Goal: Task Accomplishment & Management: Complete application form

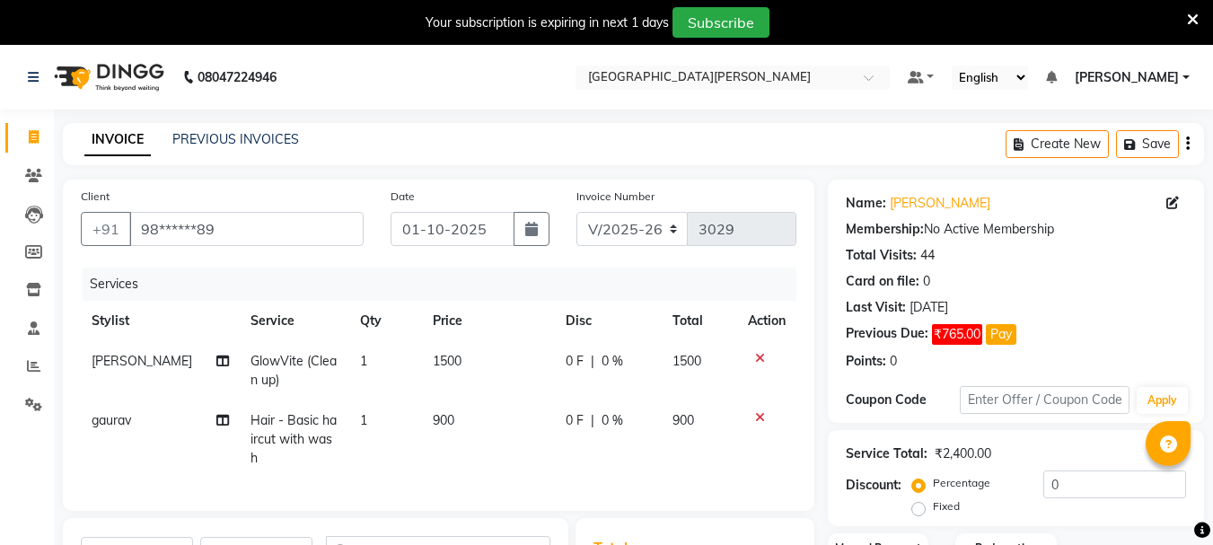
select select "911"
select select "service"
select select "30889"
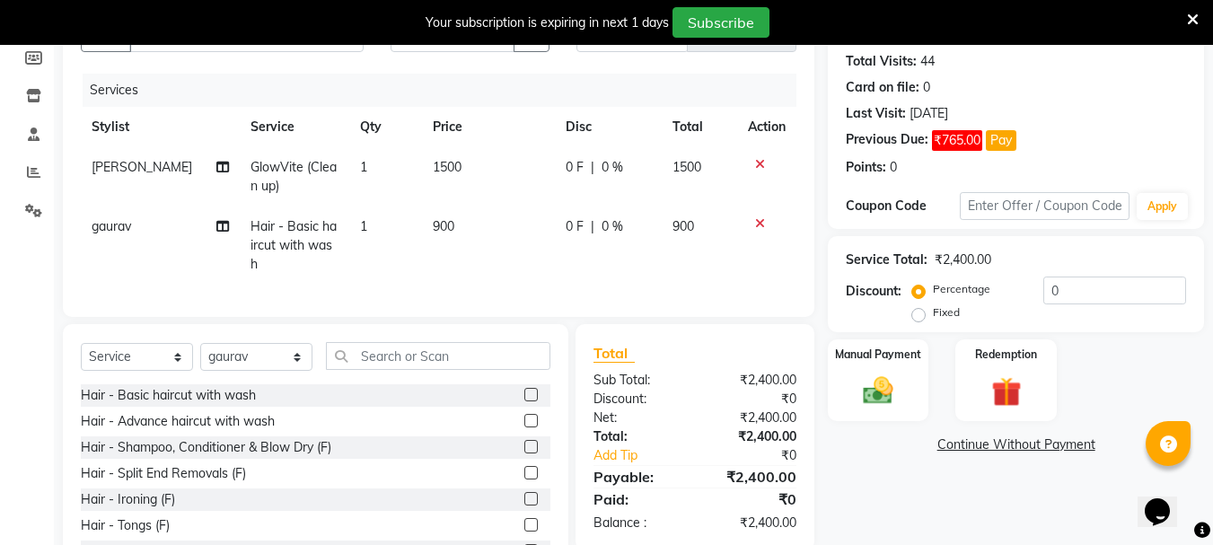
scroll to position [255, 0]
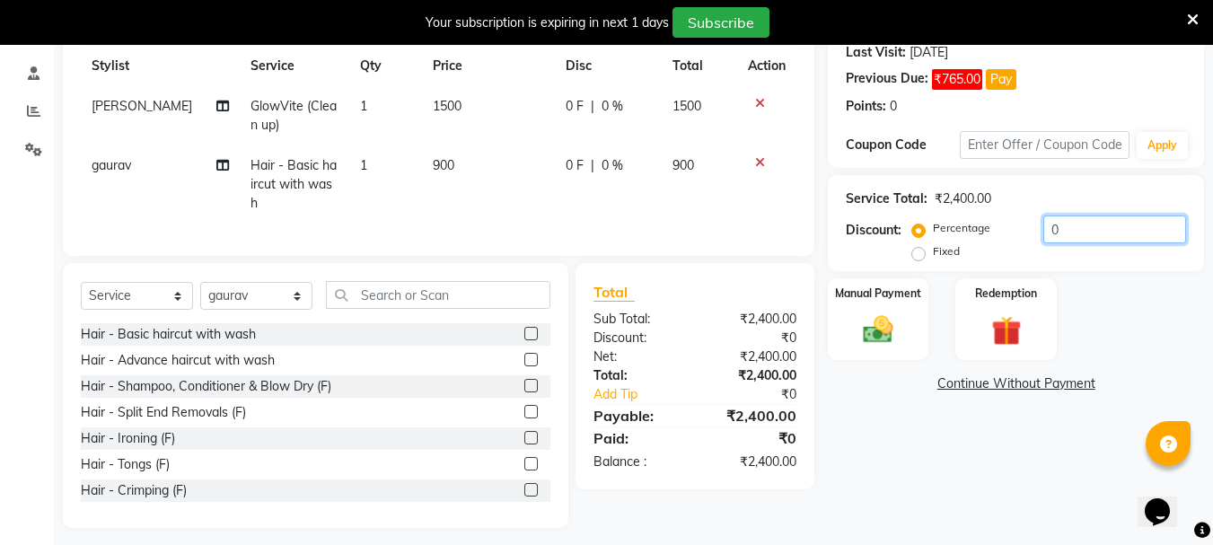
click at [1076, 231] on input "0" at bounding box center [1114, 229] width 143 height 28
type input "15"
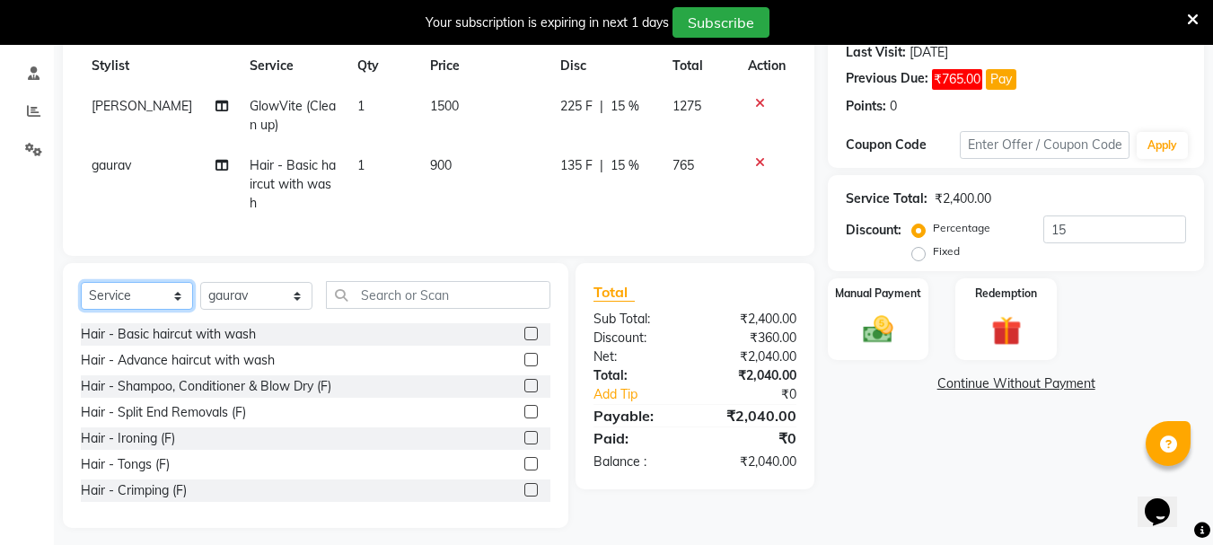
click at [174, 294] on select "Select Service Product Membership Package Voucher Prepaid Gift Card" at bounding box center [137, 296] width 112 height 28
select select "product"
click at [81, 282] on select "Select Service Product Membership Package Voucher Prepaid Gift Card" at bounding box center [137, 296] width 112 height 28
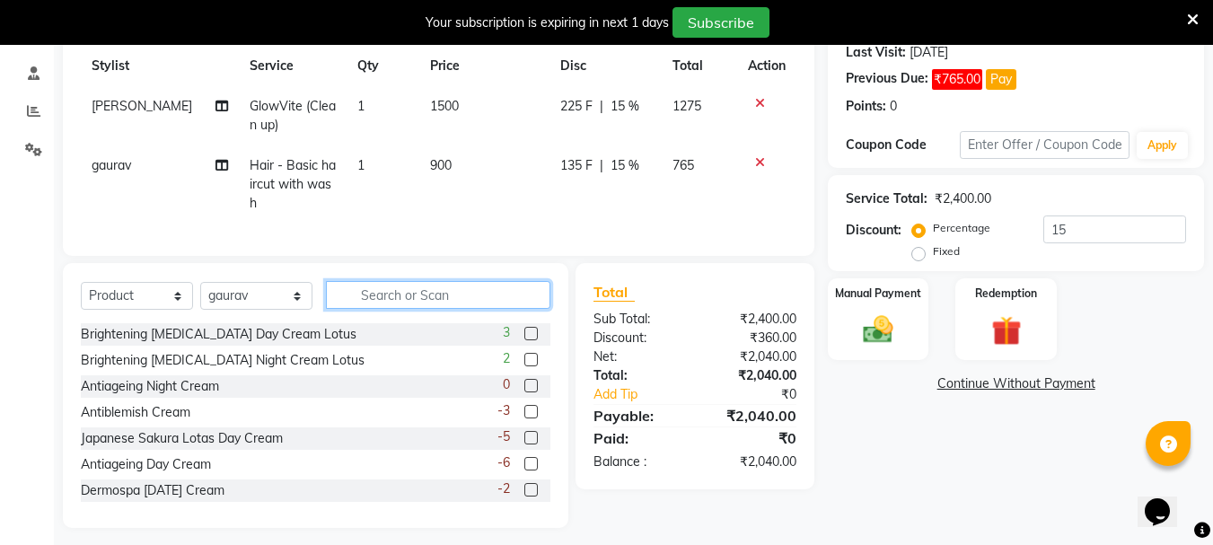
click at [414, 286] on input "text" at bounding box center [438, 295] width 224 height 28
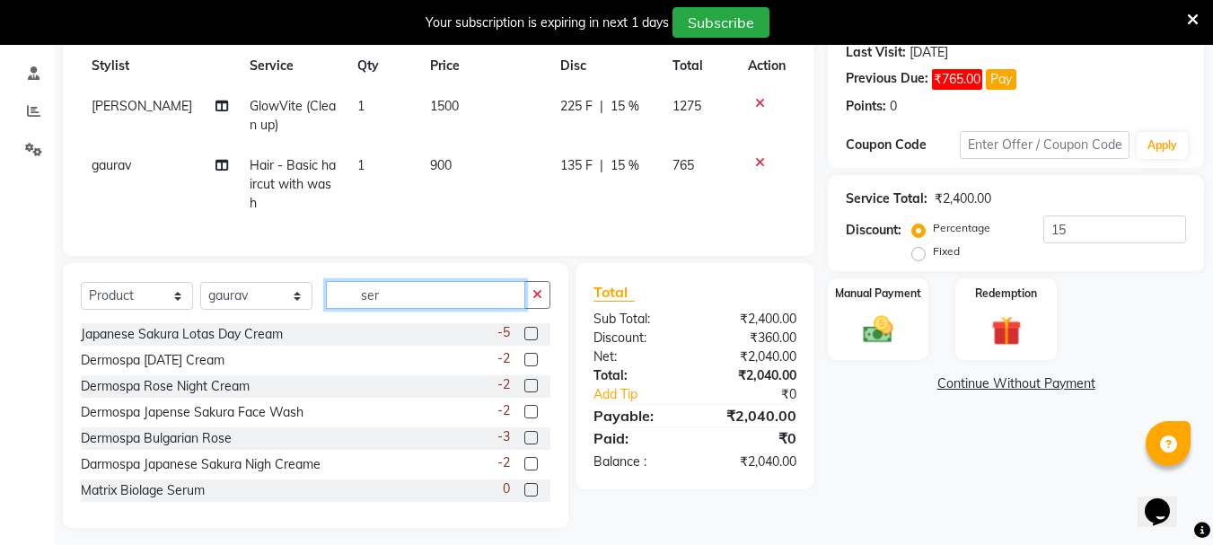
scroll to position [221, 0]
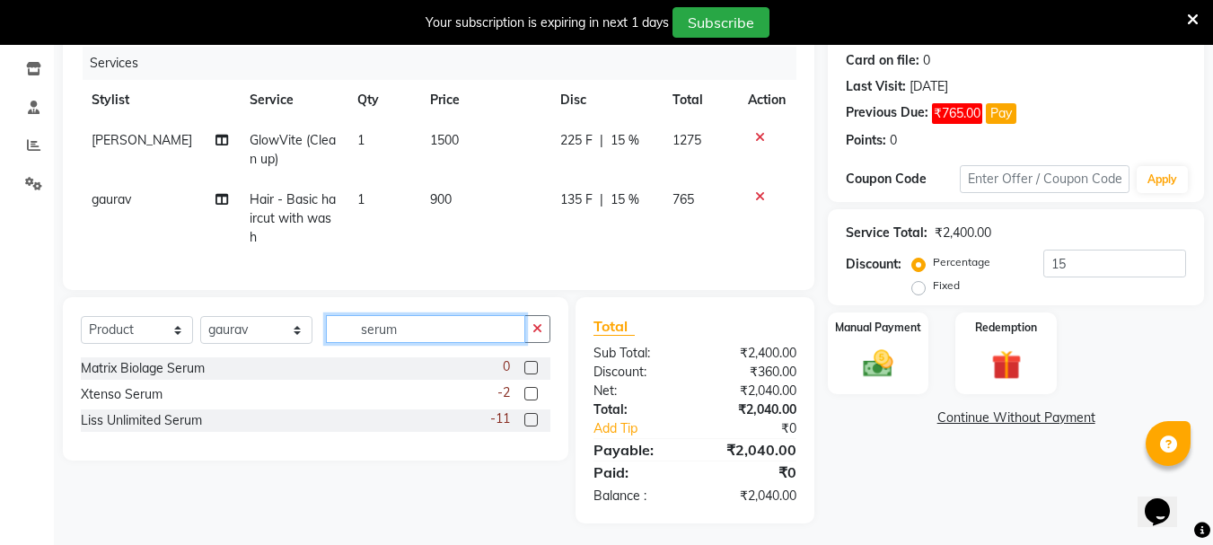
type input "serum"
click at [529, 414] on label at bounding box center [530, 419] width 13 height 13
click at [529, 415] on input "checkbox" at bounding box center [530, 421] width 12 height 12
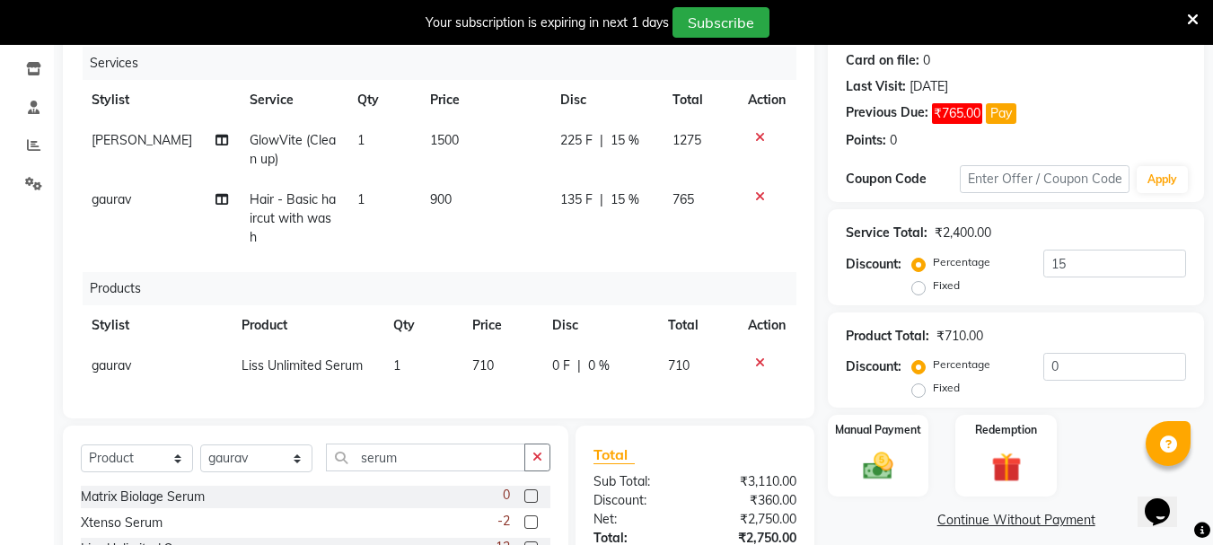
checkbox input "false"
click at [477, 357] on span "710" at bounding box center [483, 365] width 22 height 16
select select "30889"
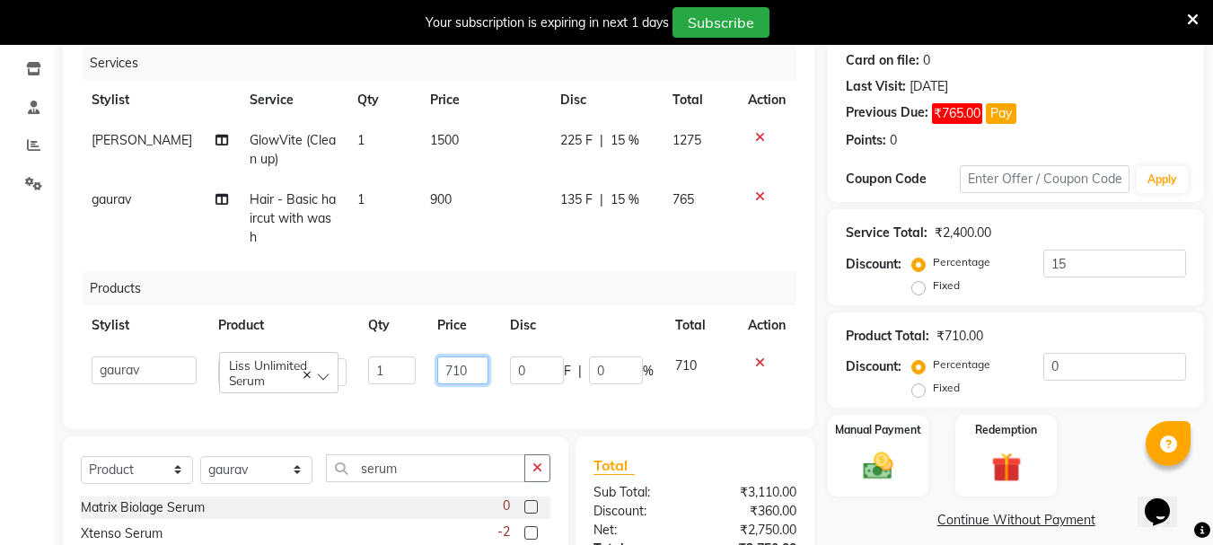
click at [460, 356] on input "710" at bounding box center [462, 370] width 51 height 28
type input "890"
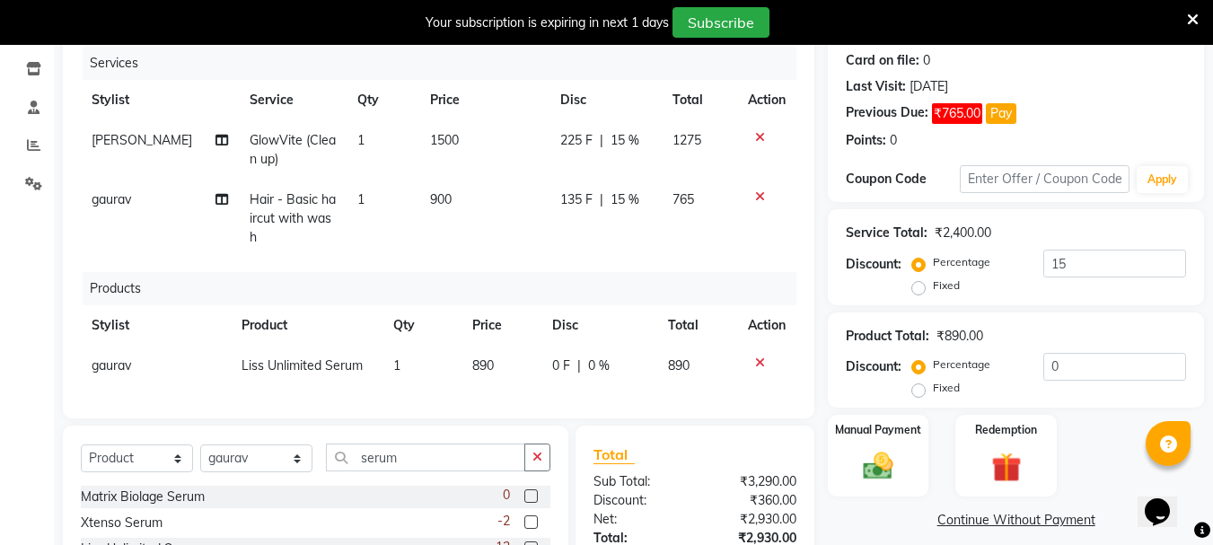
click at [435, 272] on div "Products" at bounding box center [446, 288] width 727 height 33
click at [906, 460] on div "Manual Payment" at bounding box center [878, 455] width 105 height 85
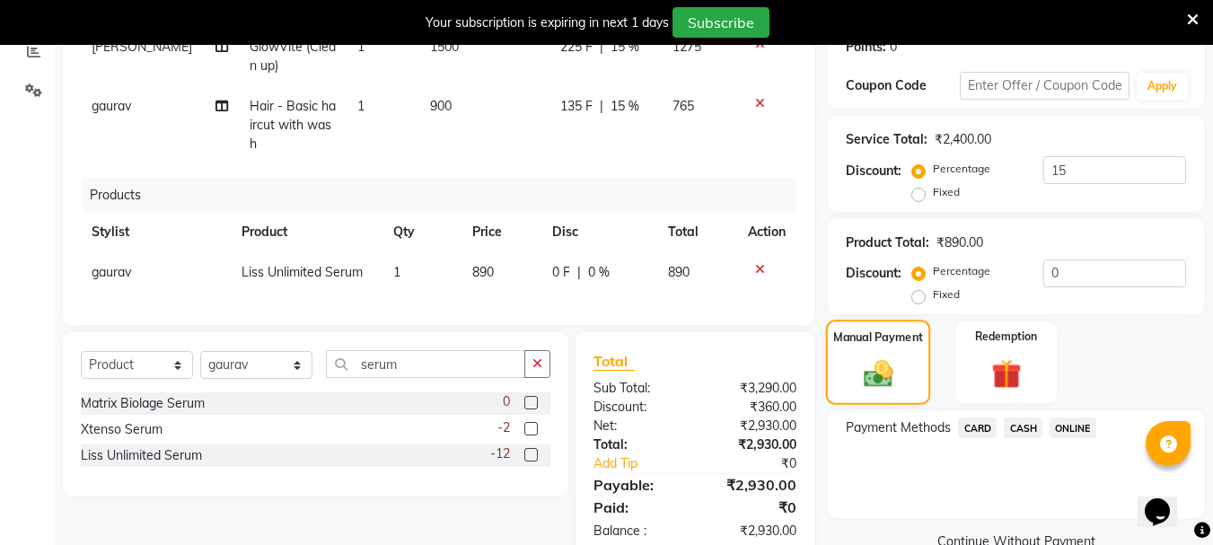
scroll to position [345, 0]
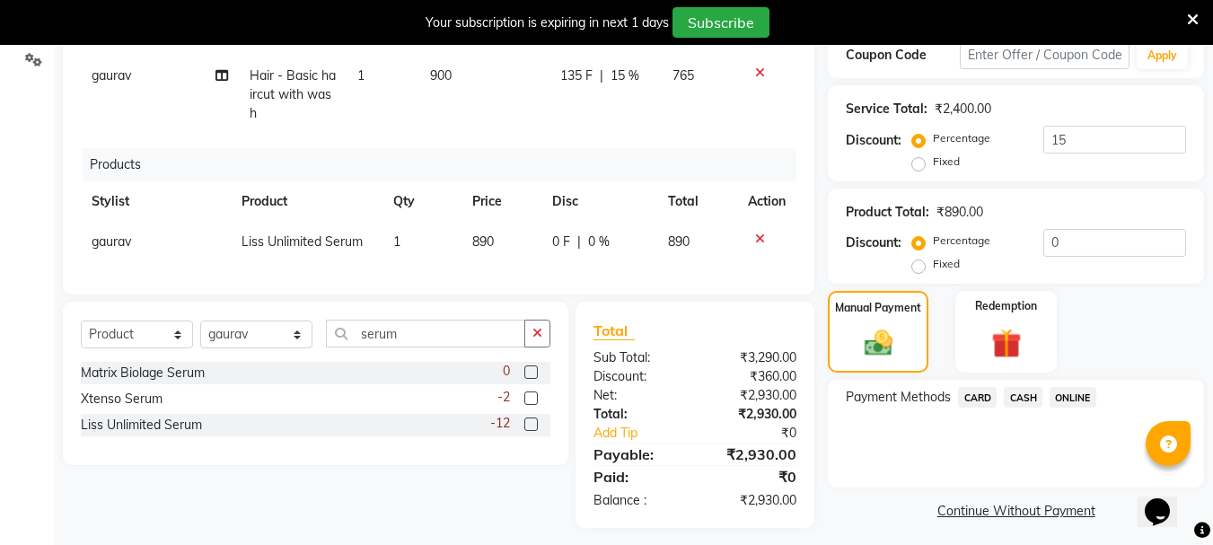
click at [1062, 400] on span "ONLINE" at bounding box center [1072, 397] width 47 height 21
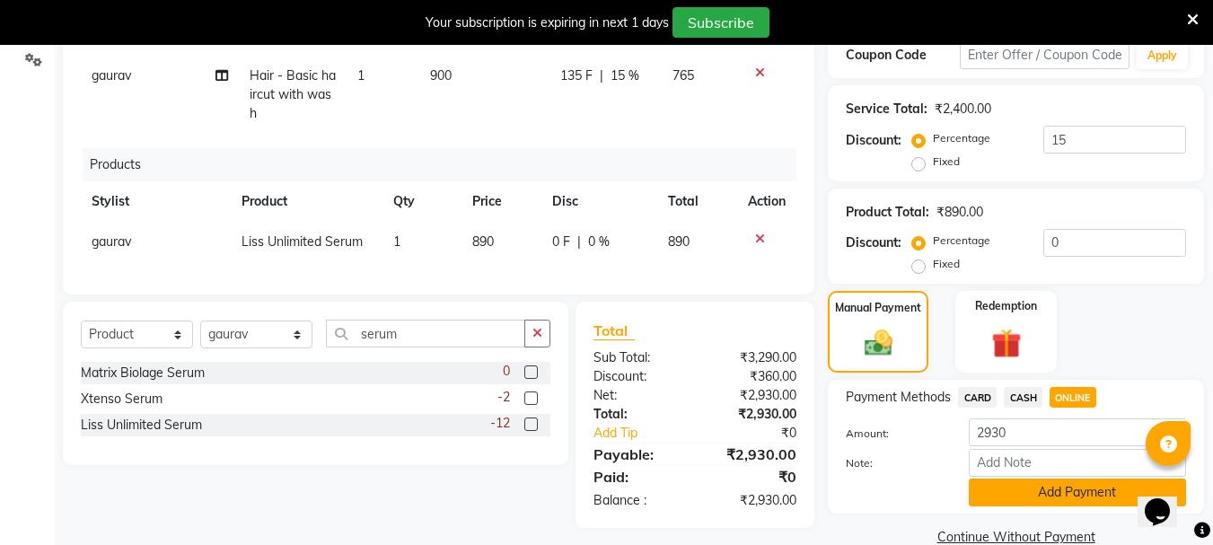
click at [1001, 499] on button "Add Payment" at bounding box center [1076, 492] width 217 height 28
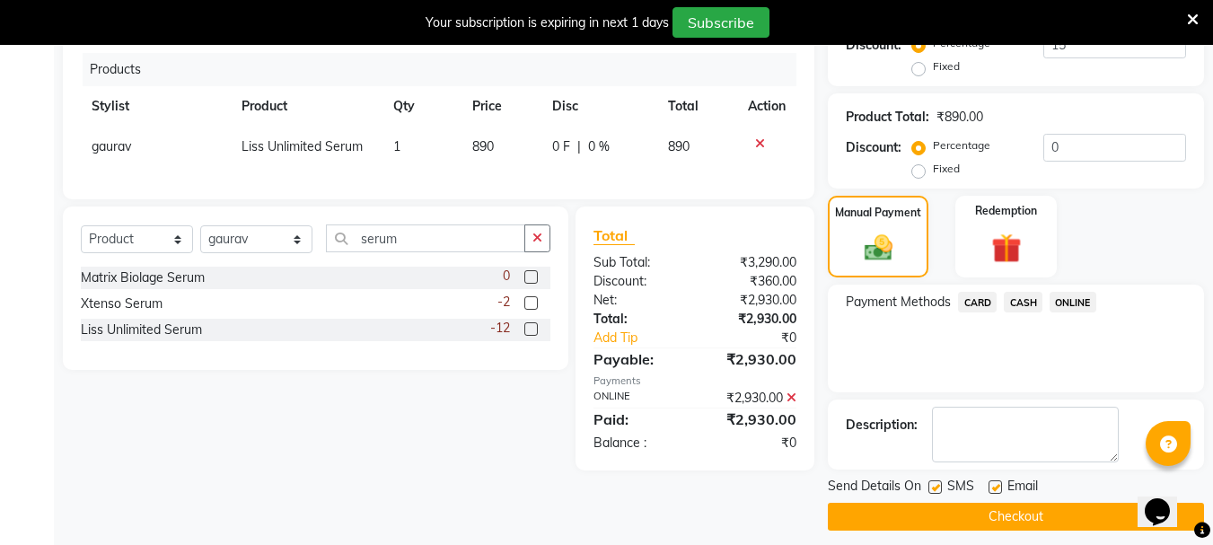
scroll to position [452, 0]
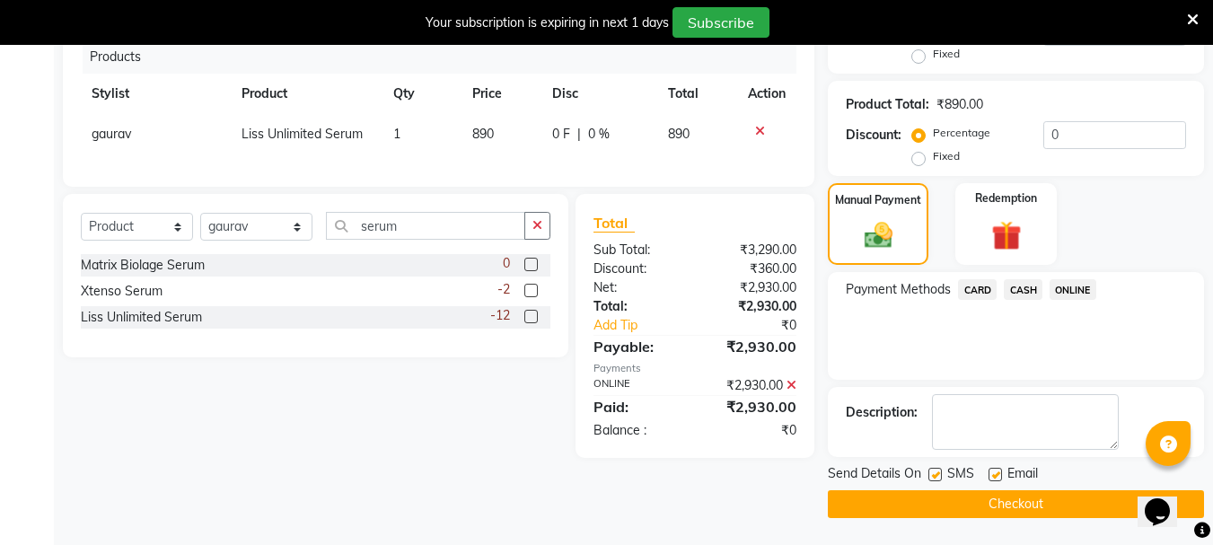
click at [968, 499] on button "Checkout" at bounding box center [1016, 504] width 376 height 28
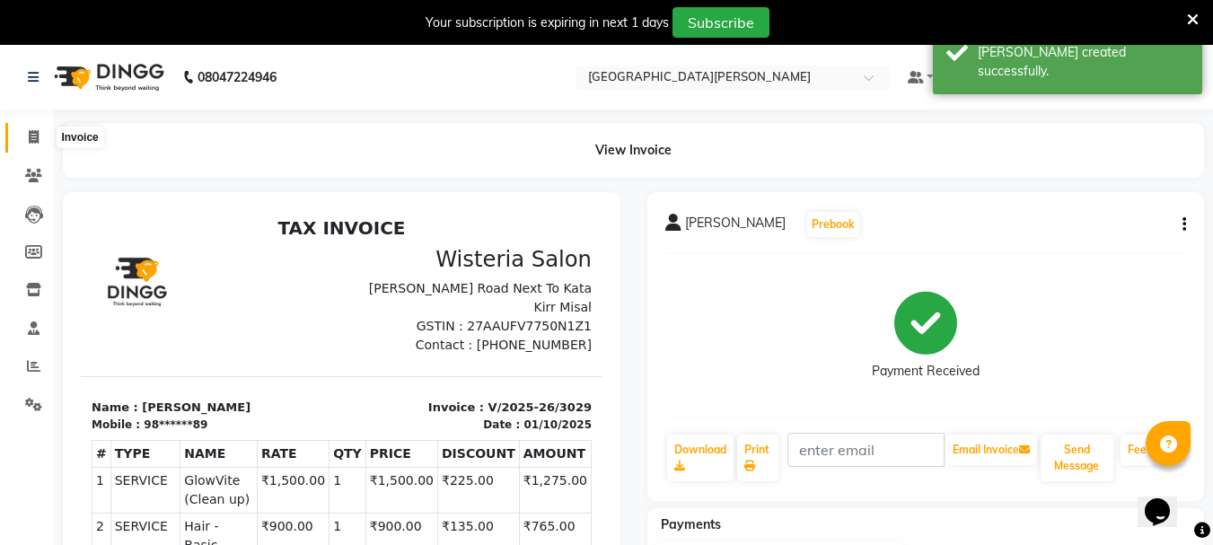
click at [36, 140] on icon at bounding box center [34, 136] width 10 height 13
select select "service"
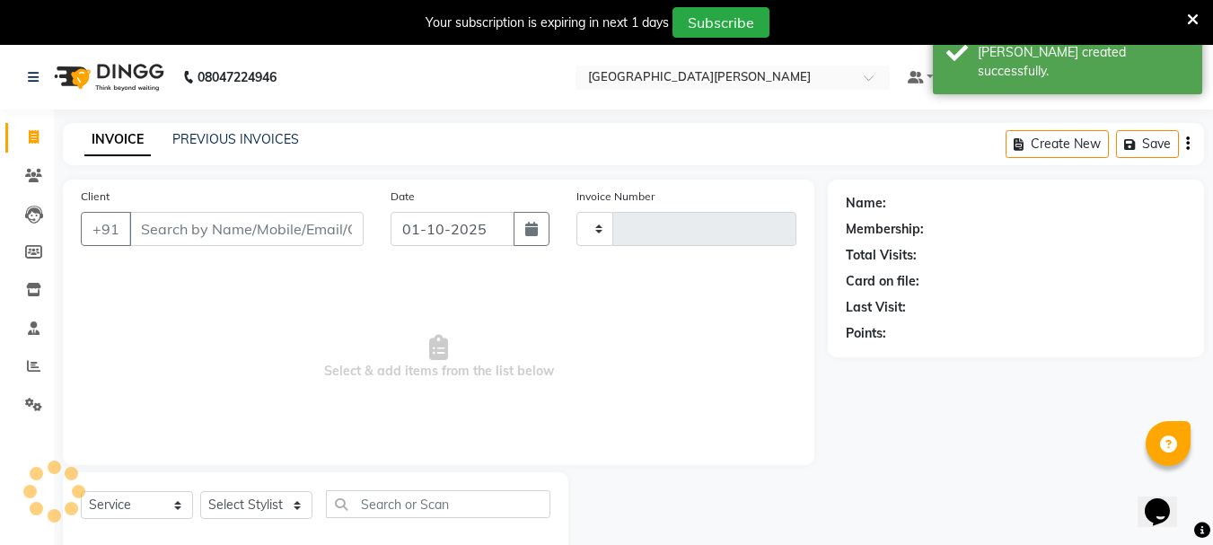
scroll to position [45, 0]
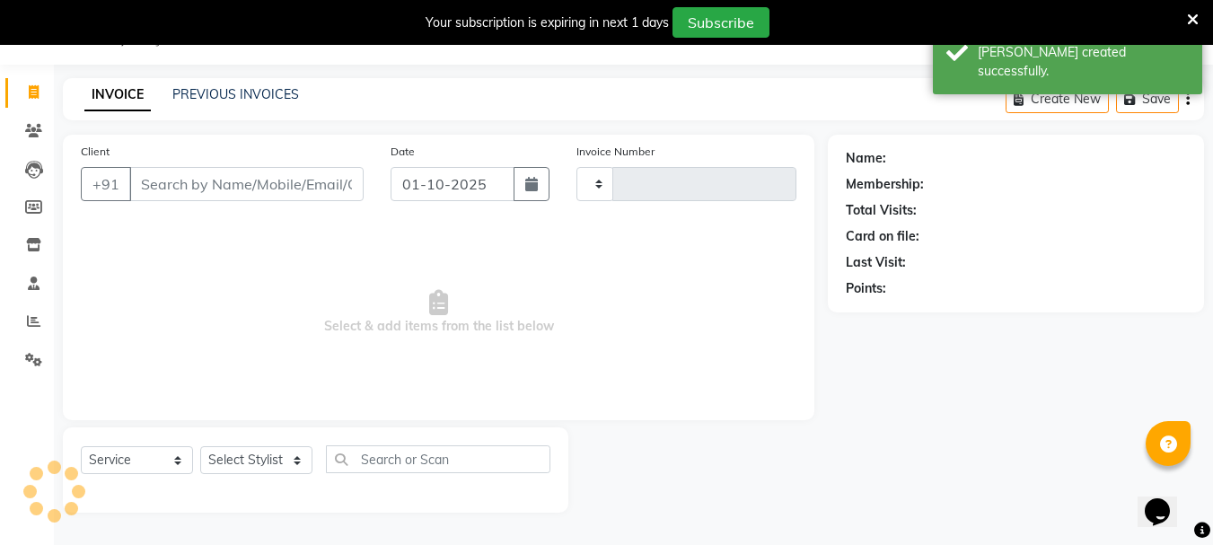
type input "3030"
select select "911"
click at [173, 188] on input "Client" at bounding box center [246, 184] width 234 height 34
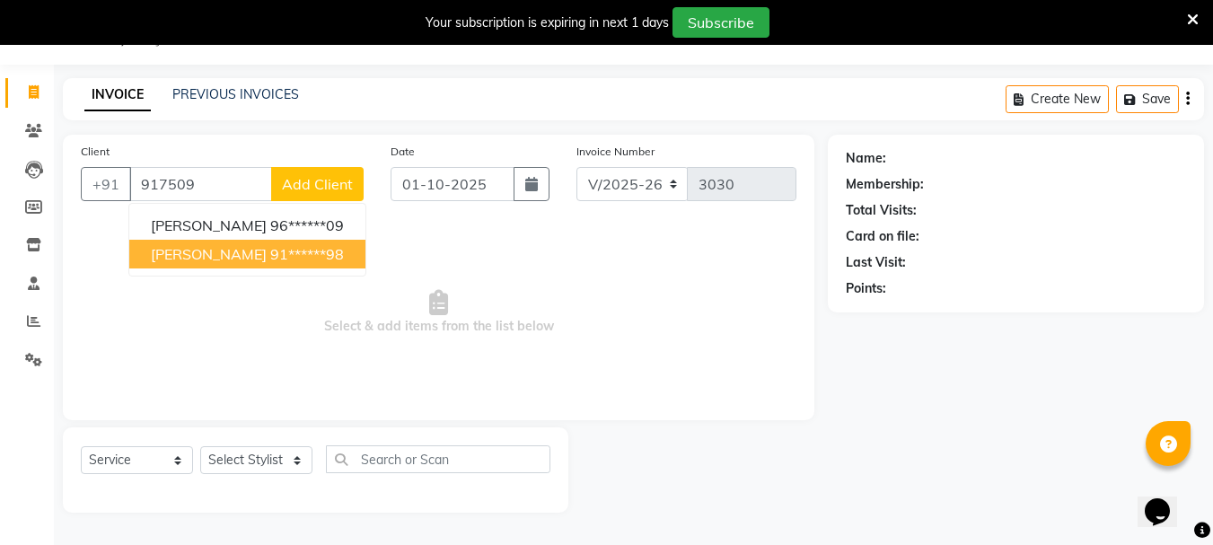
click at [185, 258] on span "[PERSON_NAME]" at bounding box center [209, 254] width 116 height 18
type input "91******98"
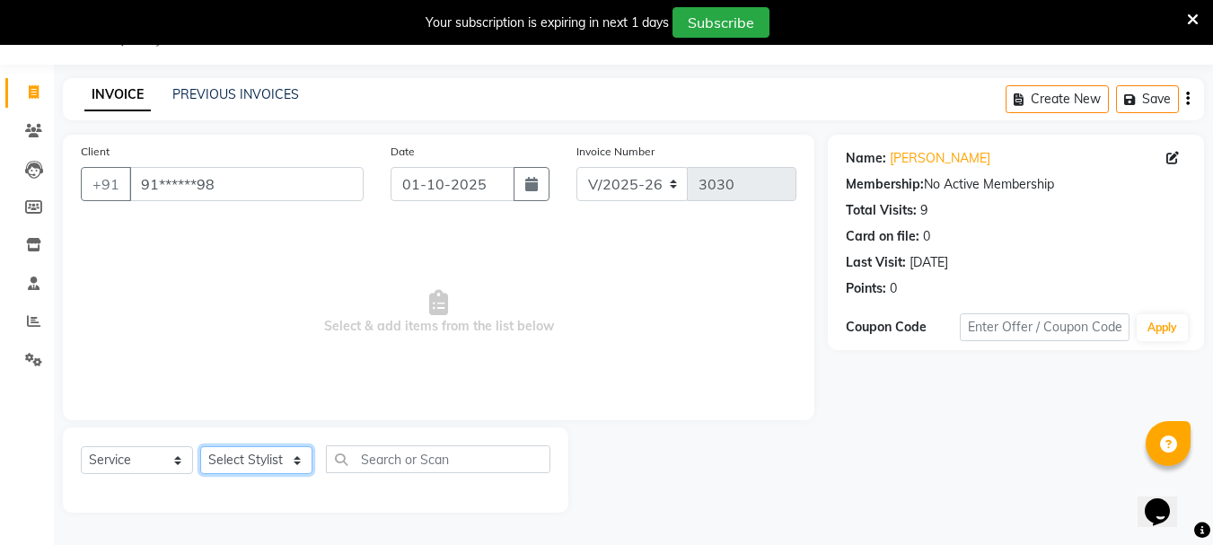
click at [286, 456] on select "Select Stylist Bharti [PERSON_NAME] [PERSON_NAME] [PERSON_NAME] [PERSON_NAME] m…" at bounding box center [256, 460] width 112 height 28
select select "30889"
click at [200, 446] on select "Select Stylist Bharti [PERSON_NAME] [PERSON_NAME] [PERSON_NAME] [PERSON_NAME] m…" at bounding box center [256, 460] width 112 height 28
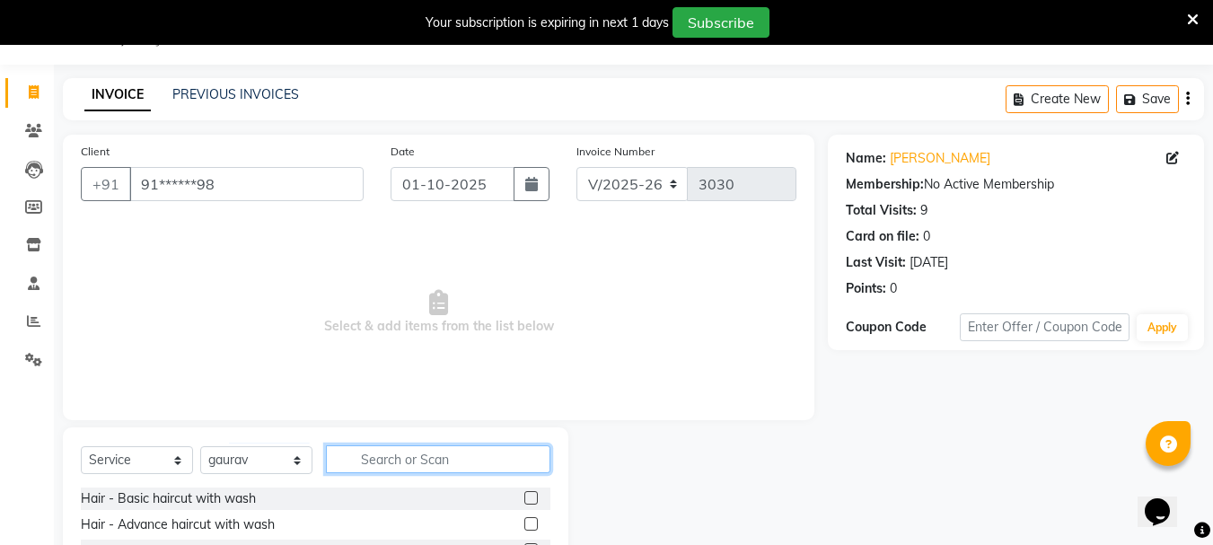
click at [390, 449] on input "text" at bounding box center [438, 459] width 224 height 28
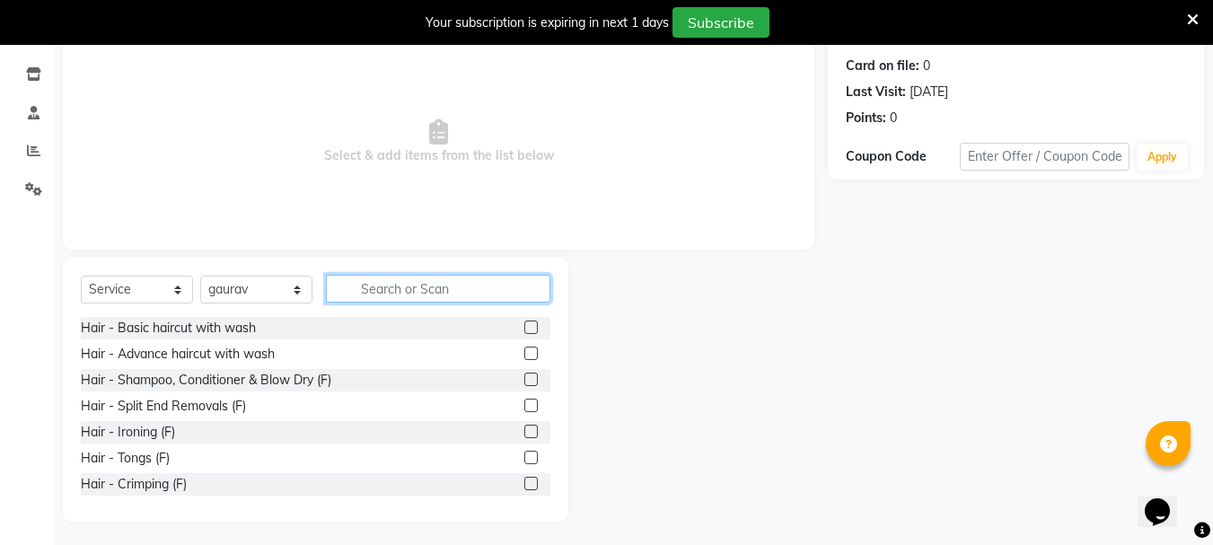
scroll to position [219, 0]
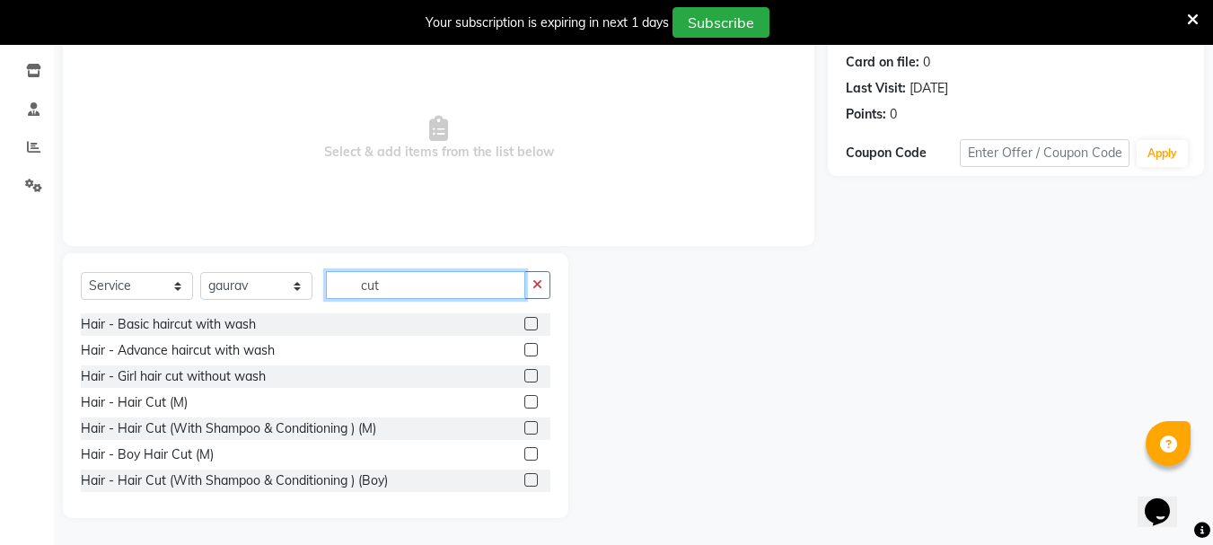
type input "cut"
click at [524, 400] on label at bounding box center [530, 401] width 13 height 13
click at [524, 400] on input "checkbox" at bounding box center [530, 403] width 12 height 12
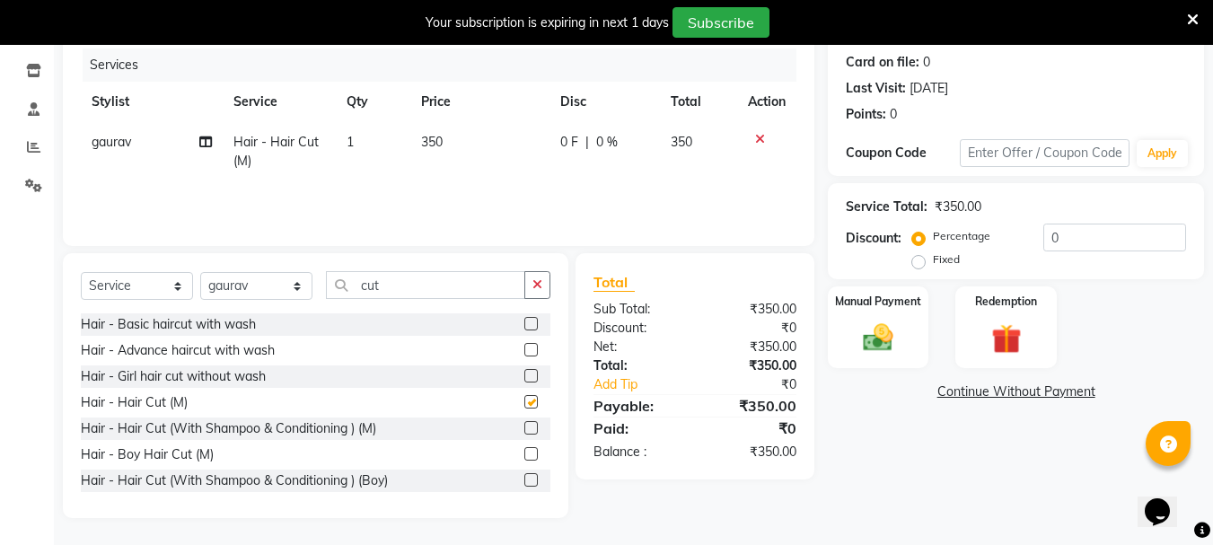
checkbox input "false"
click at [925, 333] on div "Manual Payment" at bounding box center [878, 327] width 105 height 85
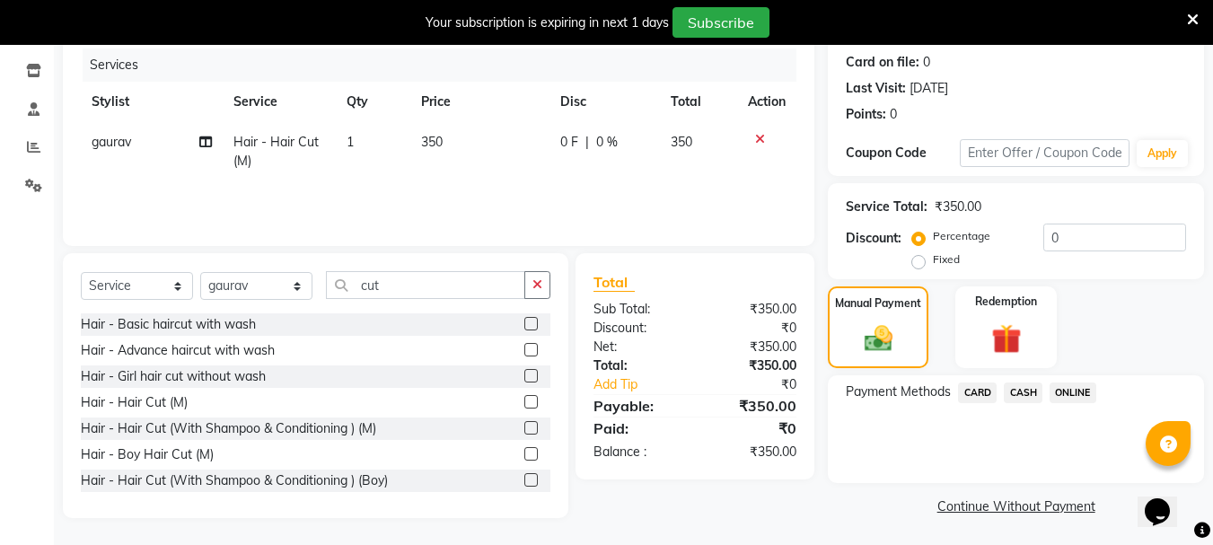
click at [1068, 390] on span "ONLINE" at bounding box center [1072, 392] width 47 height 21
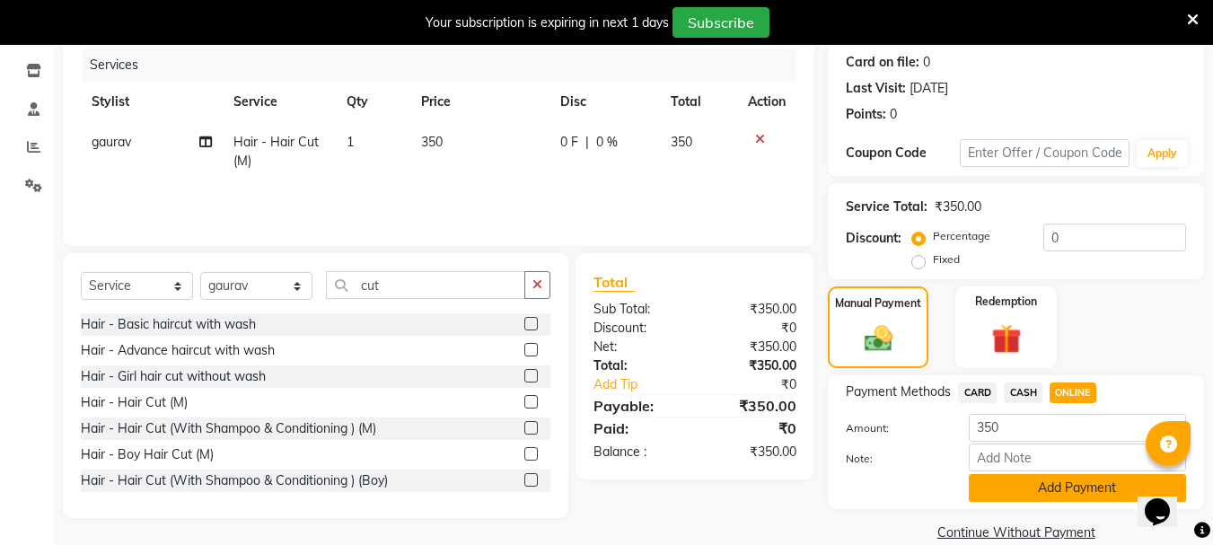
click at [984, 494] on button "Add Payment" at bounding box center [1076, 488] width 217 height 28
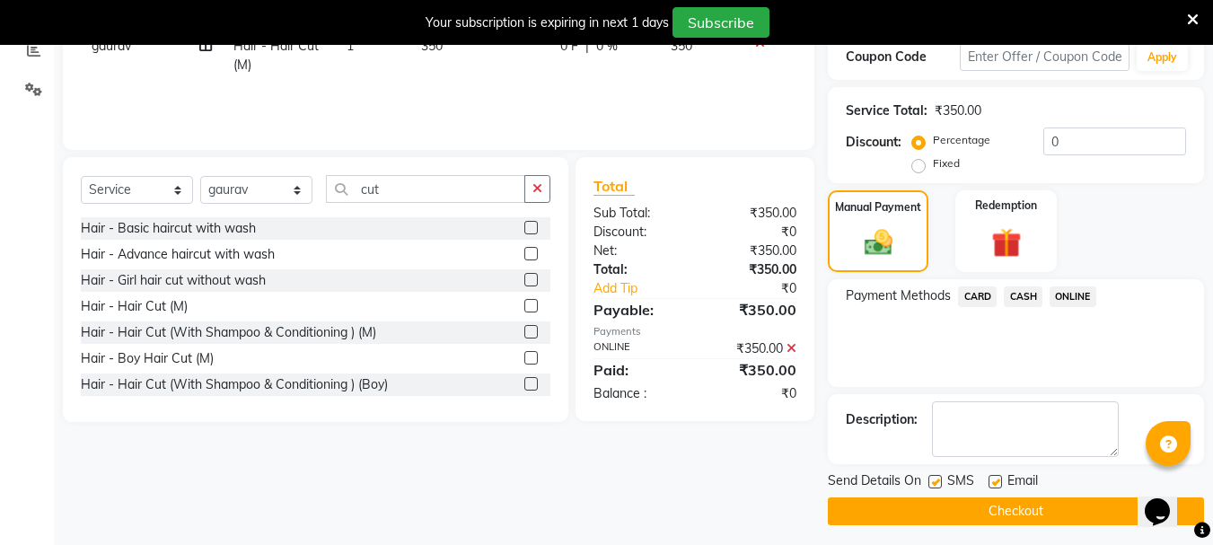
scroll to position [322, 0]
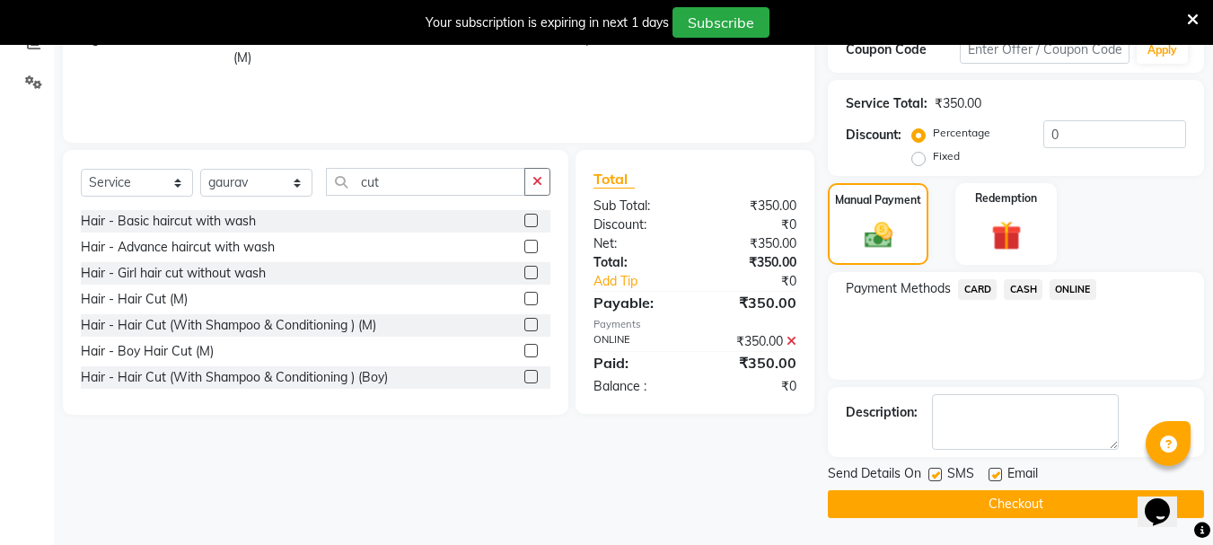
click at [958, 504] on button "Checkout" at bounding box center [1016, 504] width 376 height 28
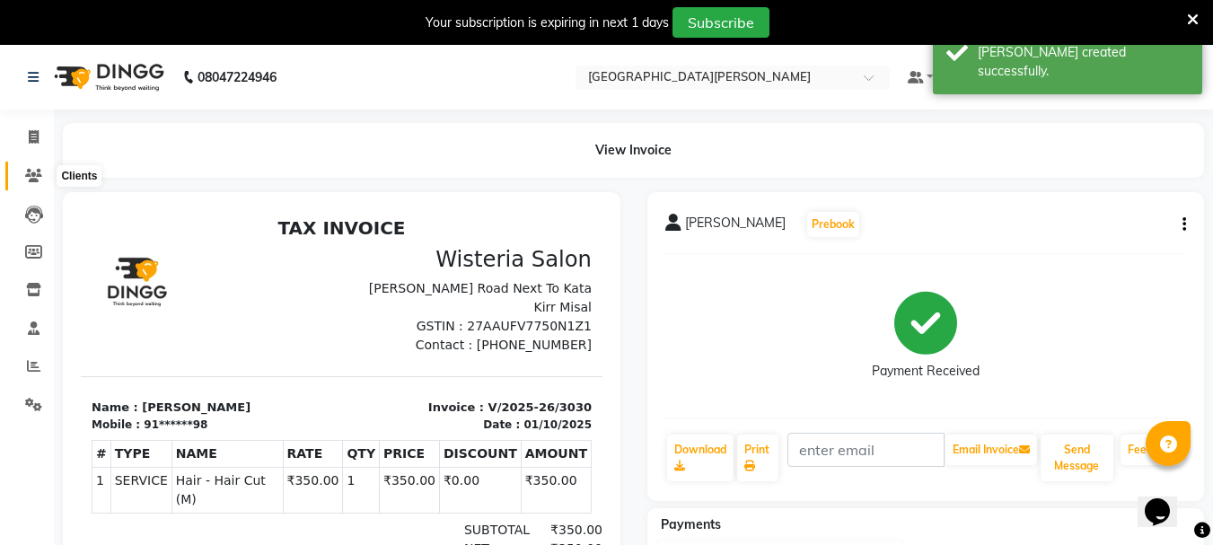
click at [25, 185] on span at bounding box center [33, 176] width 31 height 21
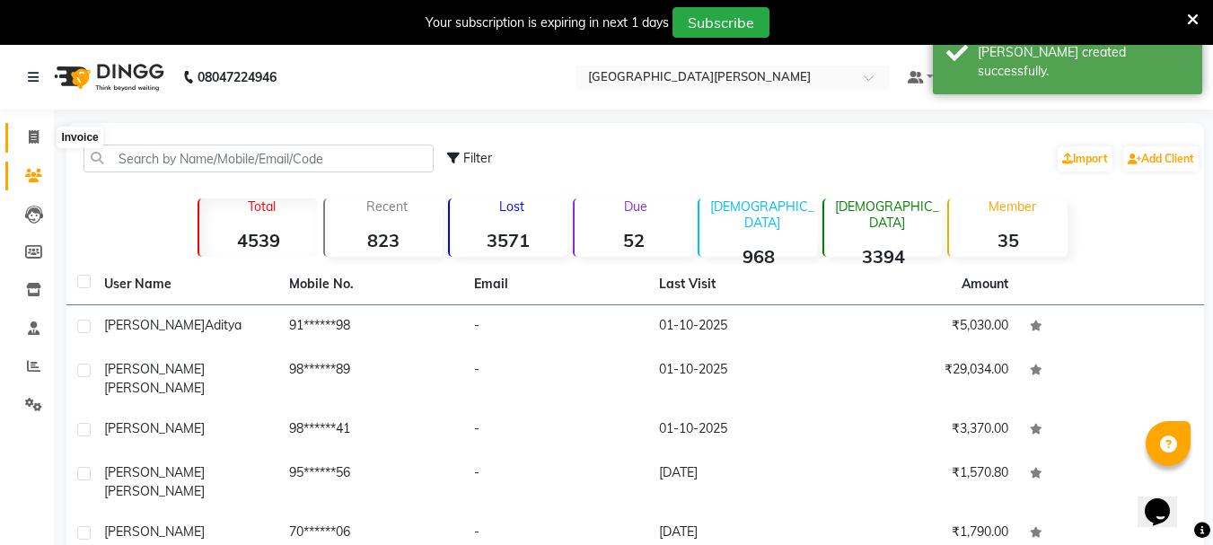
click at [33, 136] on icon at bounding box center [34, 136] width 10 height 13
select select "911"
select select "service"
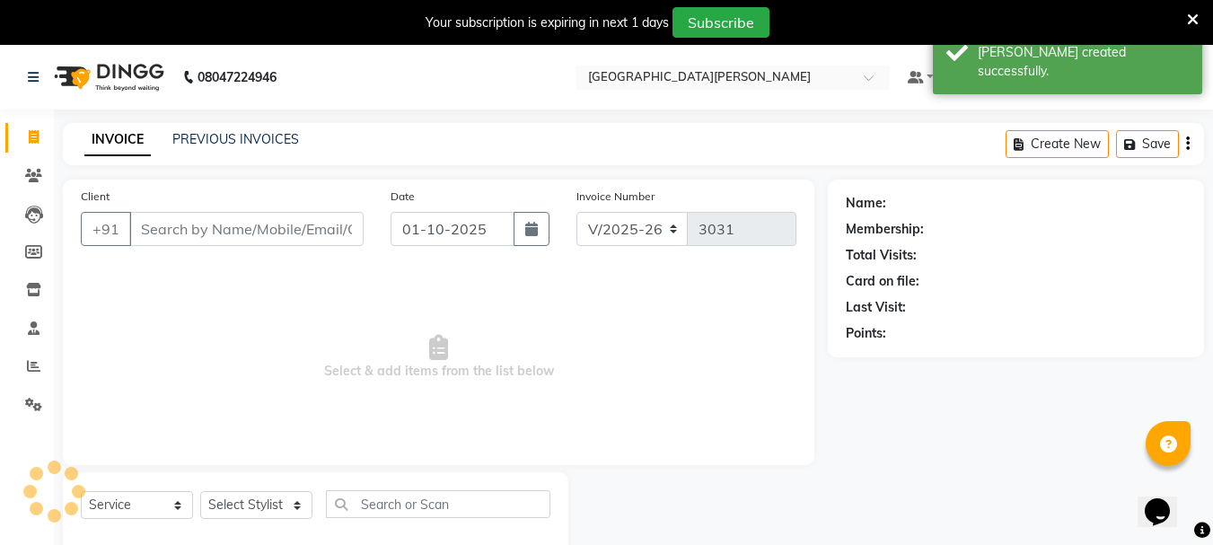
scroll to position [45, 0]
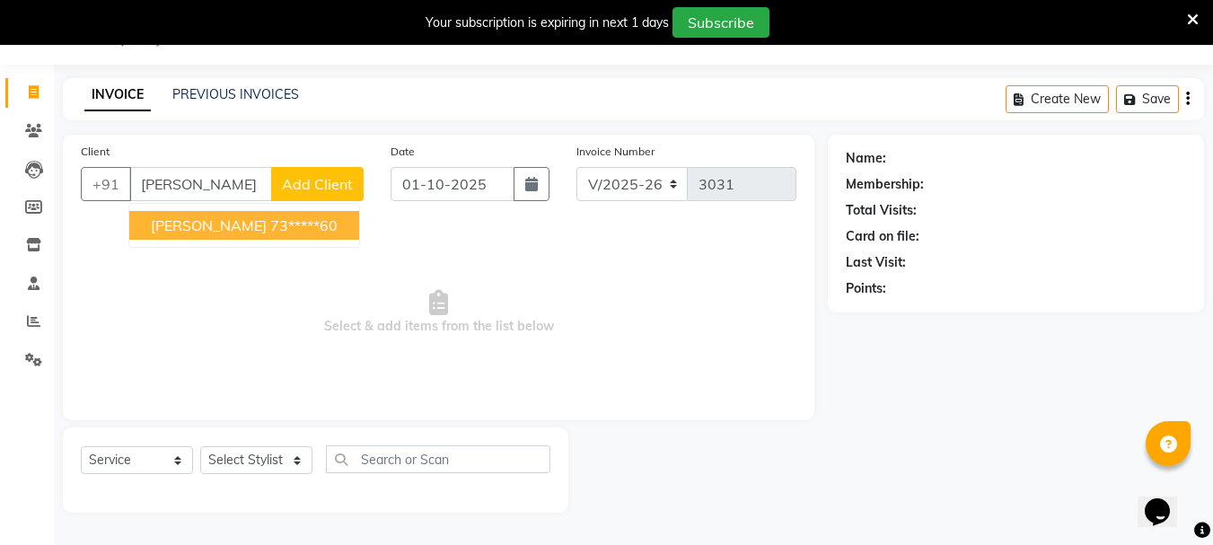
click at [270, 231] on ngb-highlight "73*****60" at bounding box center [303, 225] width 67 height 18
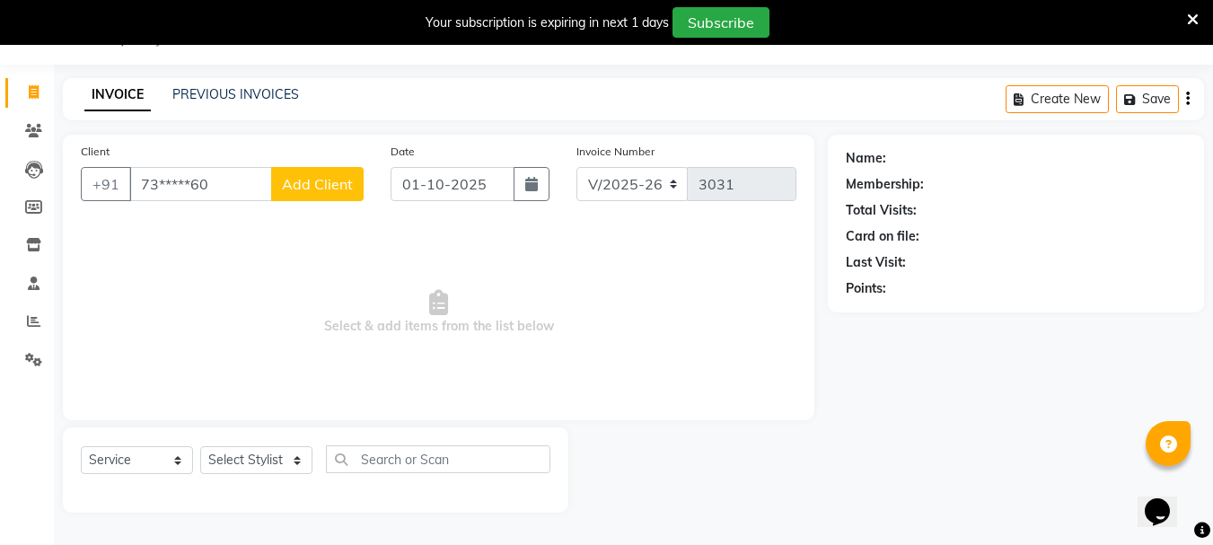
type input "73*****60"
click at [295, 460] on select "Select Stylist Bharti [PERSON_NAME] [PERSON_NAME] [PERSON_NAME] [PERSON_NAME] m…" at bounding box center [256, 460] width 112 height 28
select select "47321"
click at [200, 446] on select "Select Stylist Bharti [PERSON_NAME] [PERSON_NAME] [PERSON_NAME] [PERSON_NAME] m…" at bounding box center [256, 460] width 112 height 28
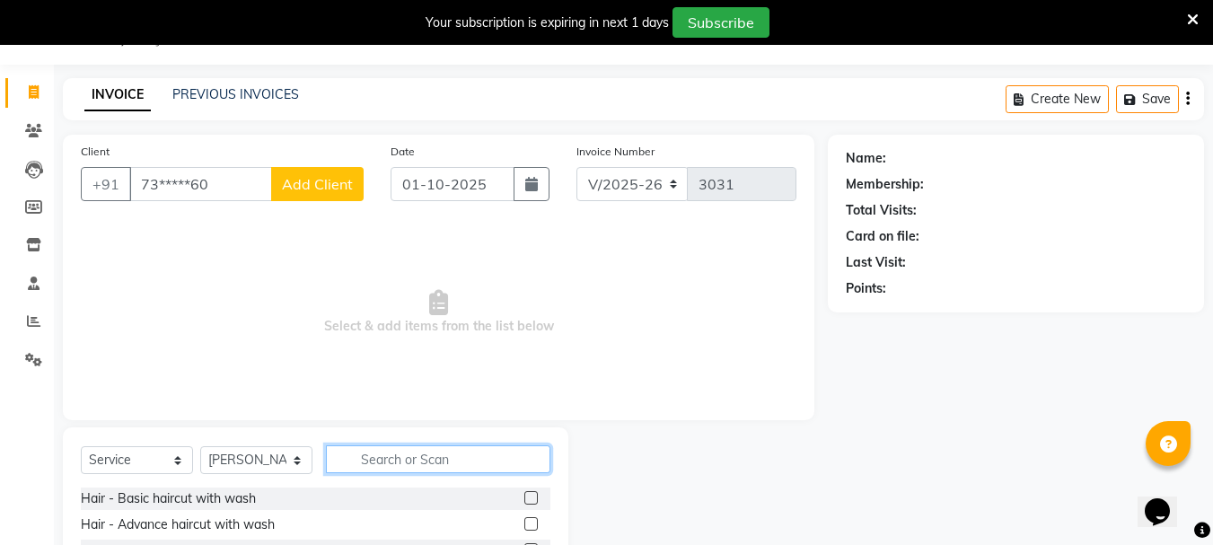
click at [372, 459] on input "text" at bounding box center [438, 459] width 224 height 28
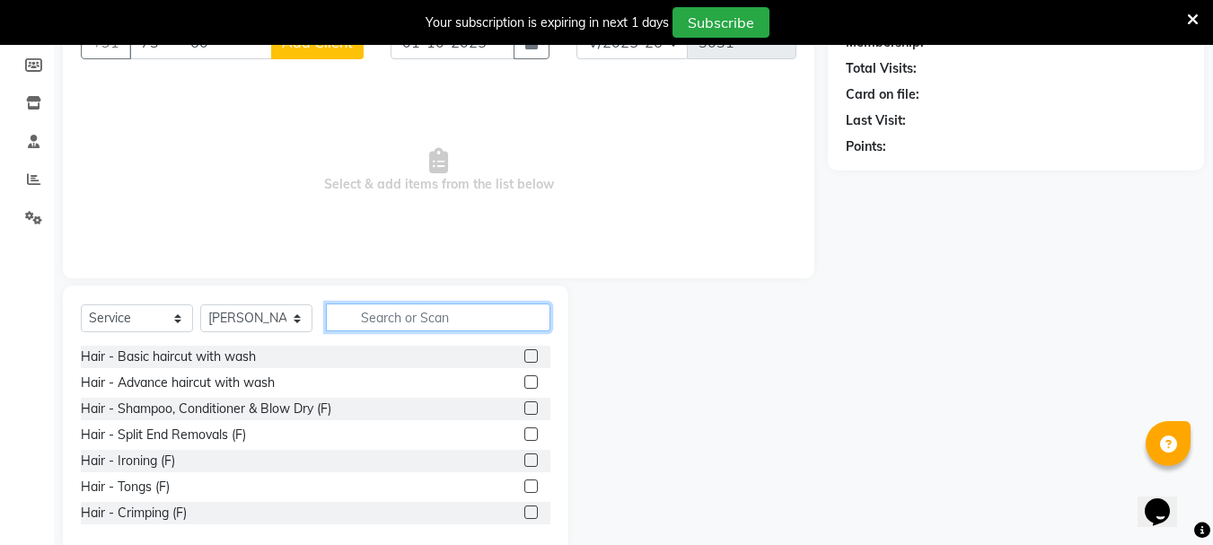
scroll to position [219, 0]
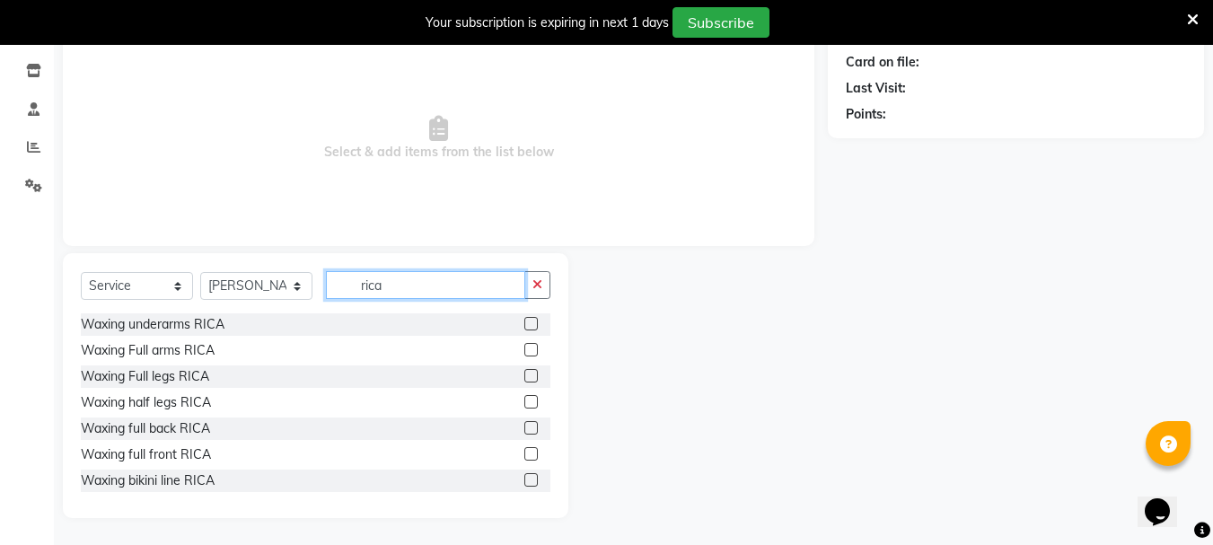
type input "rica"
click at [524, 377] on label at bounding box center [530, 375] width 13 height 13
click at [524, 377] on input "checkbox" at bounding box center [530, 377] width 12 height 12
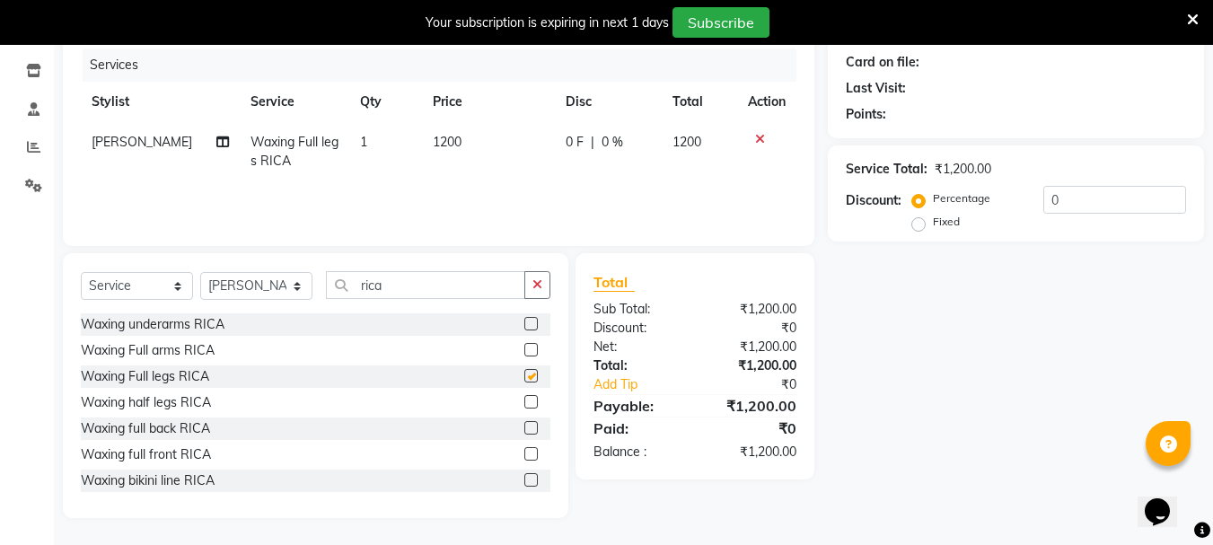
checkbox input "false"
click at [524, 347] on label at bounding box center [530, 349] width 13 height 13
click at [524, 347] on input "checkbox" at bounding box center [530, 351] width 12 height 12
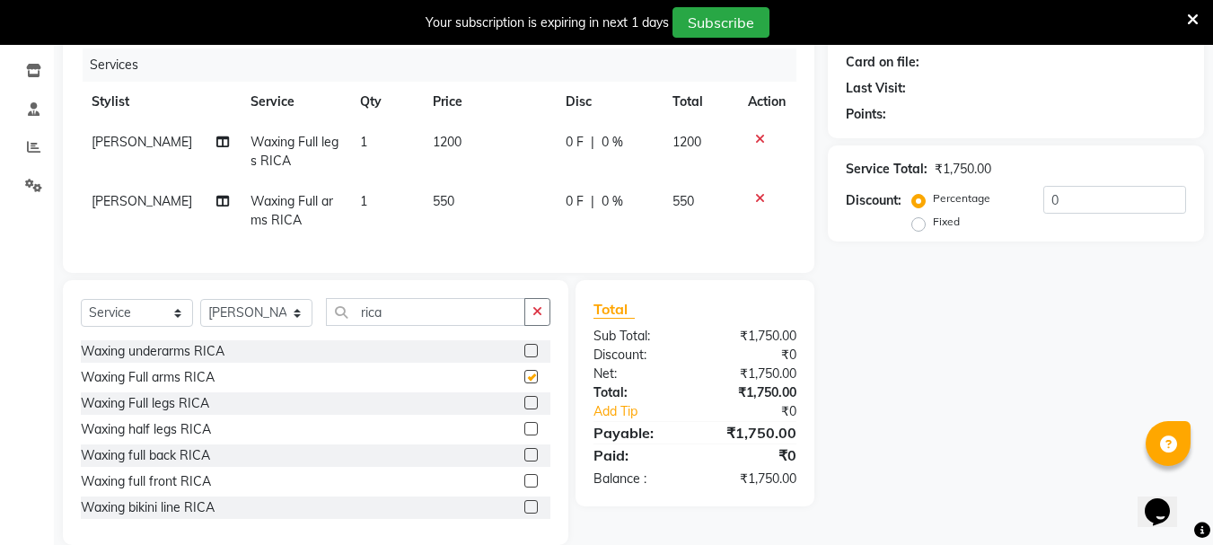
checkbox input "false"
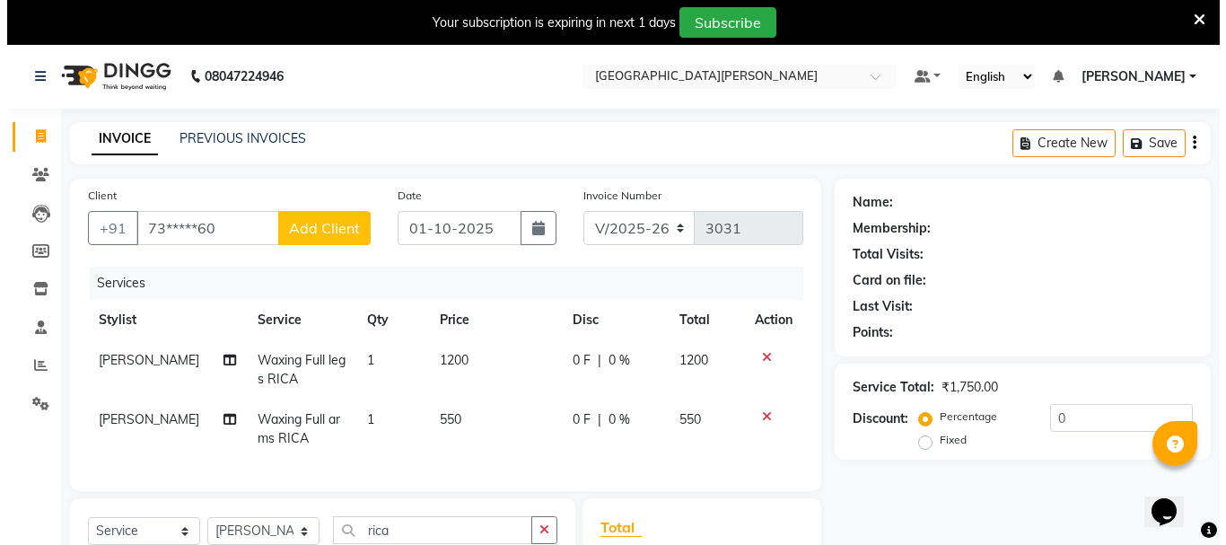
scroll to position [0, 0]
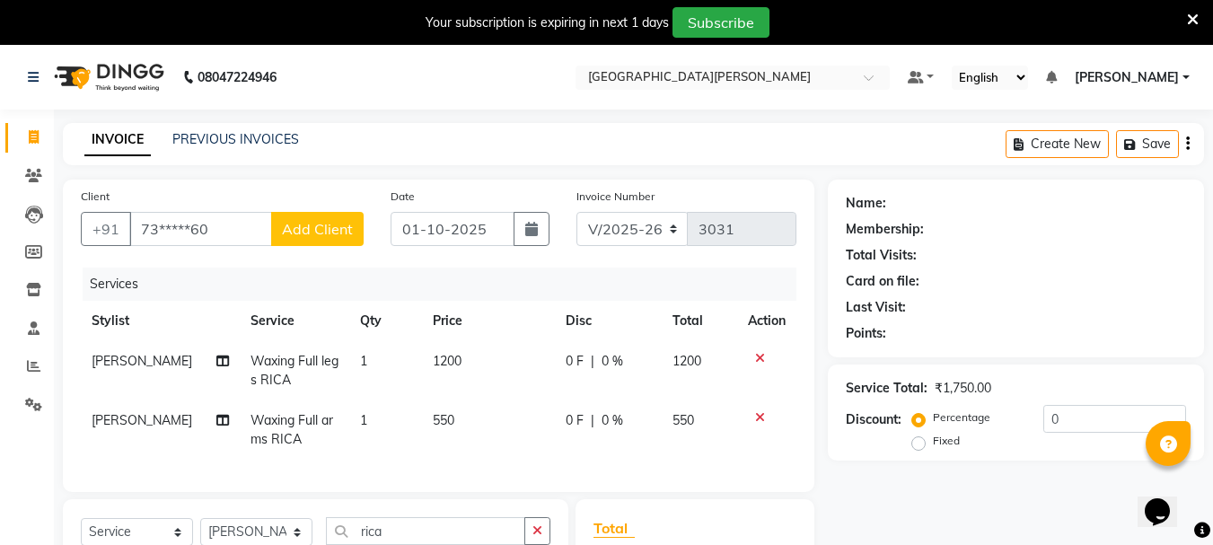
click at [336, 231] on span "Add Client" at bounding box center [317, 229] width 71 height 18
select select "22"
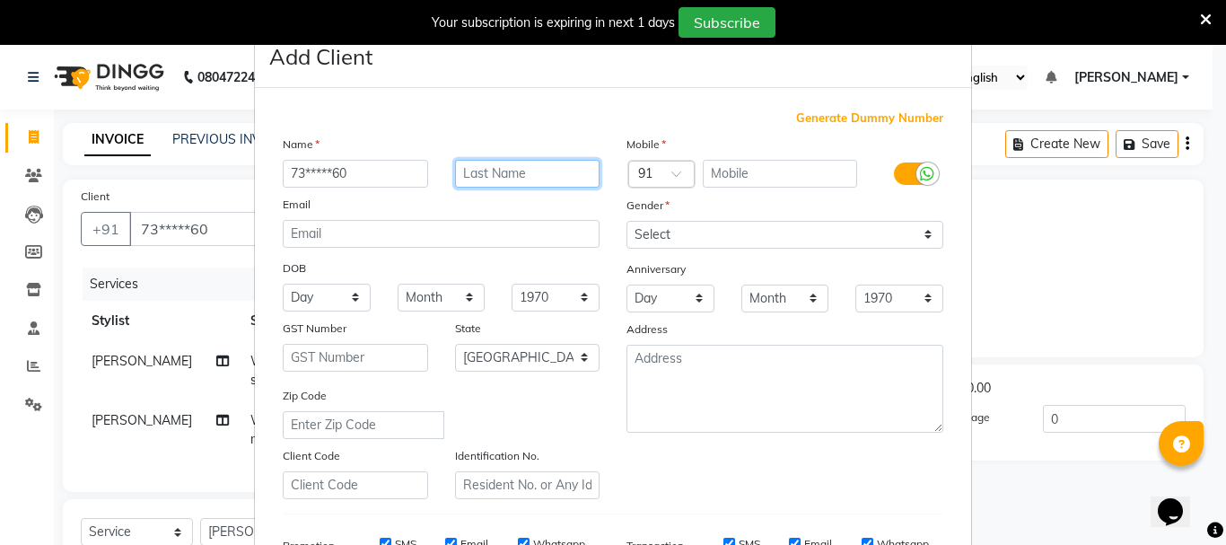
click at [483, 173] on input "text" at bounding box center [527, 174] width 145 height 28
click at [372, 174] on input "73*****60" at bounding box center [355, 174] width 145 height 28
type input "7"
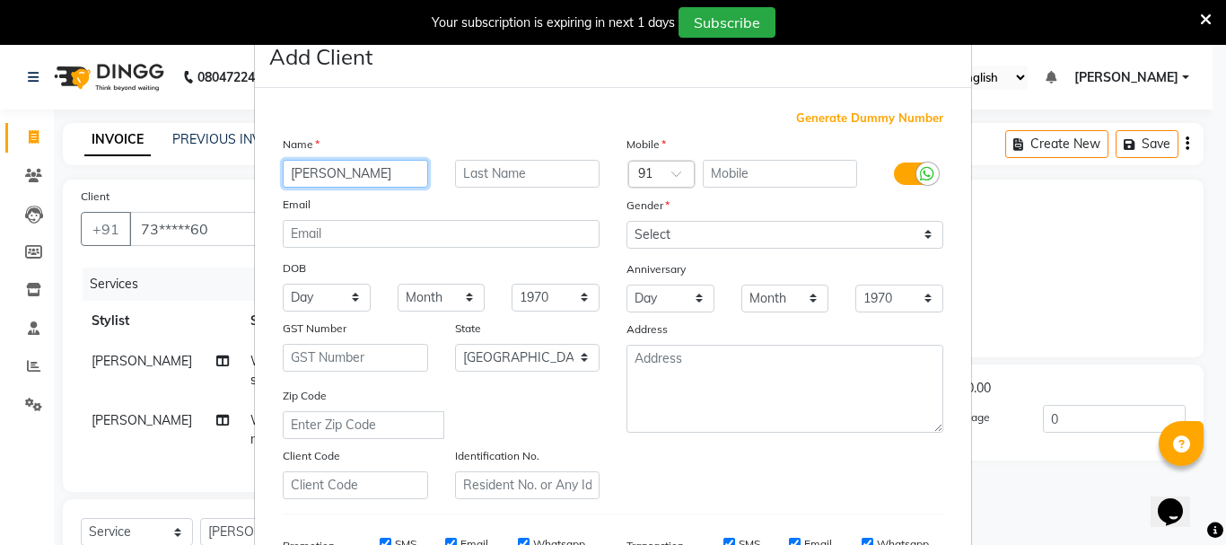
type input "[PERSON_NAME]"
click at [735, 180] on input "text" at bounding box center [780, 174] width 155 height 28
click at [713, 175] on input "935070" at bounding box center [780, 174] width 155 height 28
click at [752, 178] on input "735070" at bounding box center [780, 174] width 155 height 28
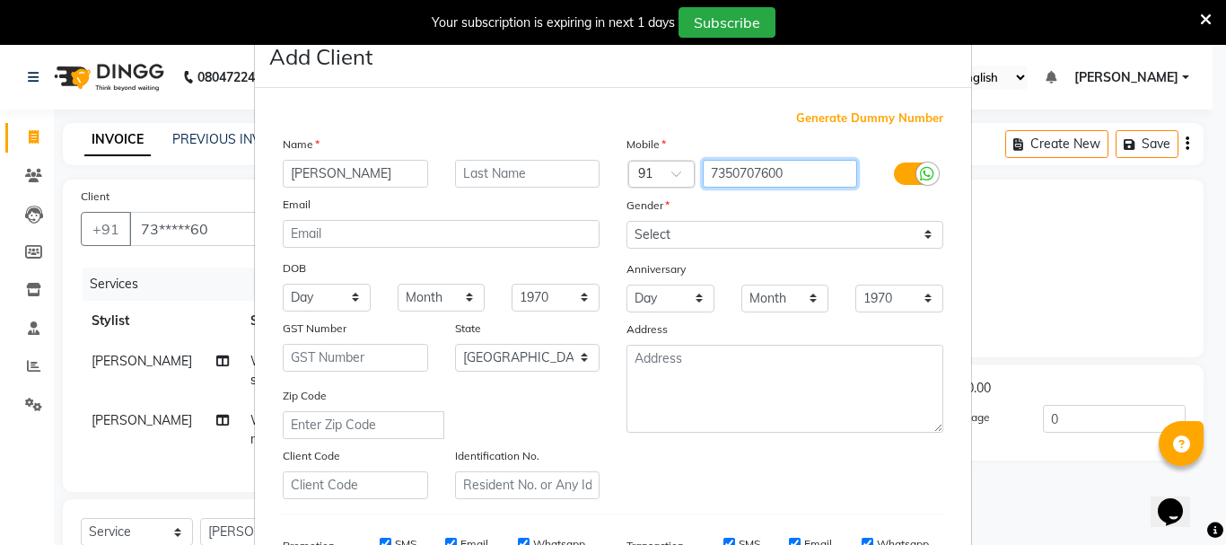
type input "7350707600"
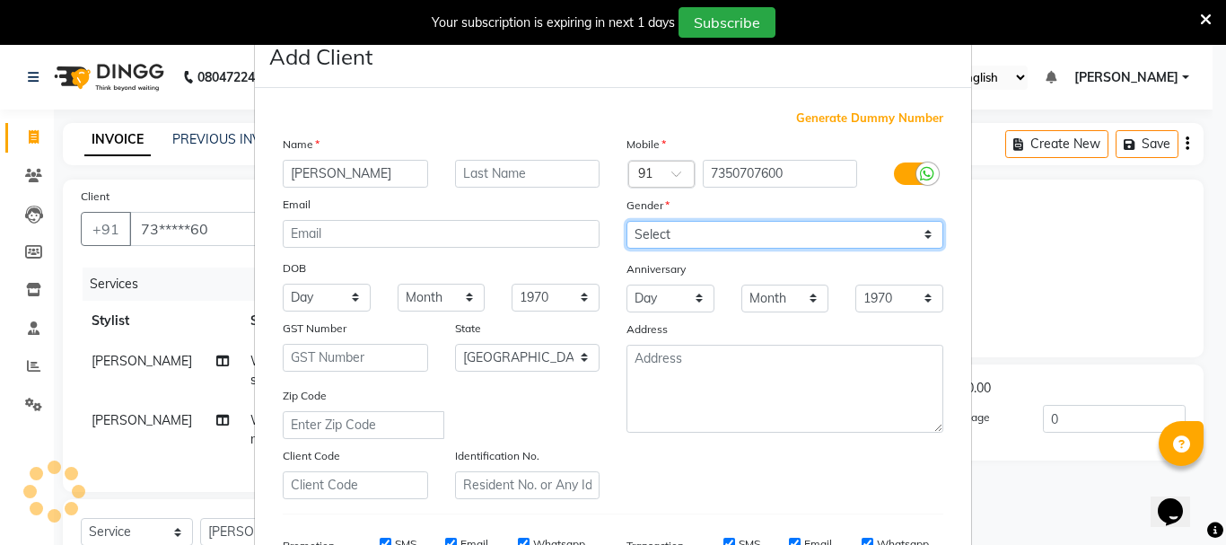
click at [677, 238] on select "Select [DEMOGRAPHIC_DATA] [DEMOGRAPHIC_DATA] Other Prefer Not To Say" at bounding box center [785, 235] width 317 height 28
select select "[DEMOGRAPHIC_DATA]"
click at [627, 221] on select "Select [DEMOGRAPHIC_DATA] [DEMOGRAPHIC_DATA] Other Prefer Not To Say" at bounding box center [785, 235] width 317 height 28
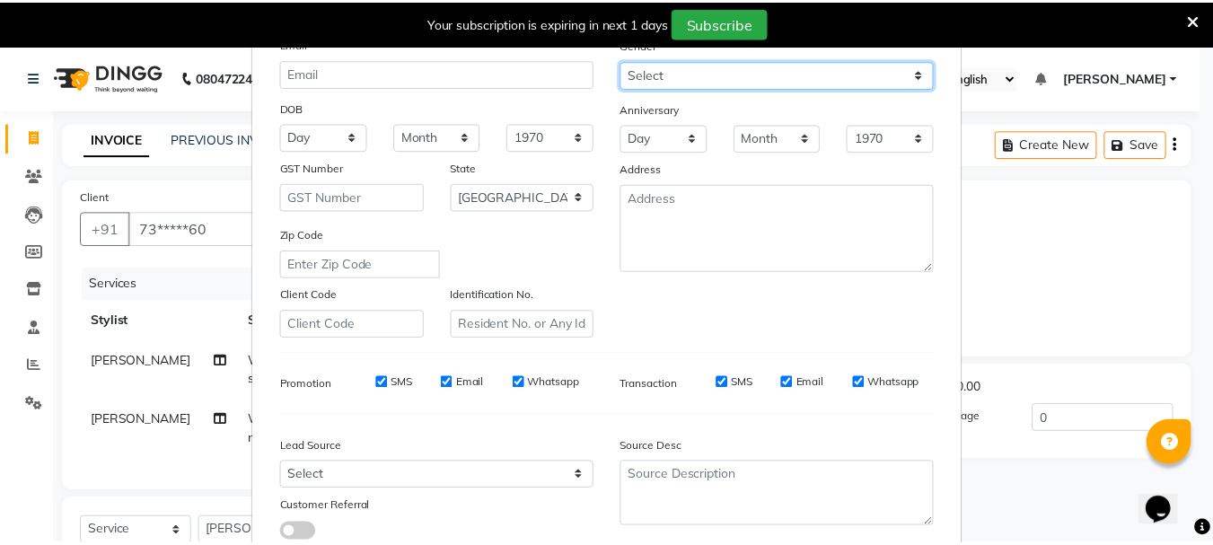
scroll to position [284, 0]
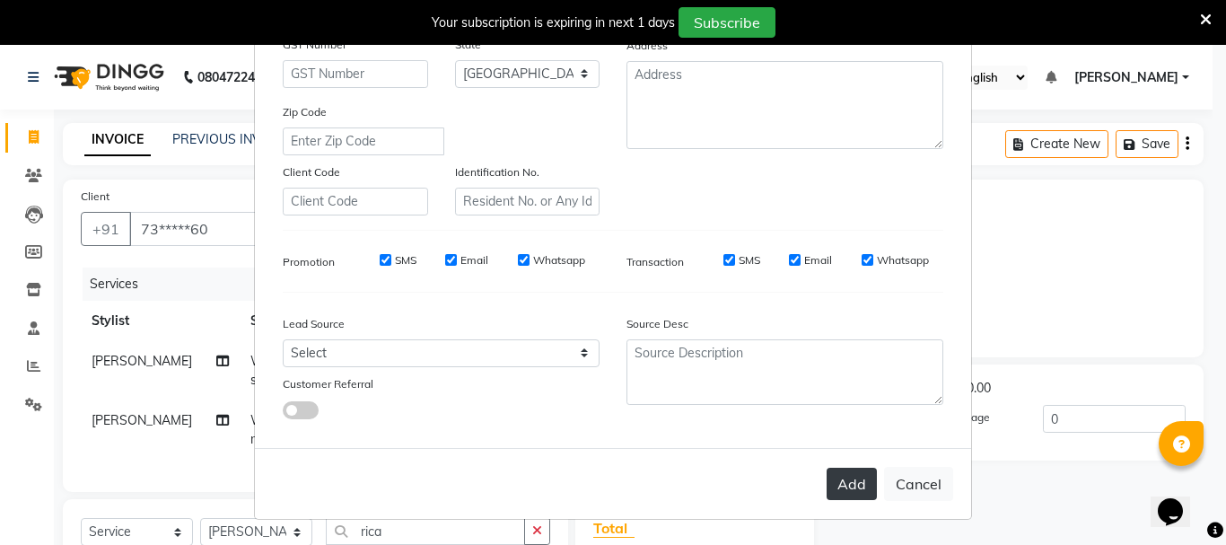
click at [856, 486] on button "Add" at bounding box center [852, 484] width 50 height 32
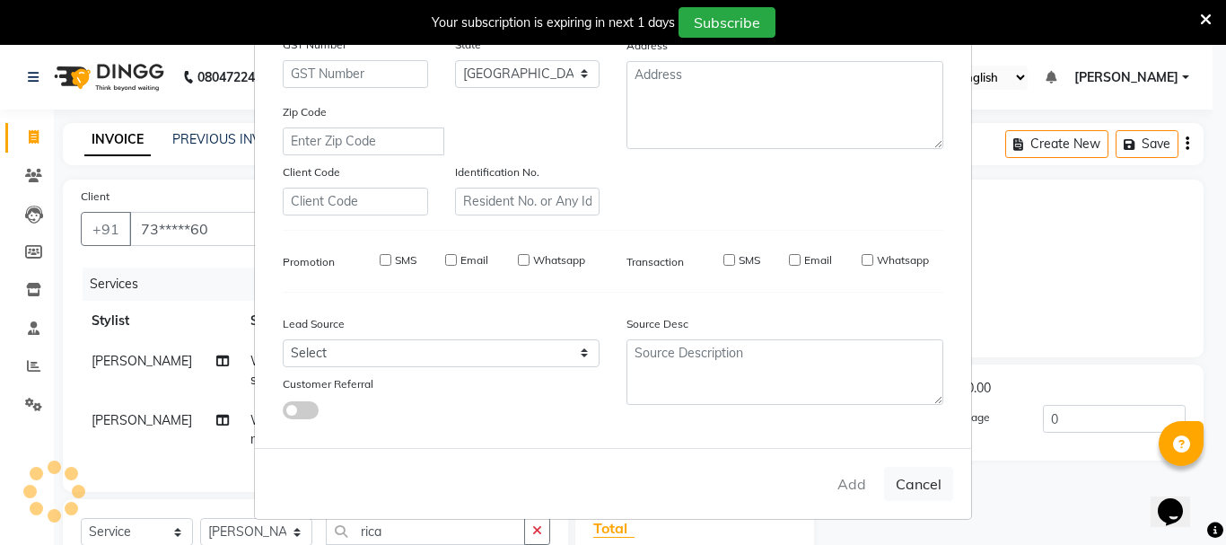
type input "73******00"
select select
select select "null"
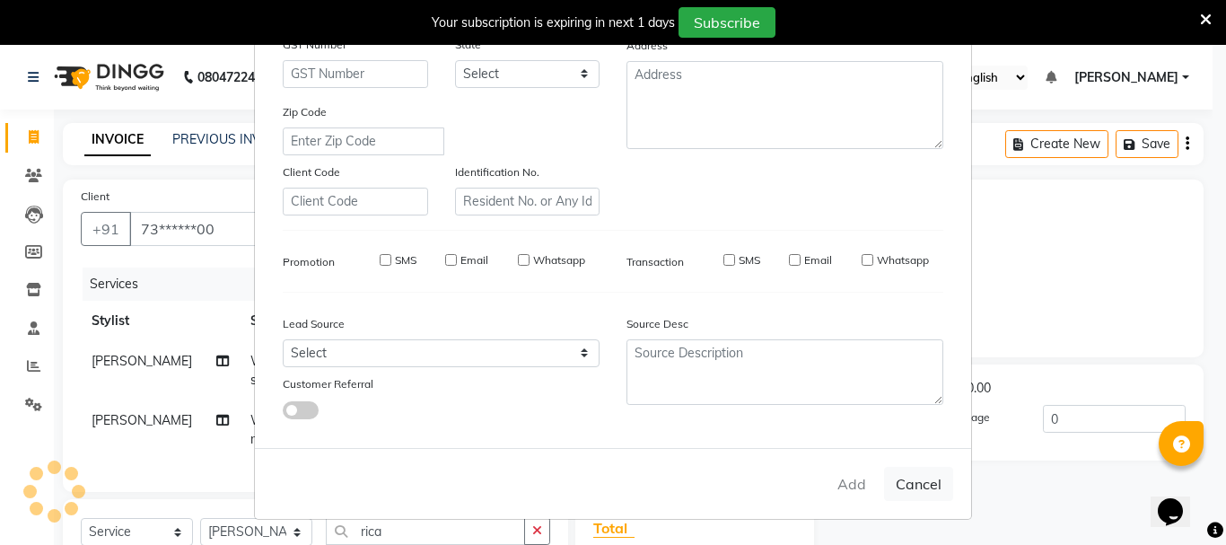
select select
checkbox input "false"
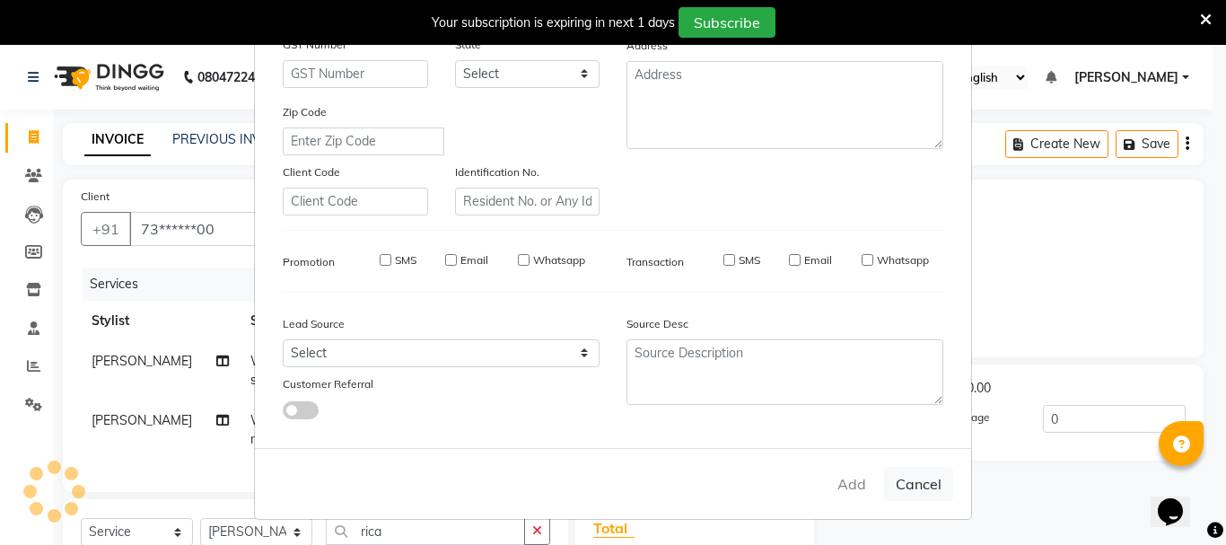
checkbox input "false"
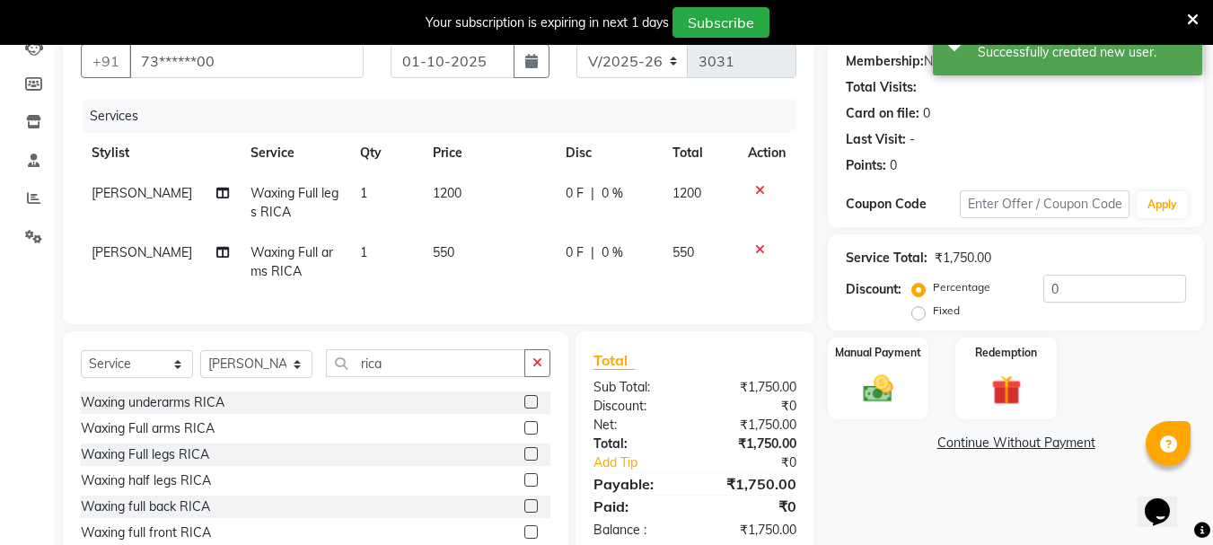
scroll to position [259, 0]
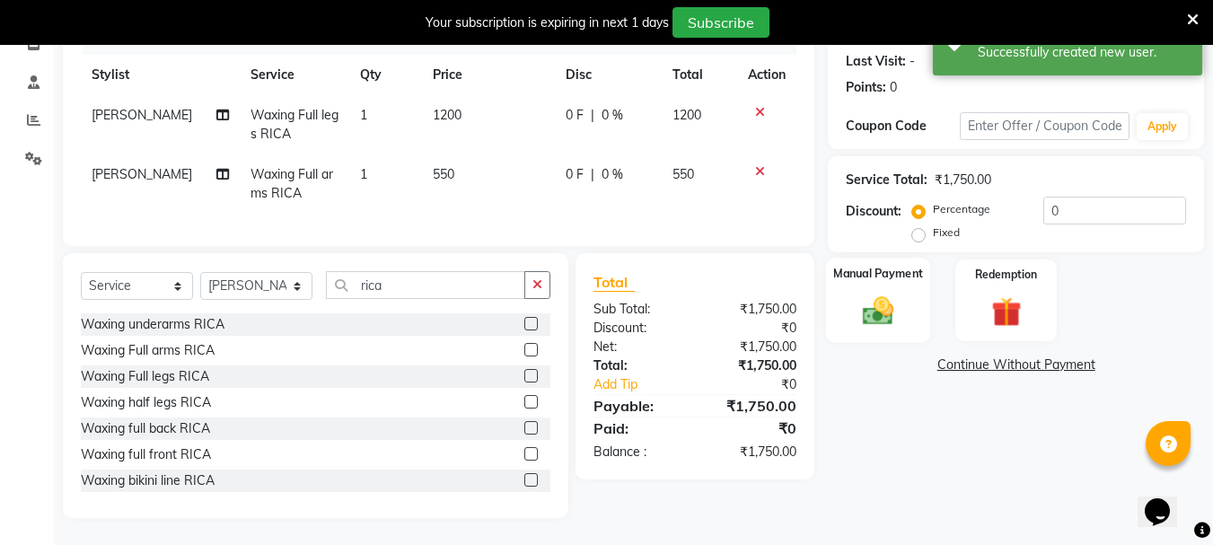
click at [865, 302] on img at bounding box center [878, 311] width 50 height 36
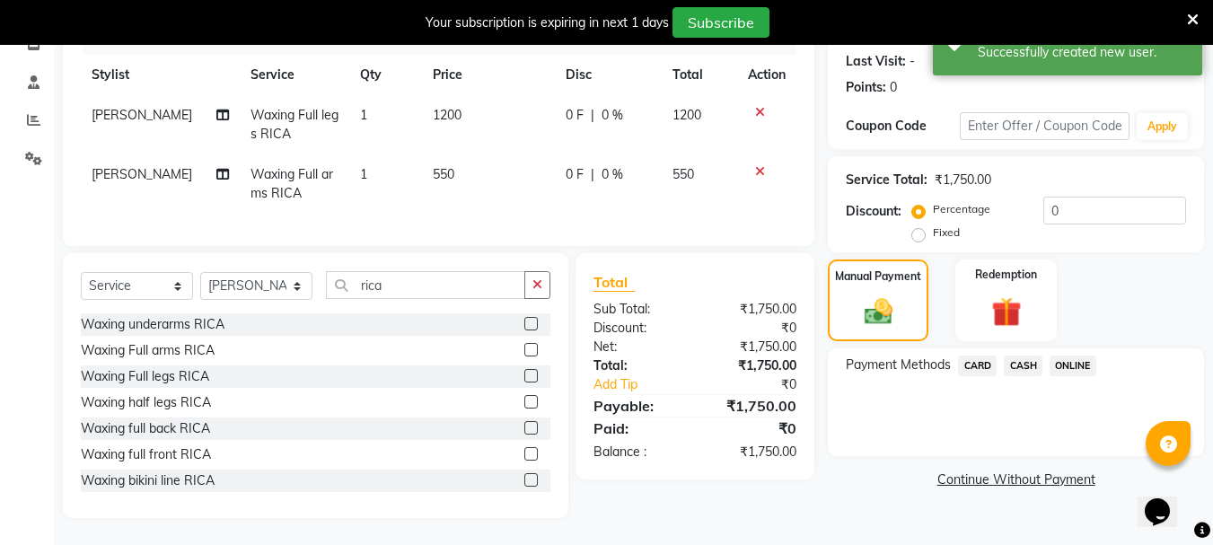
click at [1076, 355] on span "ONLINE" at bounding box center [1072, 365] width 47 height 21
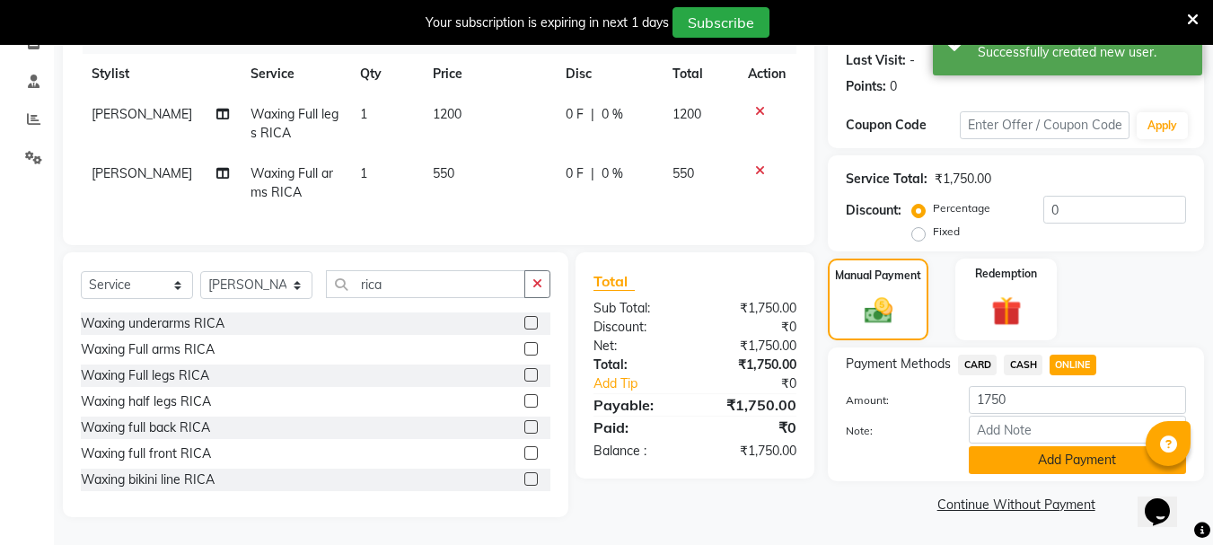
click at [993, 451] on button "Add Payment" at bounding box center [1076, 460] width 217 height 28
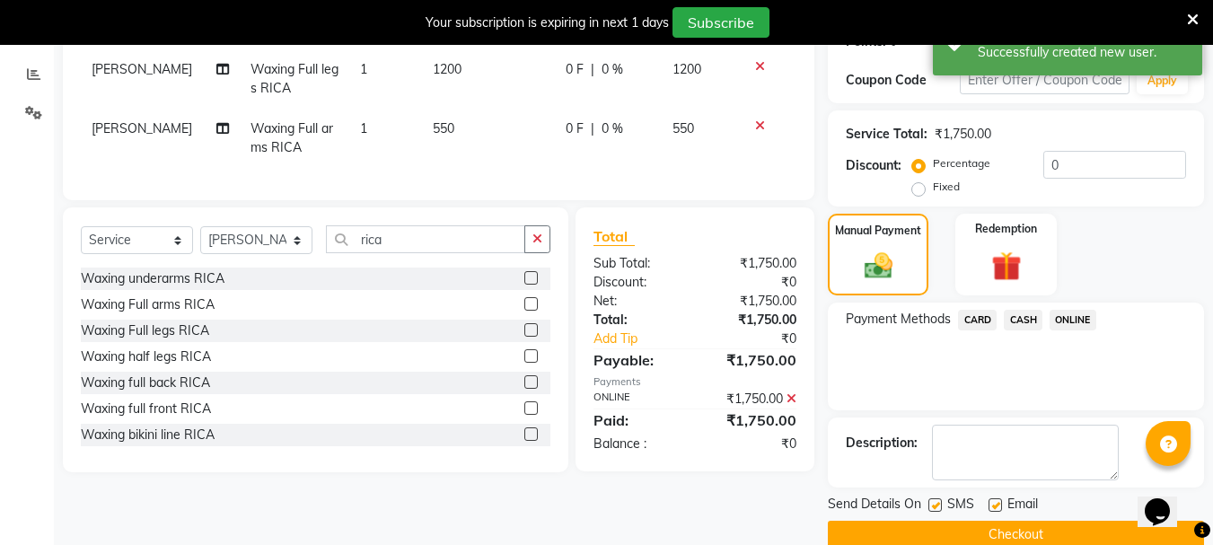
scroll to position [322, 0]
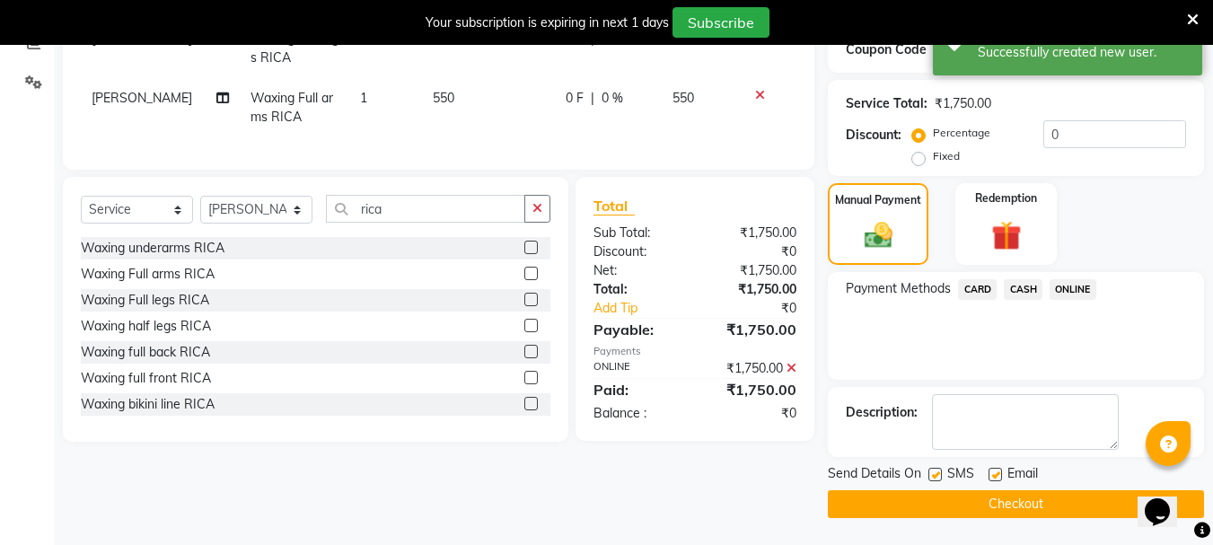
click at [909, 501] on button "Checkout" at bounding box center [1016, 504] width 376 height 28
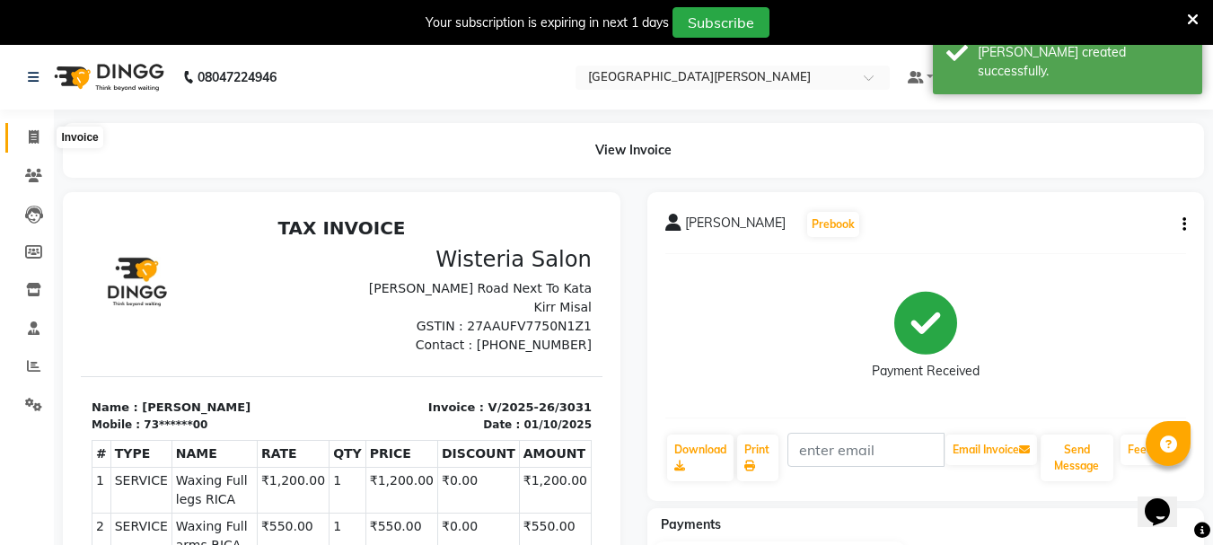
click at [39, 129] on span at bounding box center [33, 137] width 31 height 21
select select "service"
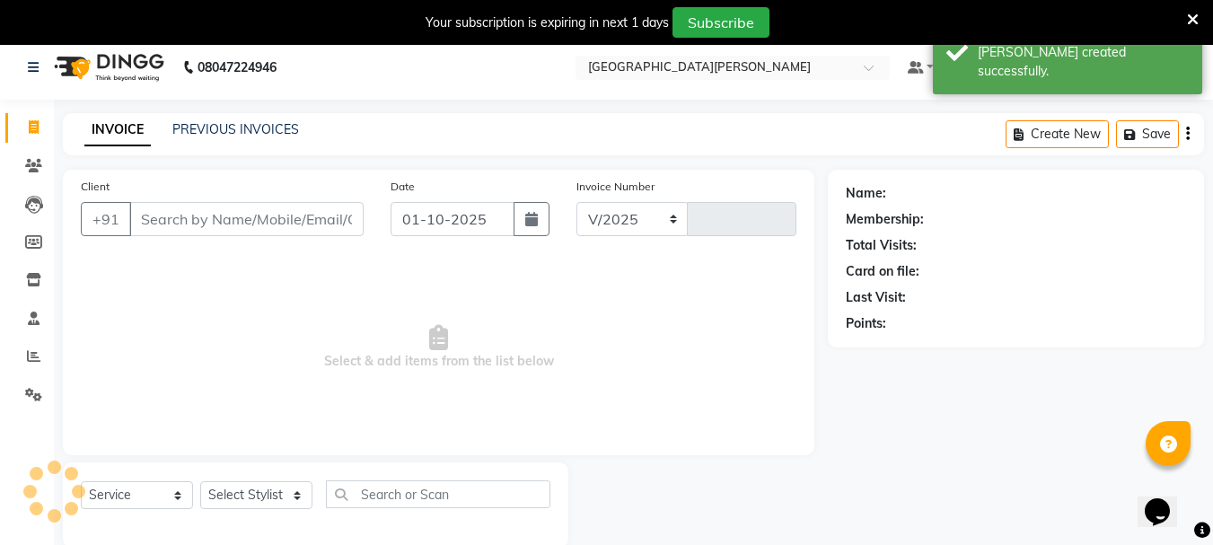
select select "911"
type input "3032"
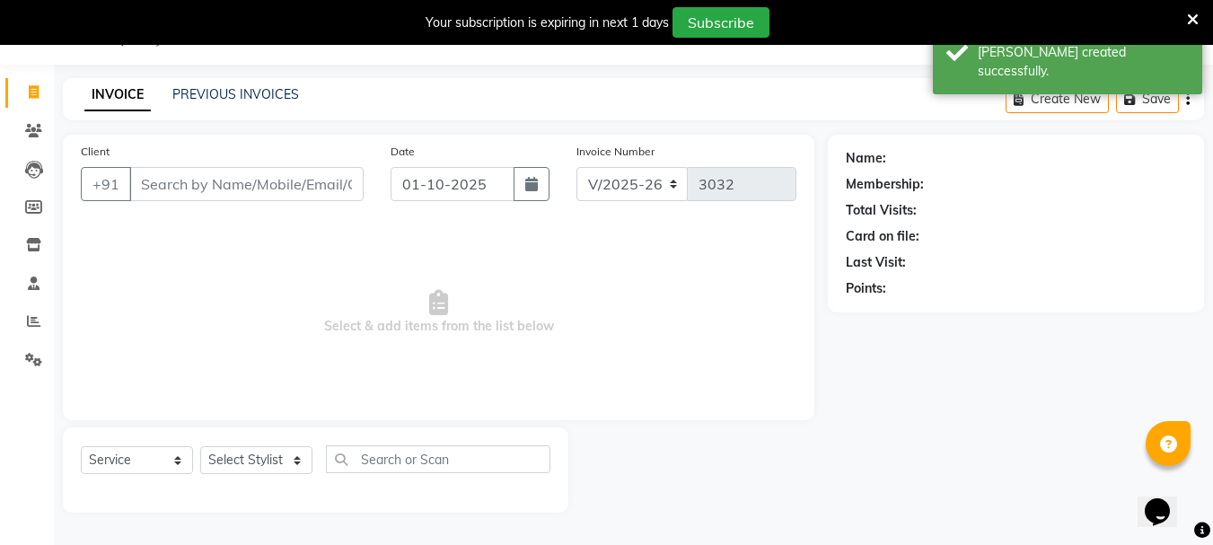
click at [205, 191] on input "Client" at bounding box center [246, 184] width 234 height 34
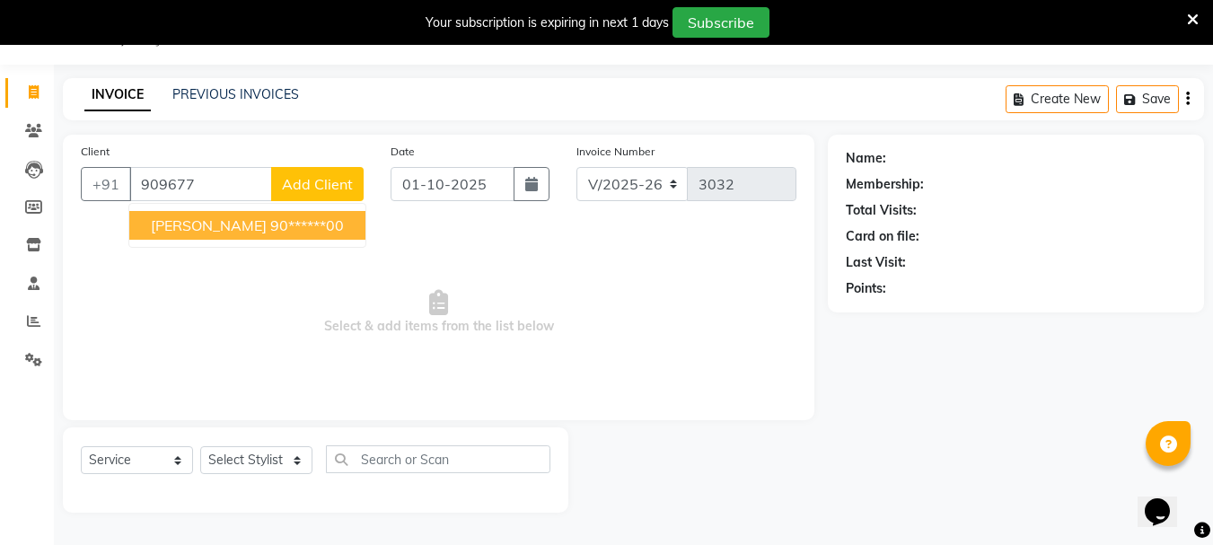
click at [270, 223] on ngb-highlight "90******00" at bounding box center [307, 225] width 74 height 18
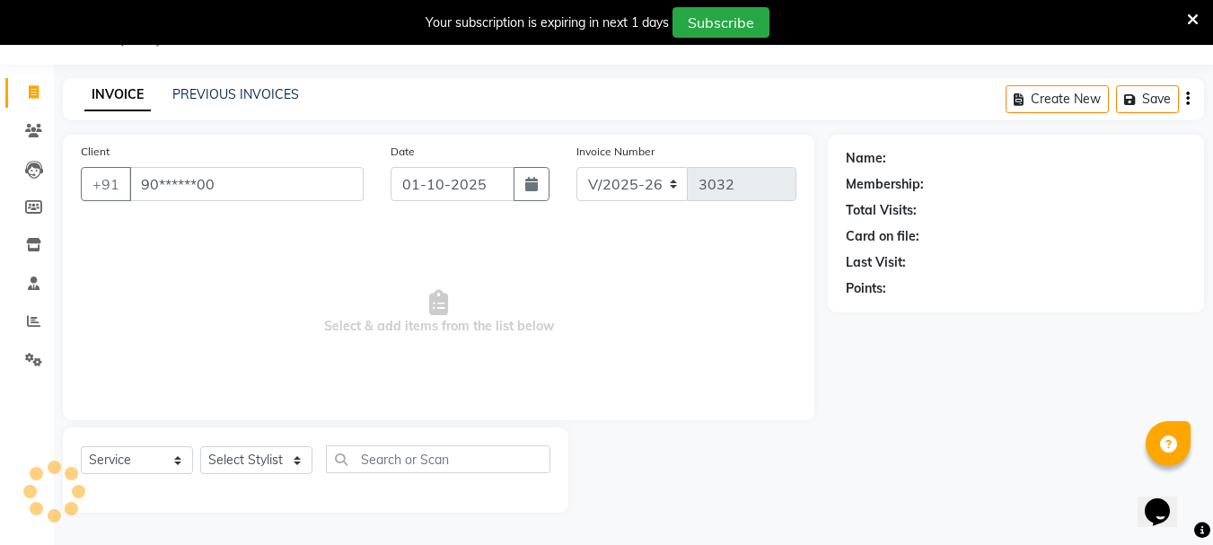
type input "90******00"
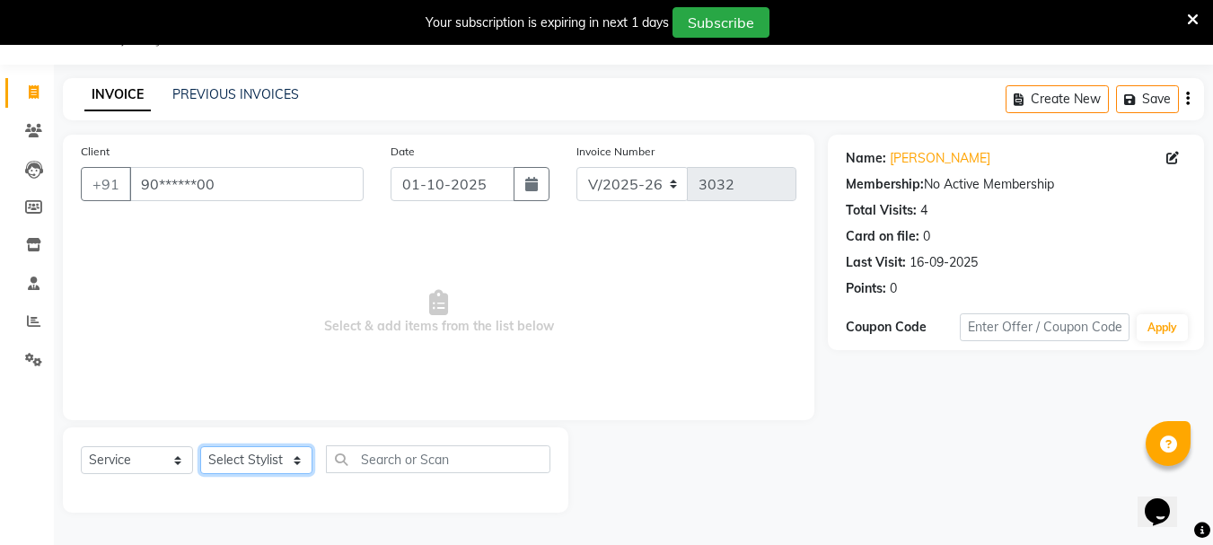
click at [292, 462] on select "Select Stylist Bharti [PERSON_NAME] [PERSON_NAME] [PERSON_NAME] [PERSON_NAME] m…" at bounding box center [256, 460] width 112 height 28
select select "92563"
click at [200, 446] on select "Select Stylist Bharti [PERSON_NAME] [PERSON_NAME] [PERSON_NAME] [PERSON_NAME] m…" at bounding box center [256, 460] width 112 height 28
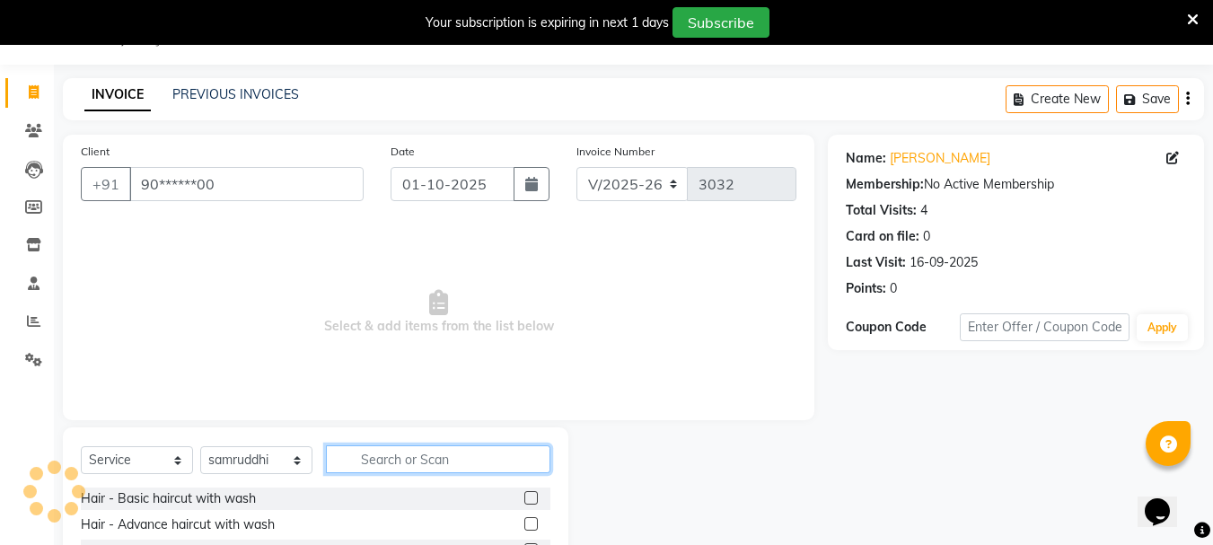
click at [385, 467] on input "text" at bounding box center [438, 459] width 224 height 28
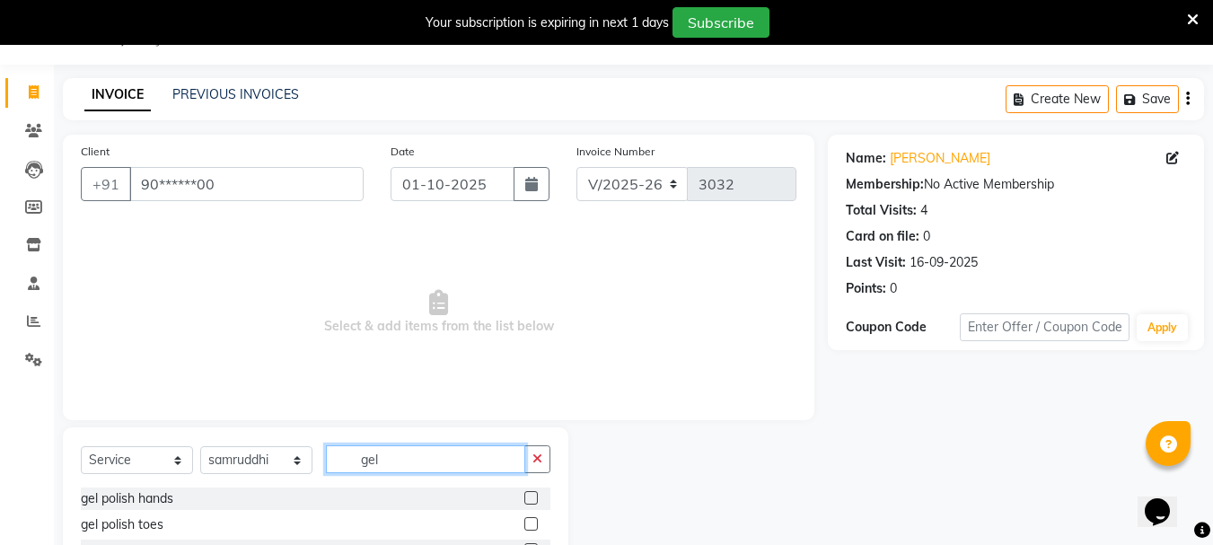
type input "gel"
click at [531, 500] on label at bounding box center [530, 497] width 13 height 13
click at [531, 500] on input "checkbox" at bounding box center [530, 499] width 12 height 12
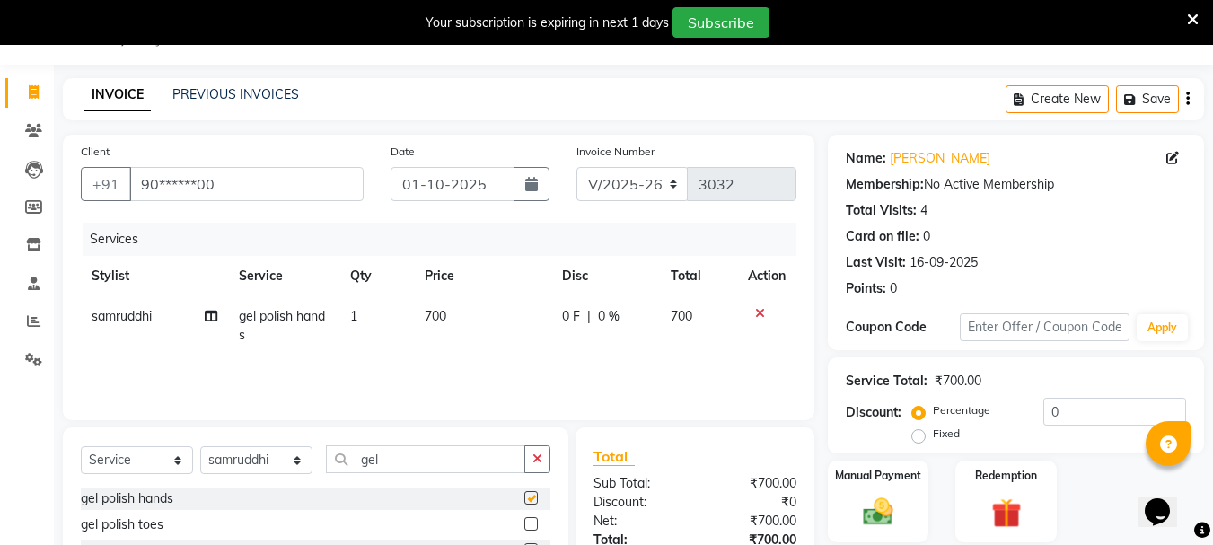
checkbox input "false"
click at [430, 320] on span "700" at bounding box center [436, 316] width 22 height 16
select select "92563"
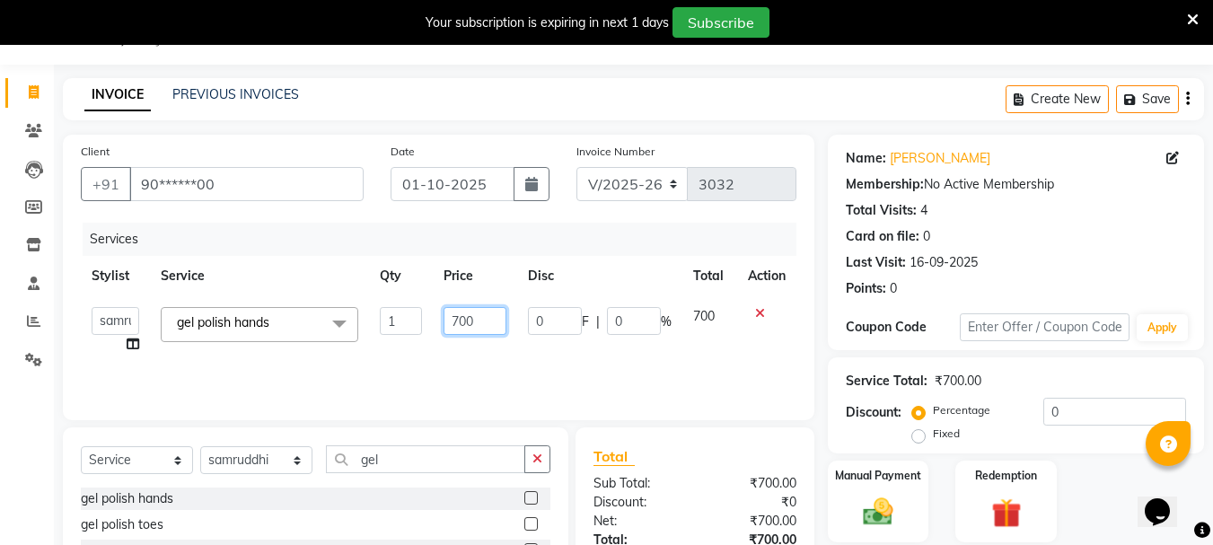
click at [460, 319] on input "700" at bounding box center [474, 321] width 62 height 28
type input "500"
click at [443, 266] on th "Price" at bounding box center [474, 276] width 83 height 40
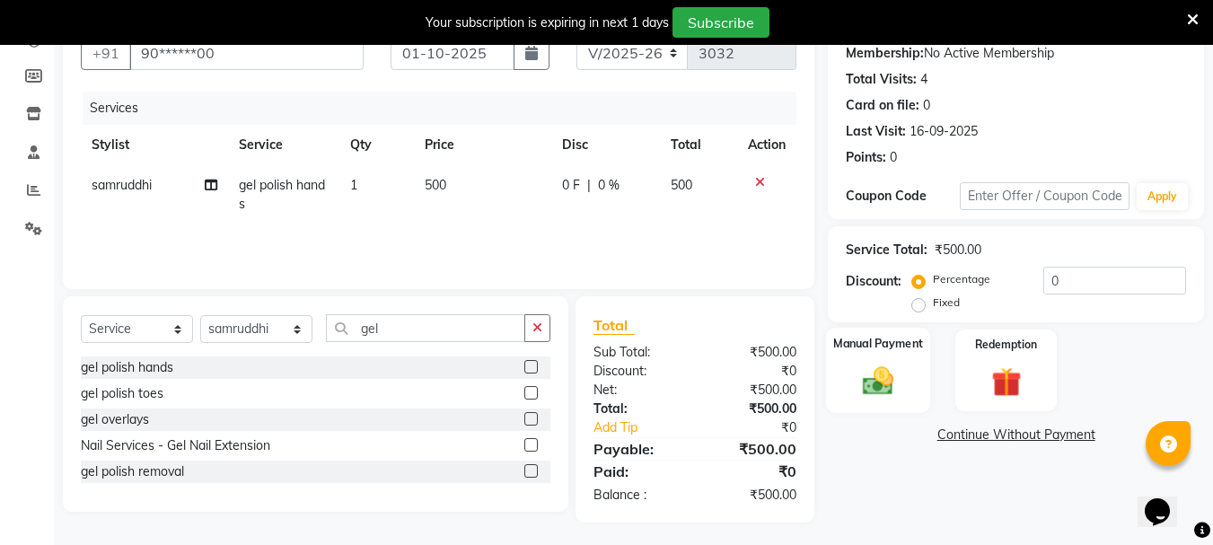
scroll to position [180, 0]
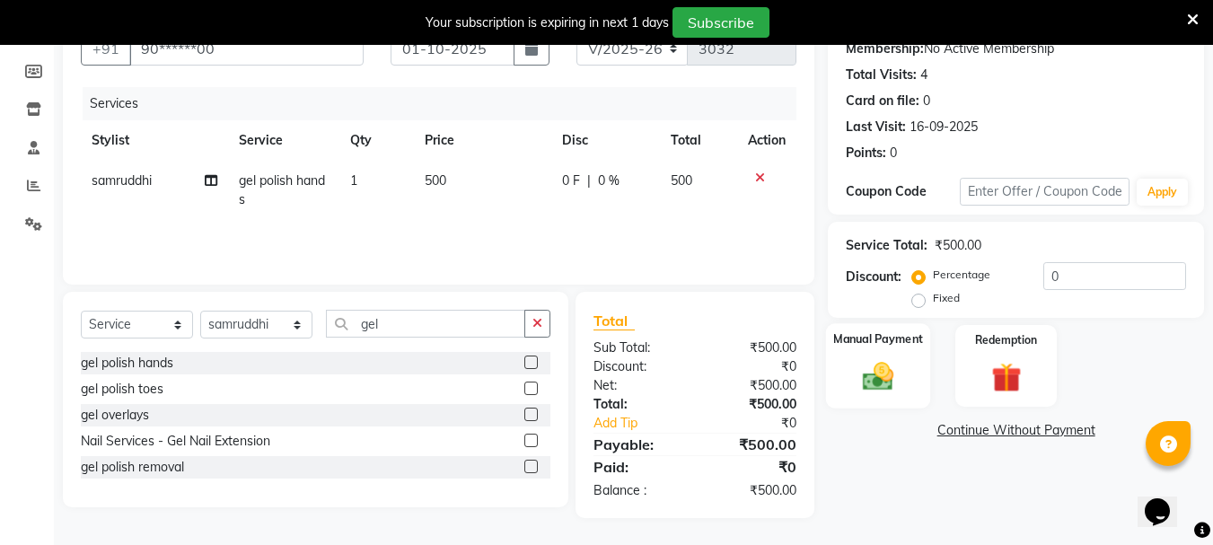
click at [902, 379] on img at bounding box center [878, 376] width 50 height 36
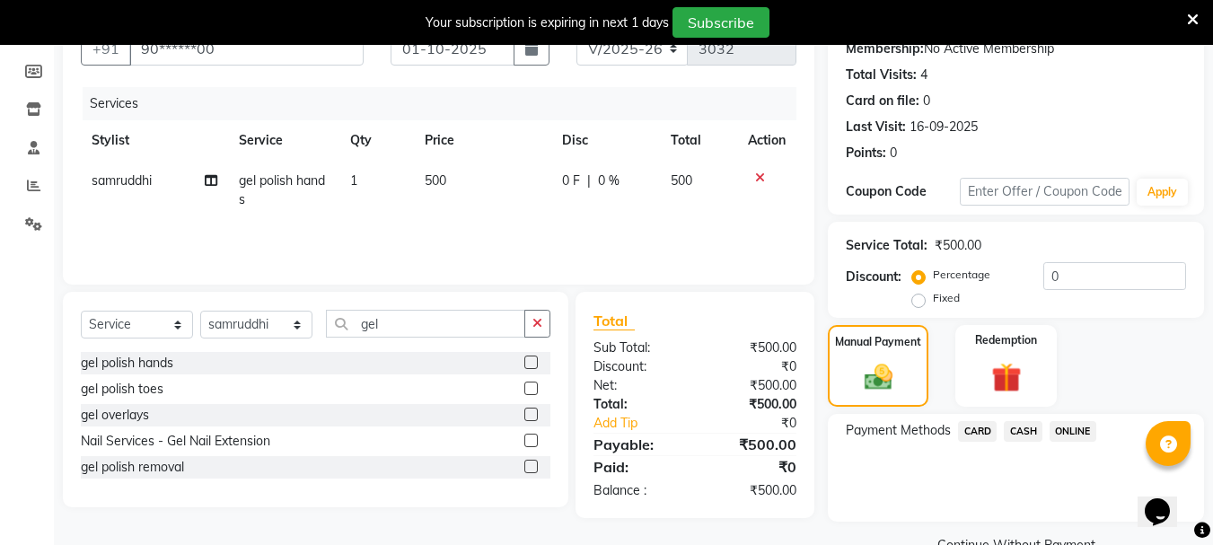
click at [1017, 432] on span "CASH" at bounding box center [1023, 431] width 39 height 21
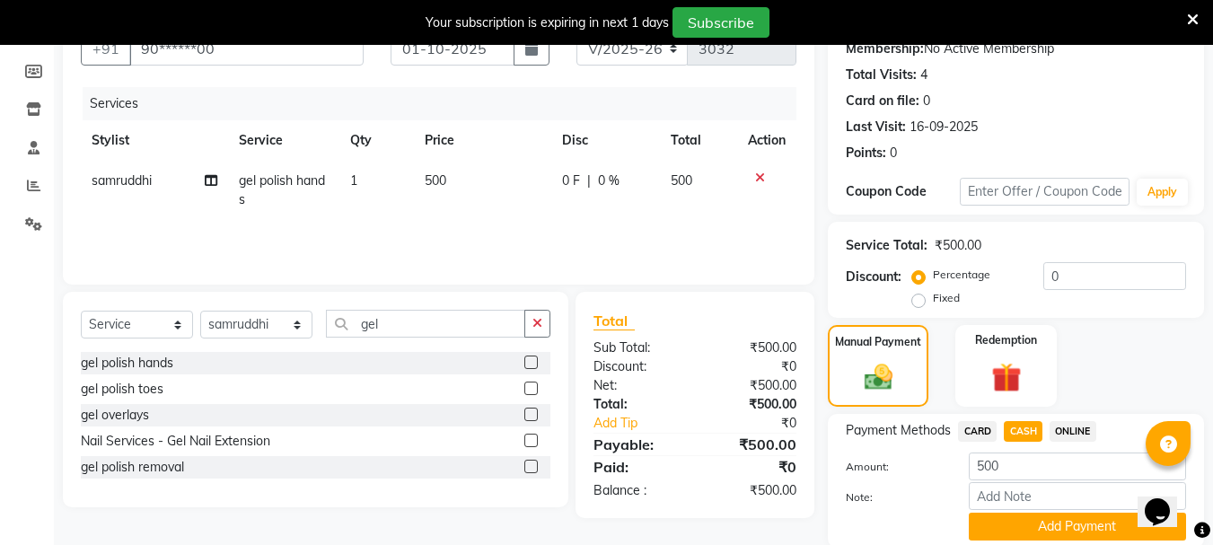
drag, startPoint x: 1007, startPoint y: 531, endPoint x: 994, endPoint y: 504, distance: 30.9
click at [1005, 530] on button "Add Payment" at bounding box center [1076, 527] width 217 height 28
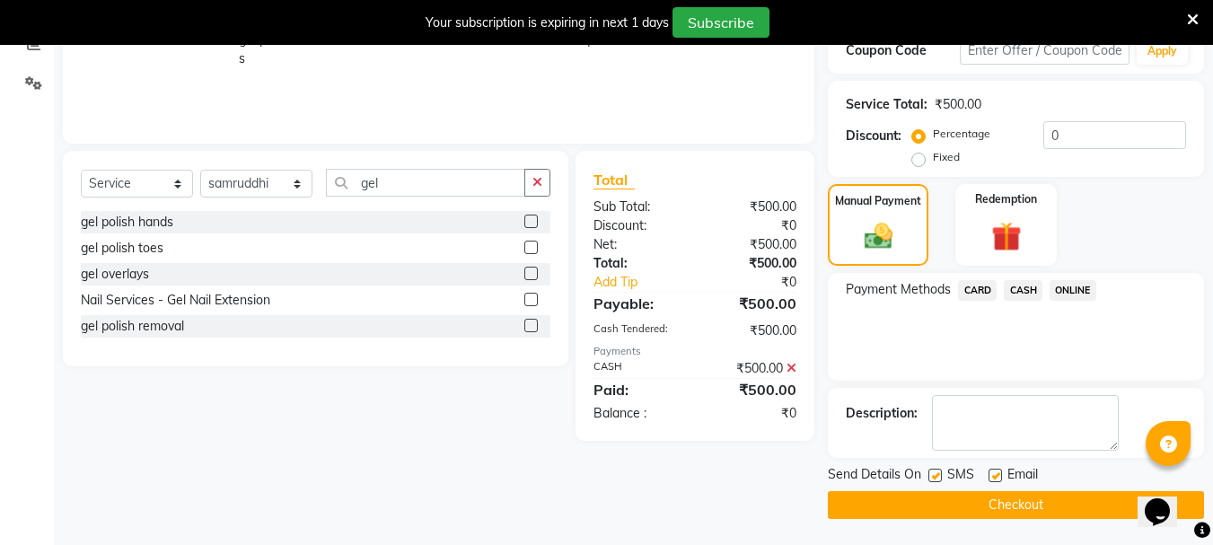
scroll to position [322, 0]
click at [973, 503] on button "Checkout" at bounding box center [1016, 504] width 376 height 28
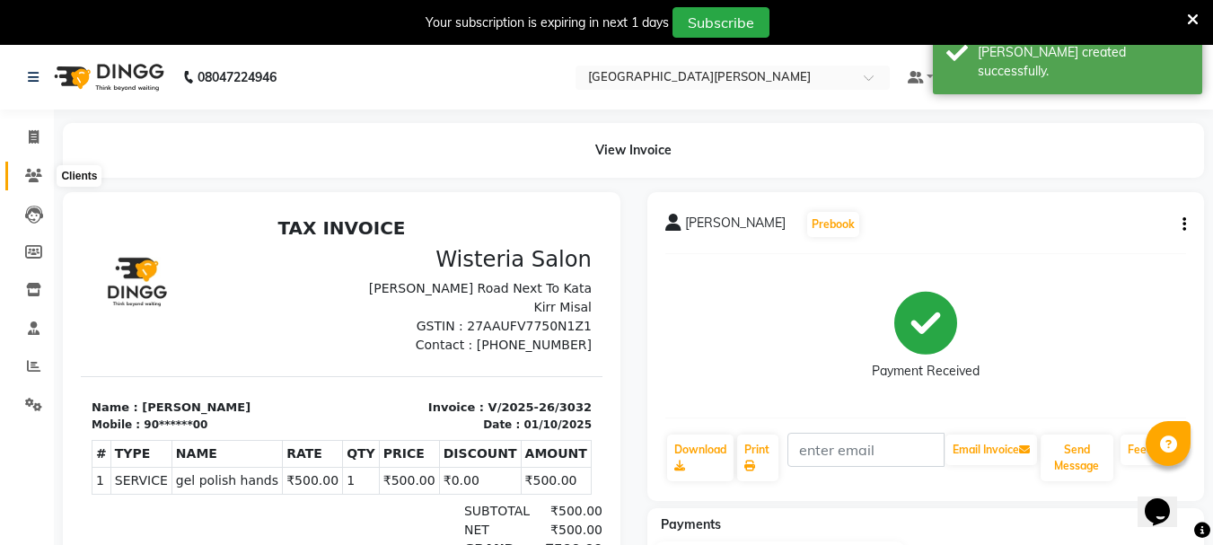
click at [38, 171] on icon at bounding box center [33, 175] width 17 height 13
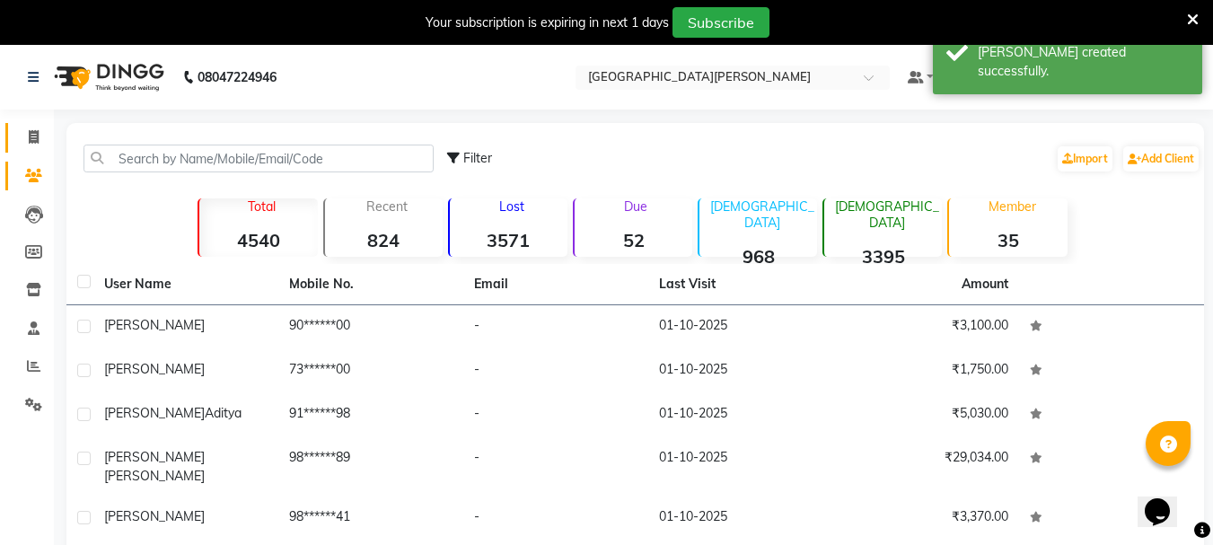
click at [33, 148] on link "Invoice" at bounding box center [26, 138] width 43 height 30
select select "service"
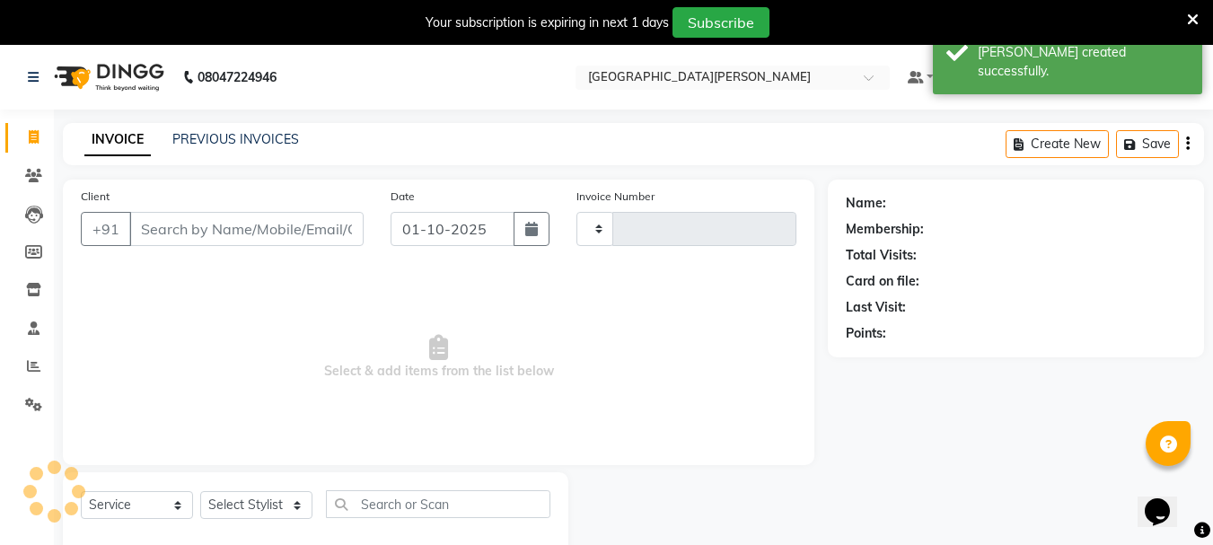
scroll to position [45, 0]
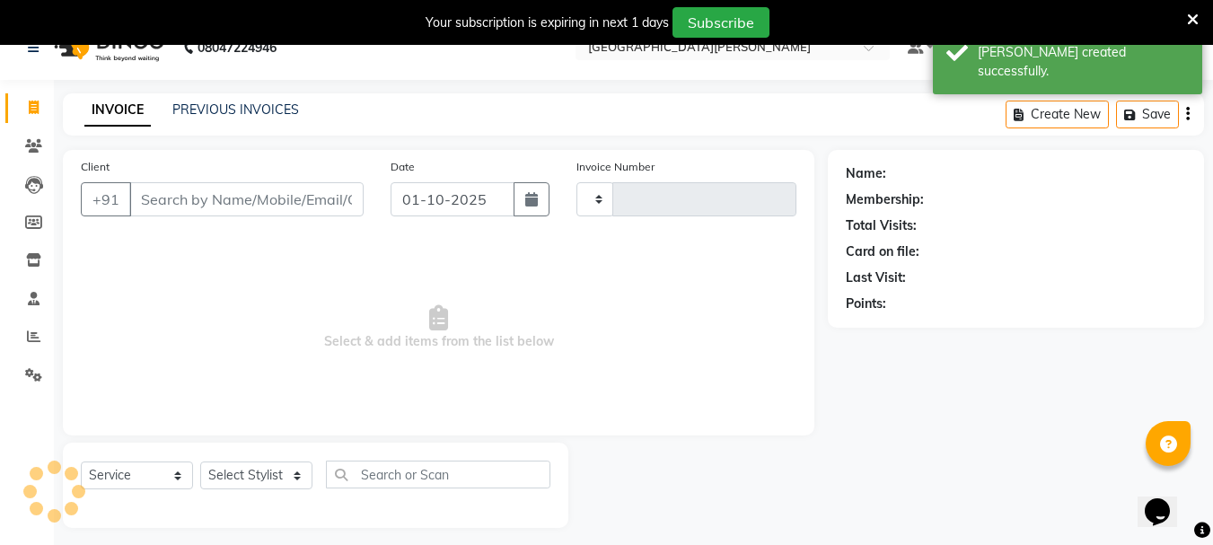
type input "3033"
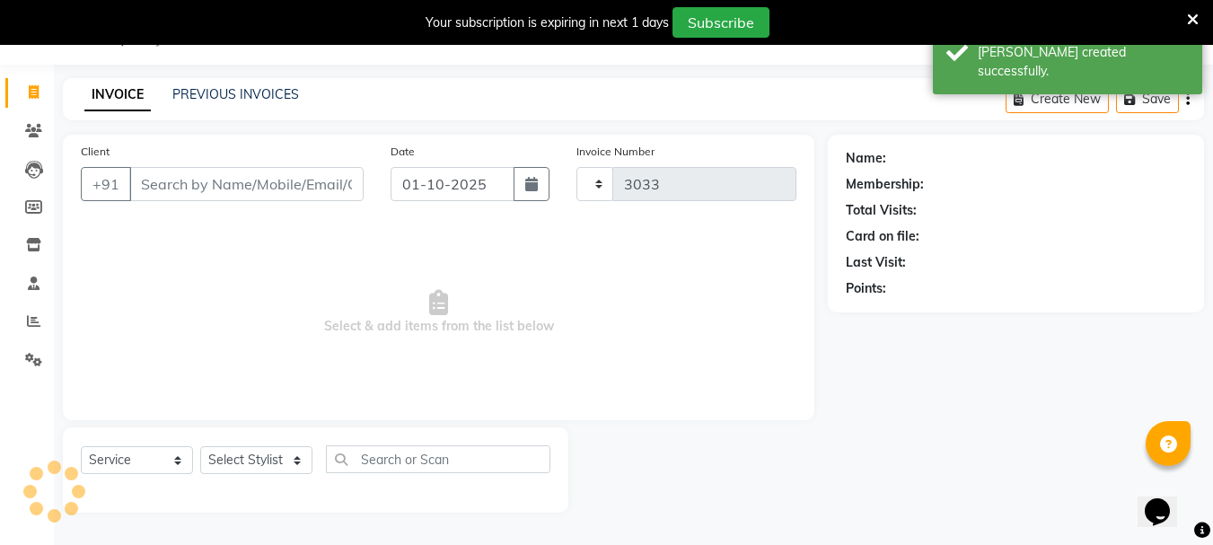
select select "911"
click at [139, 186] on input "Client" at bounding box center [246, 184] width 234 height 34
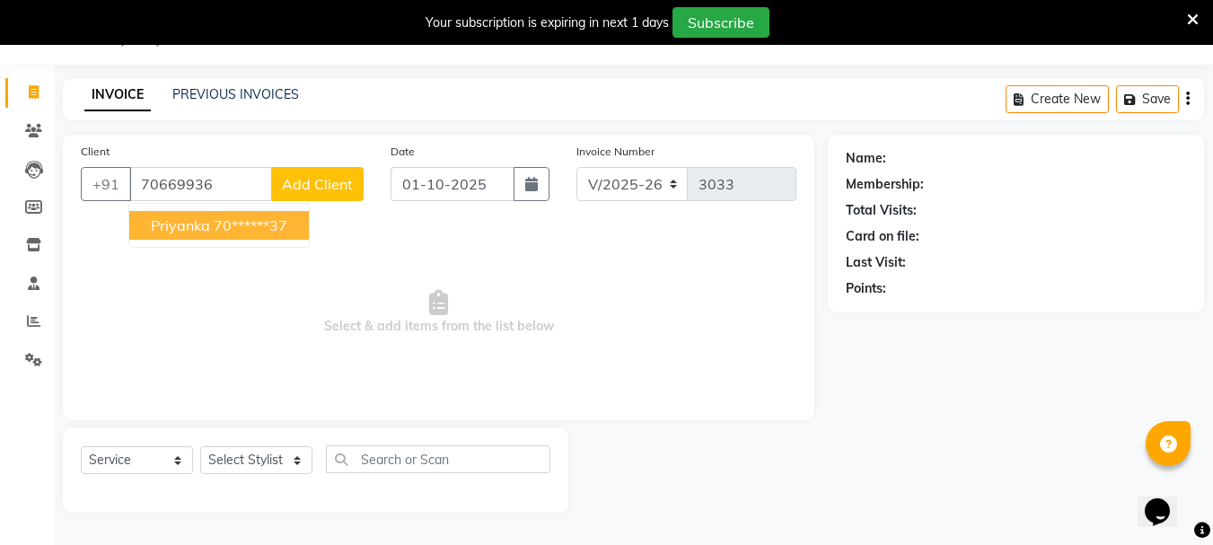
click at [184, 224] on span "priyanka" at bounding box center [180, 225] width 59 height 18
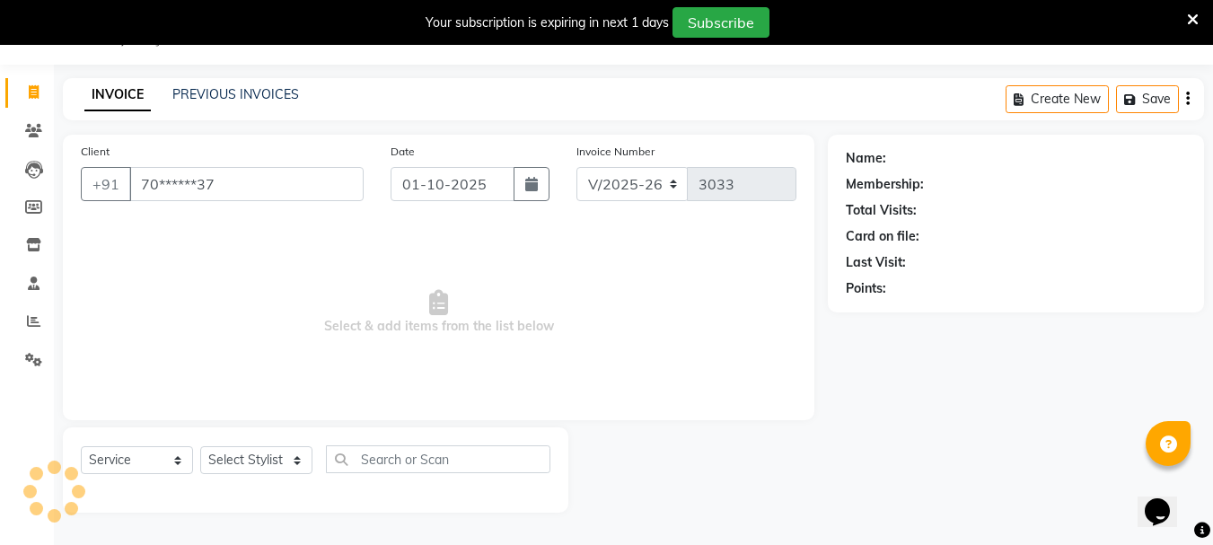
type input "70******37"
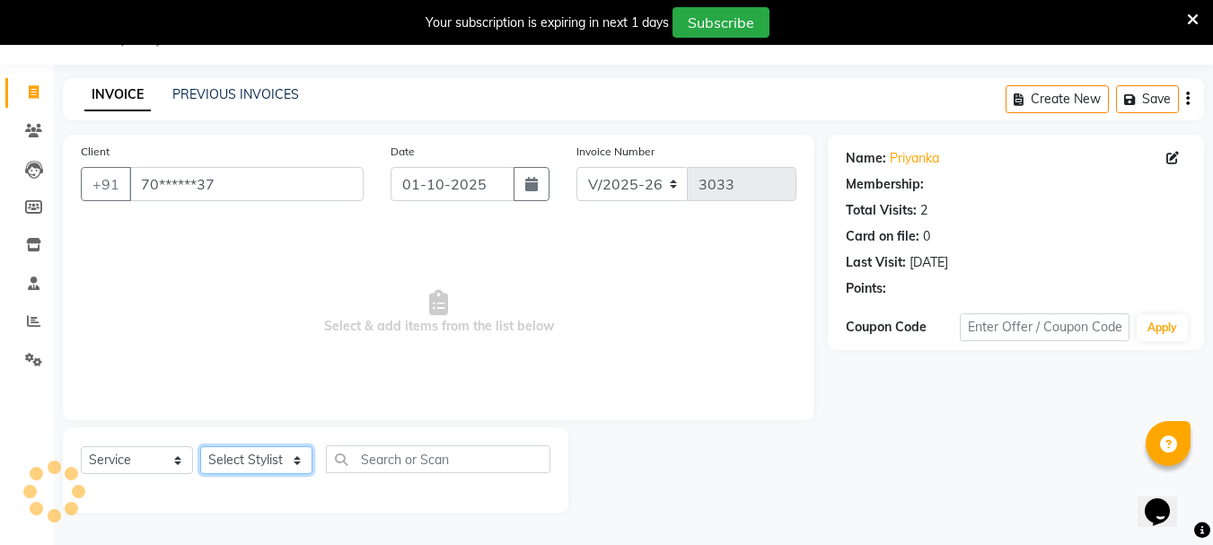
click at [279, 456] on select "Select Stylist Bharti [PERSON_NAME] [PERSON_NAME] [PERSON_NAME] [PERSON_NAME] m…" at bounding box center [256, 460] width 112 height 28
select select "30889"
click at [200, 446] on select "Select Stylist Bharti [PERSON_NAME] [PERSON_NAME] [PERSON_NAME] [PERSON_NAME] m…" at bounding box center [256, 460] width 112 height 28
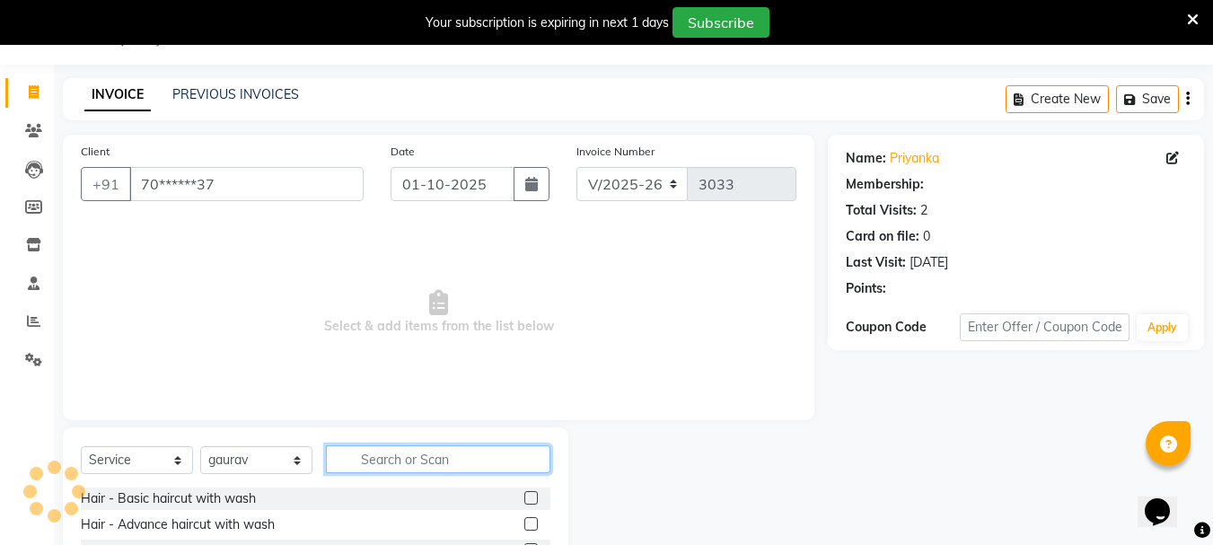
click at [430, 456] on input "text" at bounding box center [438, 459] width 224 height 28
click at [524, 526] on label at bounding box center [530, 523] width 13 height 13
click at [524, 526] on input "checkbox" at bounding box center [530, 525] width 12 height 12
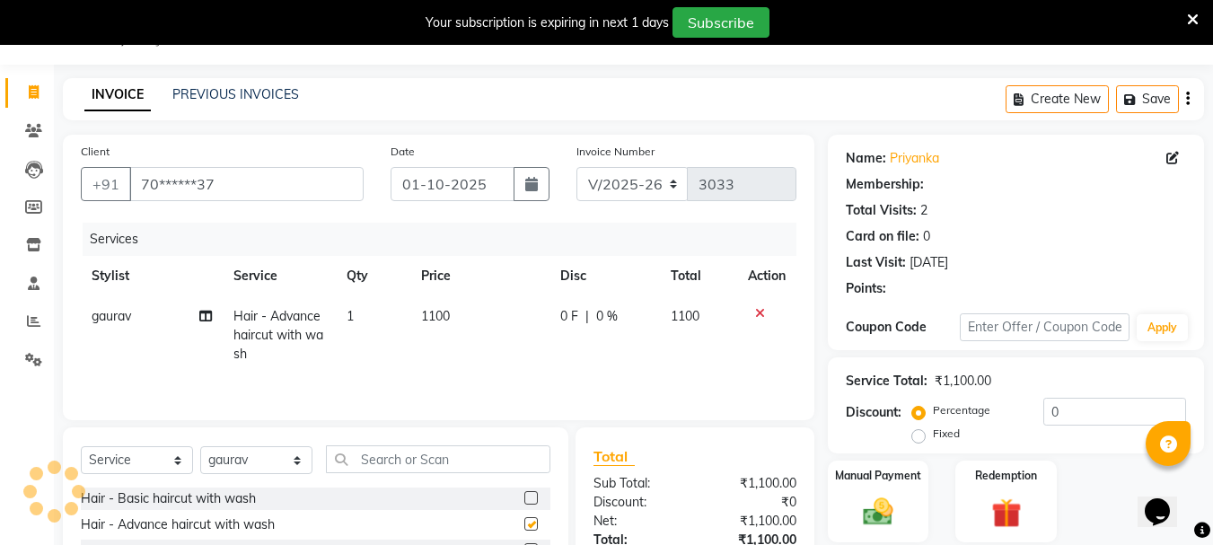
checkbox input "false"
click at [1047, 416] on input "0" at bounding box center [1114, 412] width 143 height 28
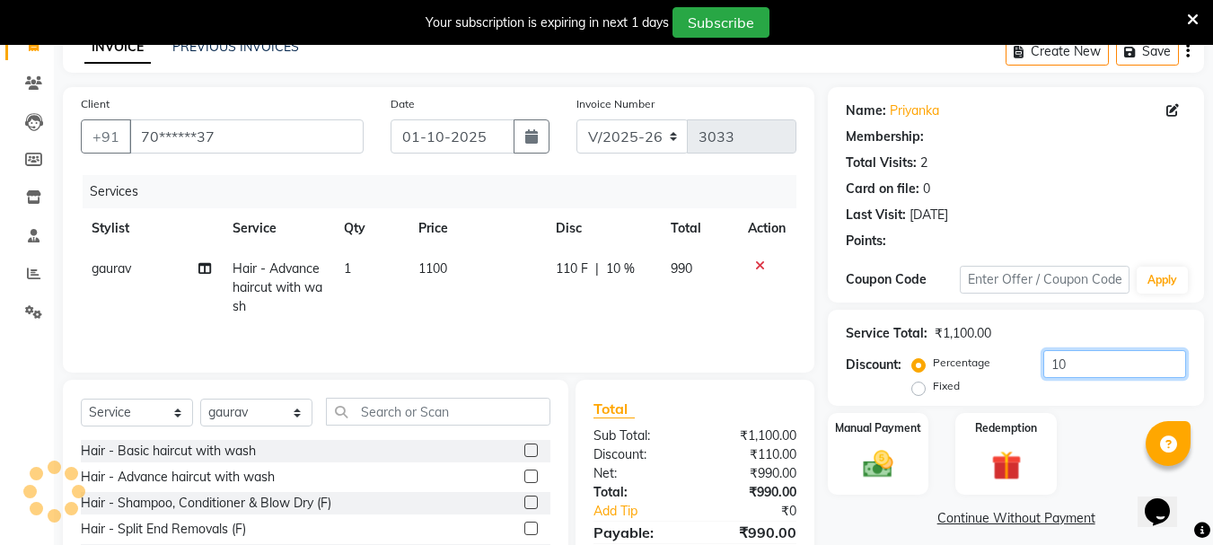
scroll to position [103, 0]
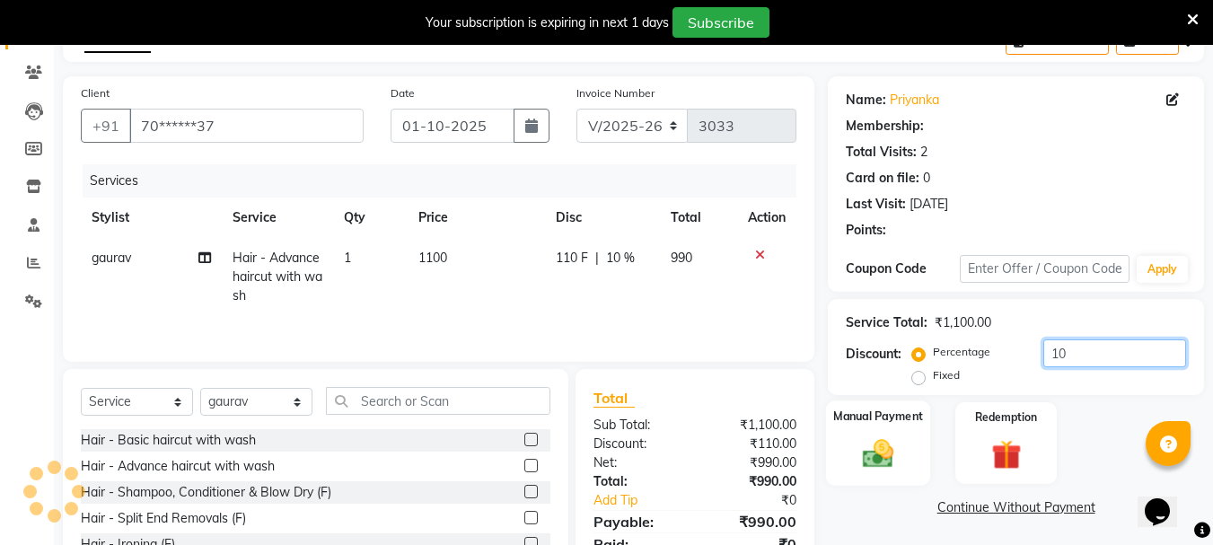
type input "10"
click at [910, 449] on div "Manual Payment" at bounding box center [878, 442] width 105 height 85
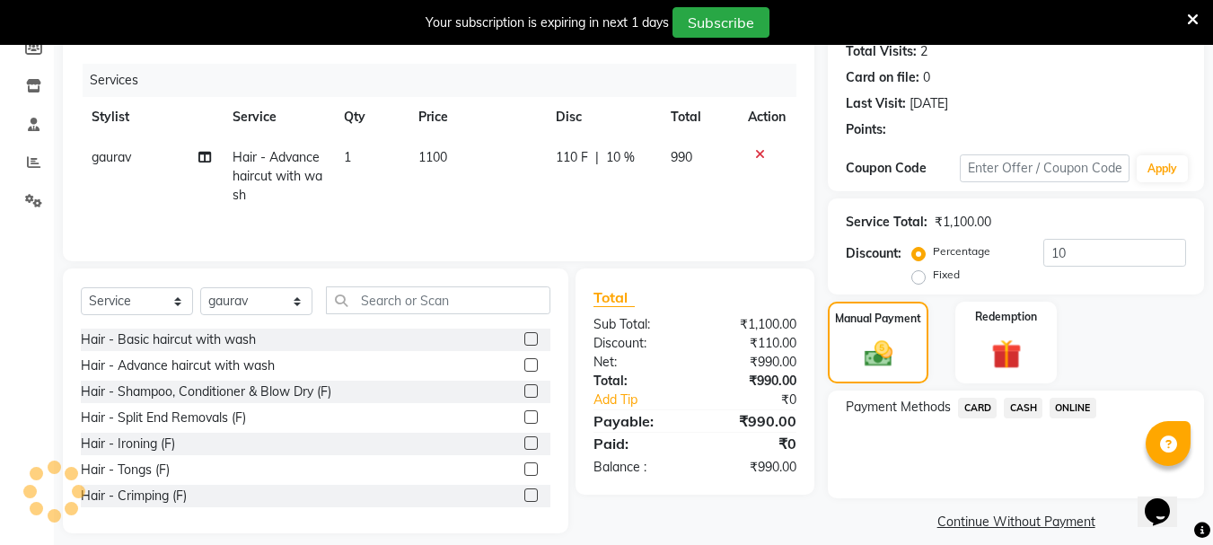
scroll to position [210, 0]
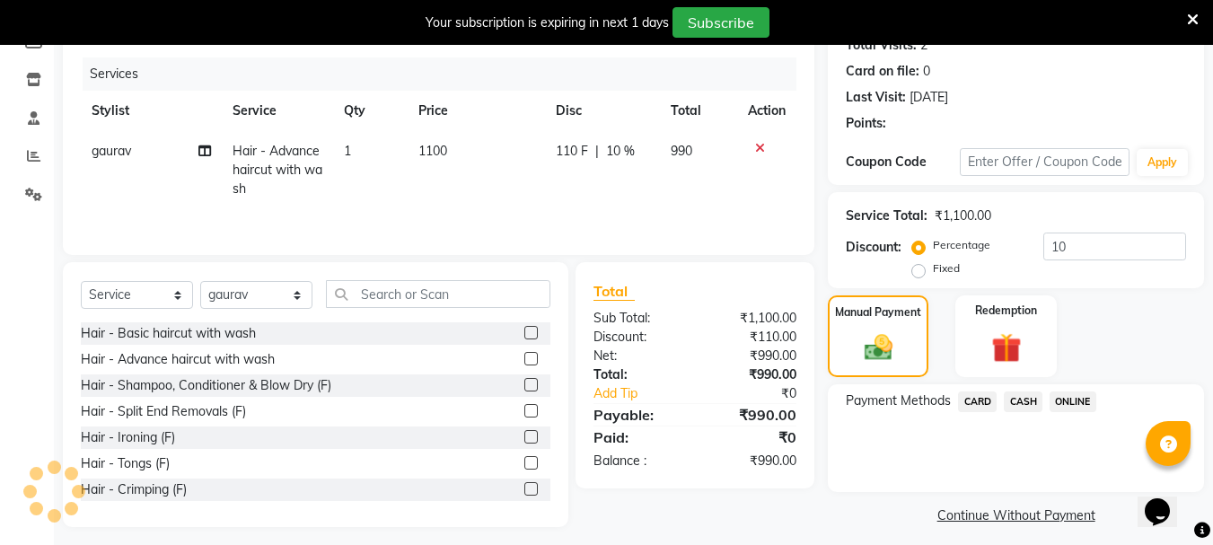
click at [1026, 402] on span "CASH" at bounding box center [1023, 401] width 39 height 21
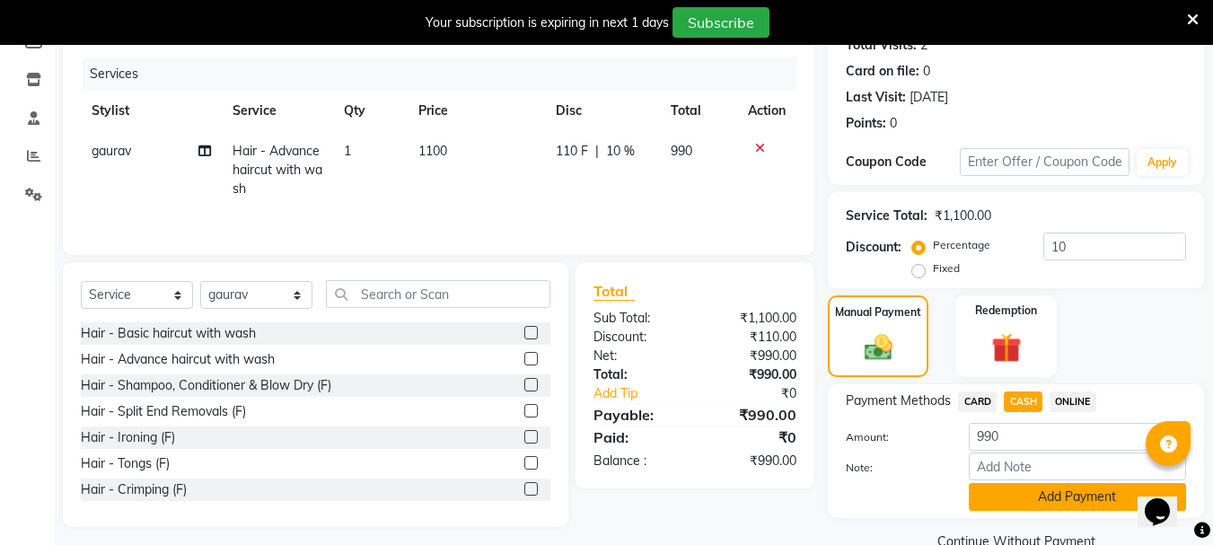
click at [992, 497] on button "Add Payment" at bounding box center [1076, 497] width 217 height 28
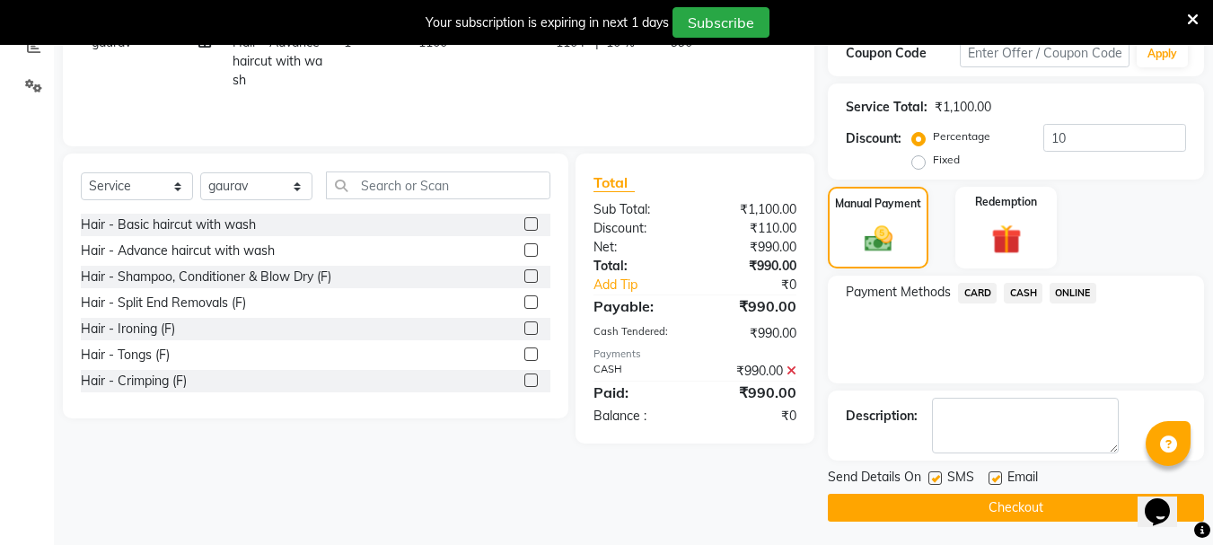
scroll to position [322, 0]
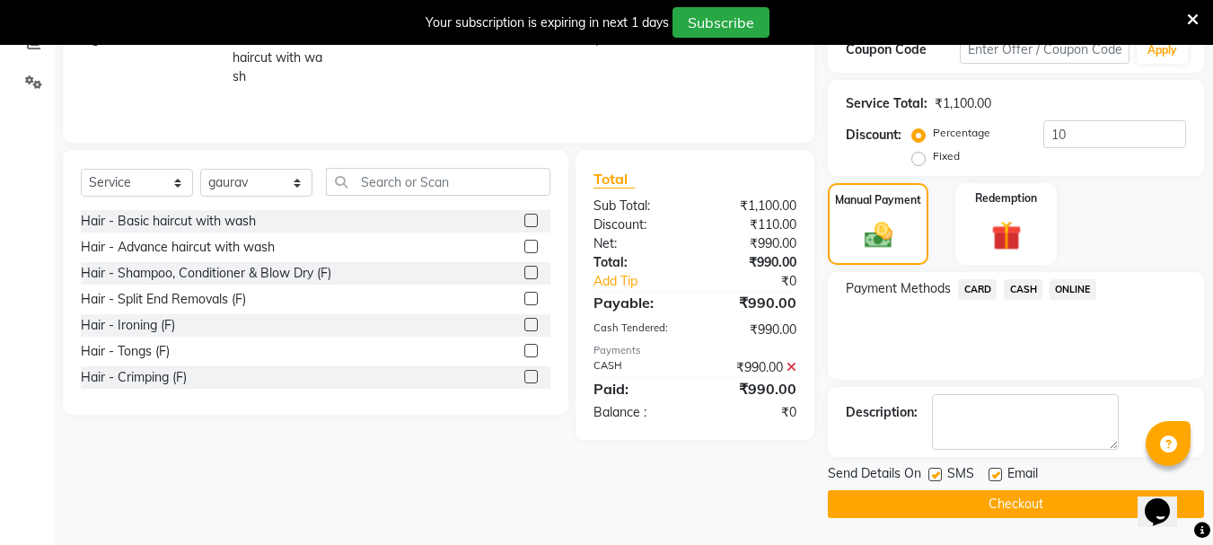
click at [973, 497] on button "Checkout" at bounding box center [1016, 504] width 376 height 28
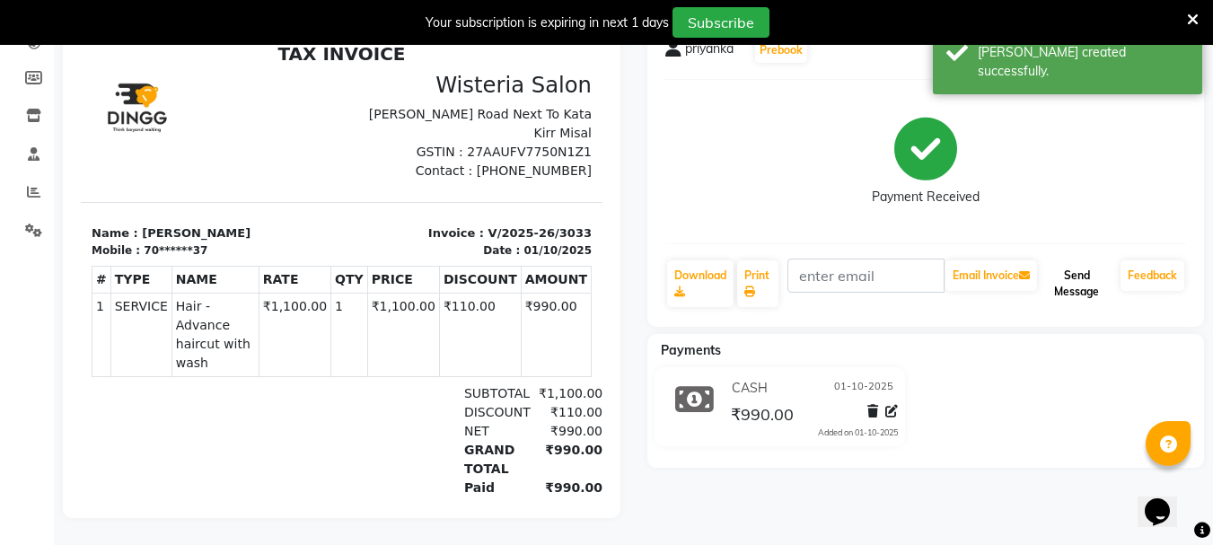
click at [1070, 288] on button "Send Message" at bounding box center [1076, 283] width 73 height 47
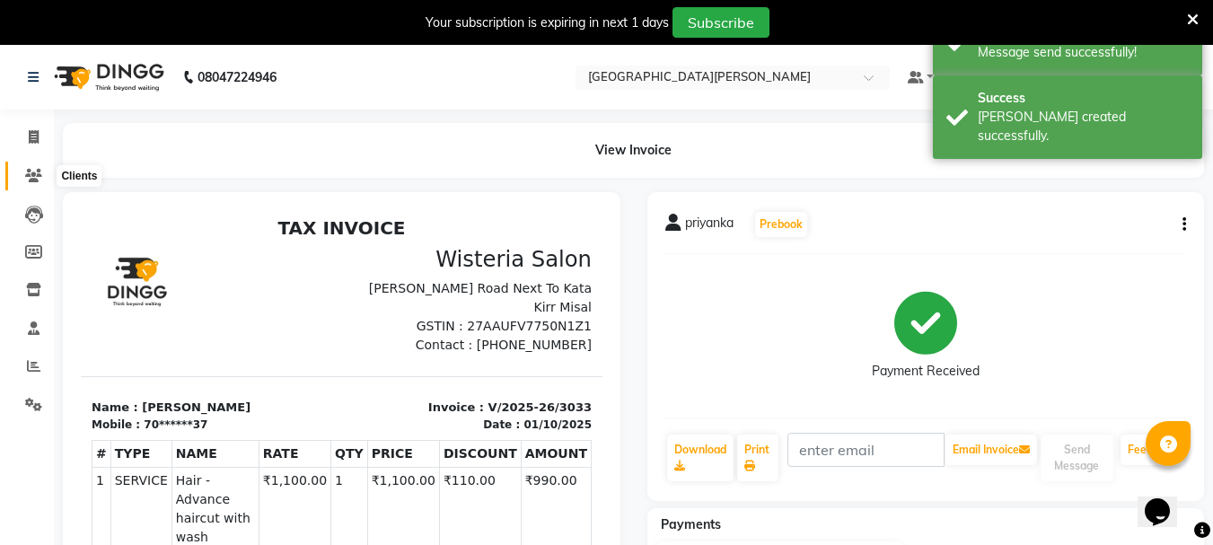
click at [32, 176] on icon at bounding box center [33, 175] width 17 height 13
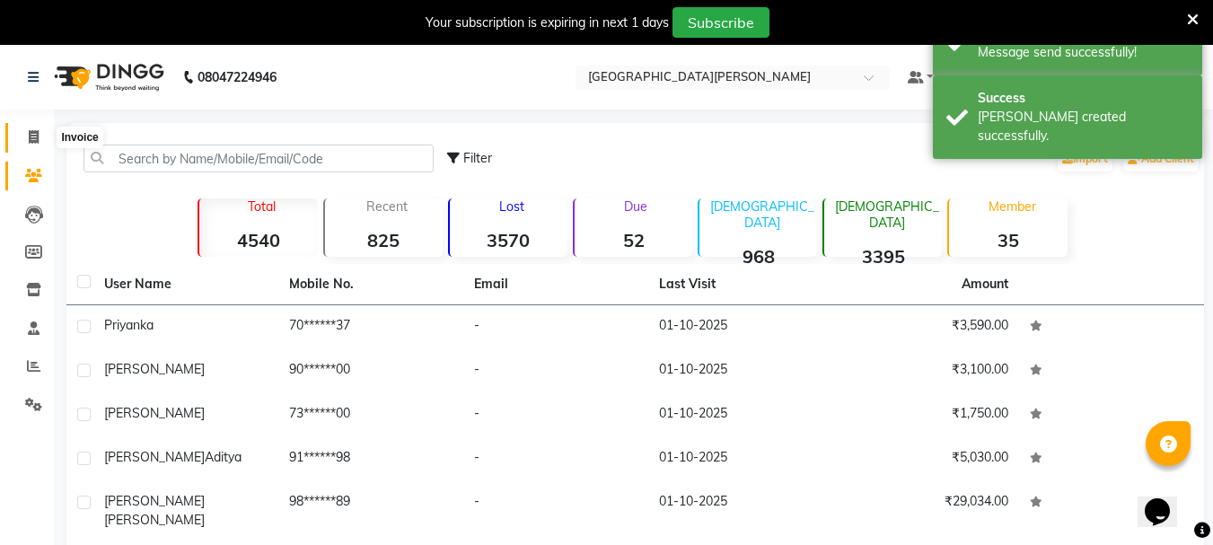
click at [33, 137] on icon at bounding box center [34, 136] width 10 height 13
select select "911"
select select "service"
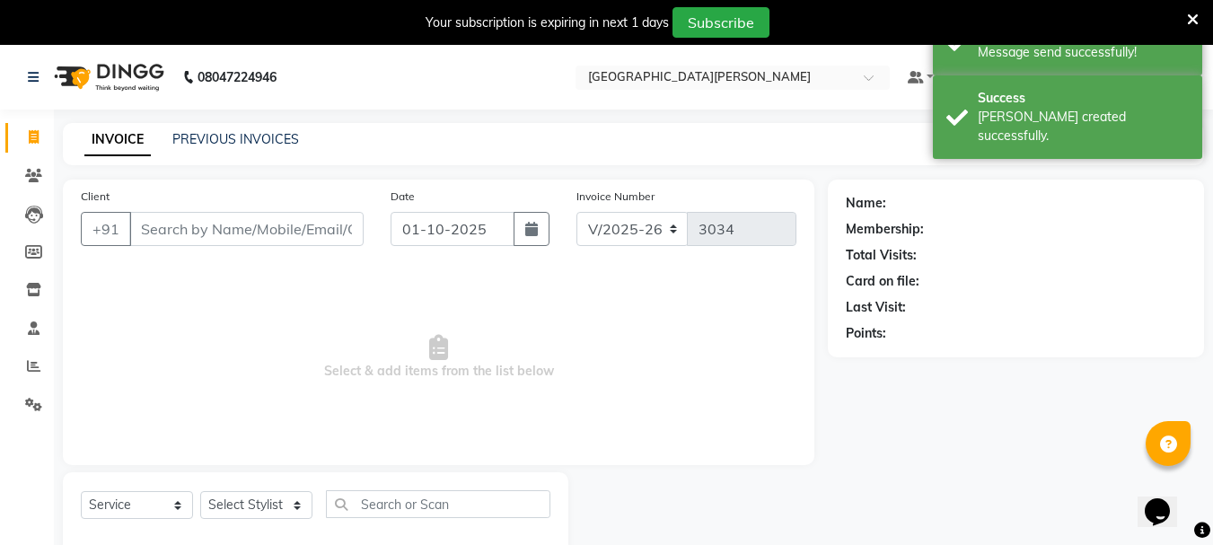
scroll to position [45, 0]
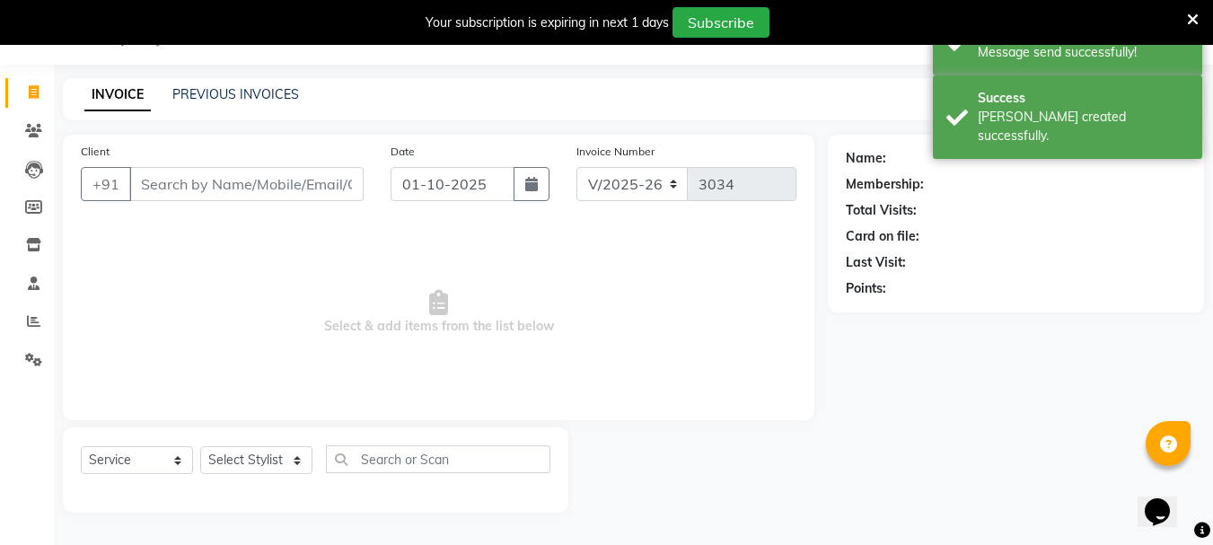
click at [213, 188] on input "Client" at bounding box center [246, 184] width 234 height 34
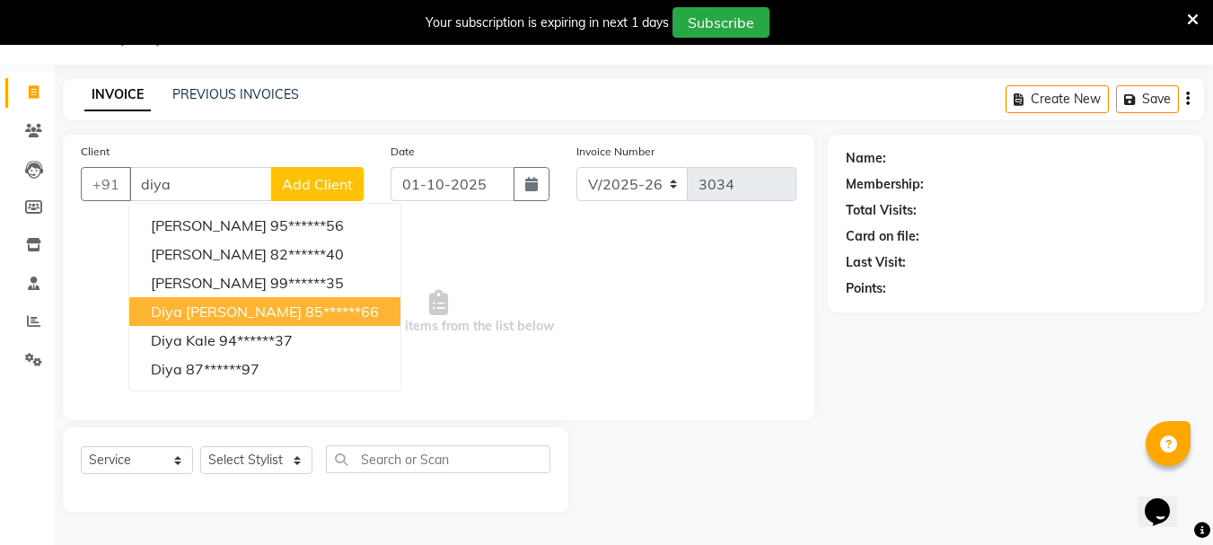
click at [305, 317] on ngb-highlight "85******66" at bounding box center [342, 311] width 74 height 18
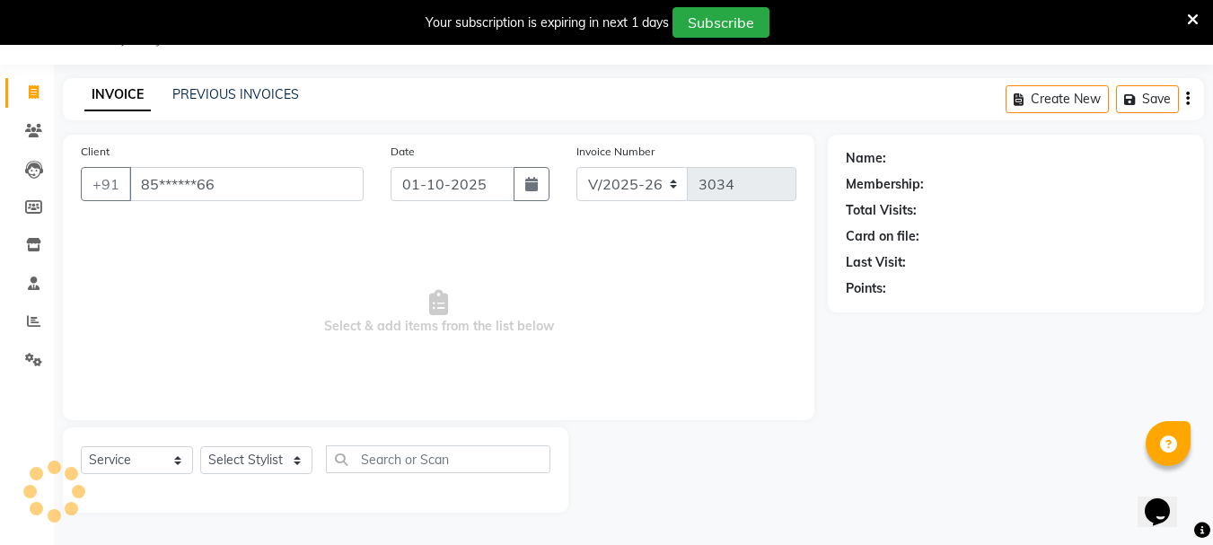
type input "85******66"
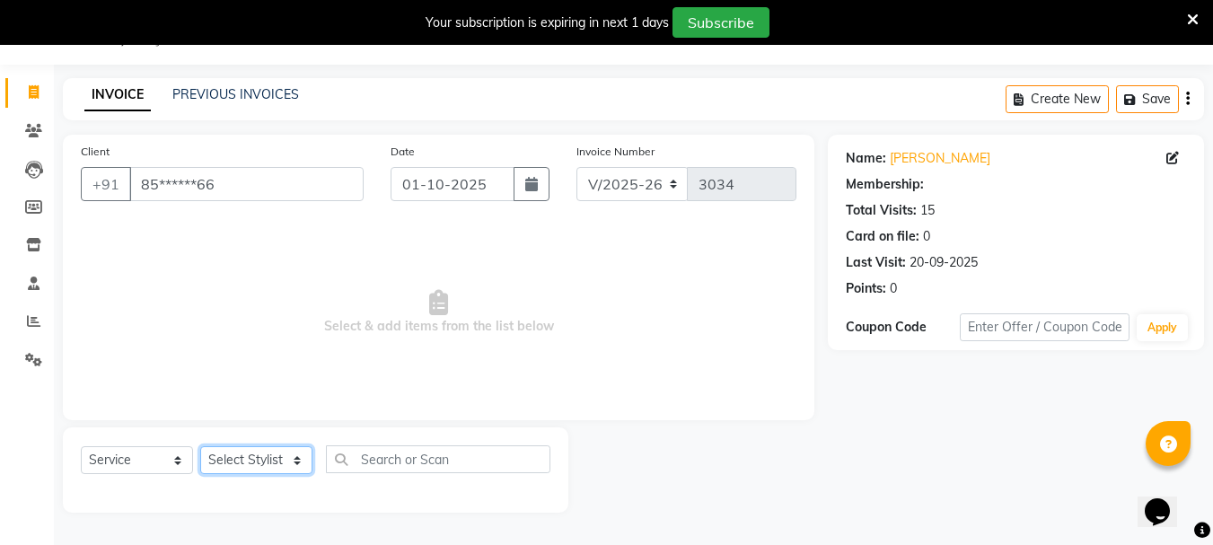
click at [294, 460] on select "Select Stylist Bharti [PERSON_NAME] [PERSON_NAME] [PERSON_NAME] [PERSON_NAME] m…" at bounding box center [256, 460] width 112 height 28
select select "30889"
click at [200, 446] on select "Select Stylist Bharti [PERSON_NAME] [PERSON_NAME] [PERSON_NAME] [PERSON_NAME] m…" at bounding box center [256, 460] width 112 height 28
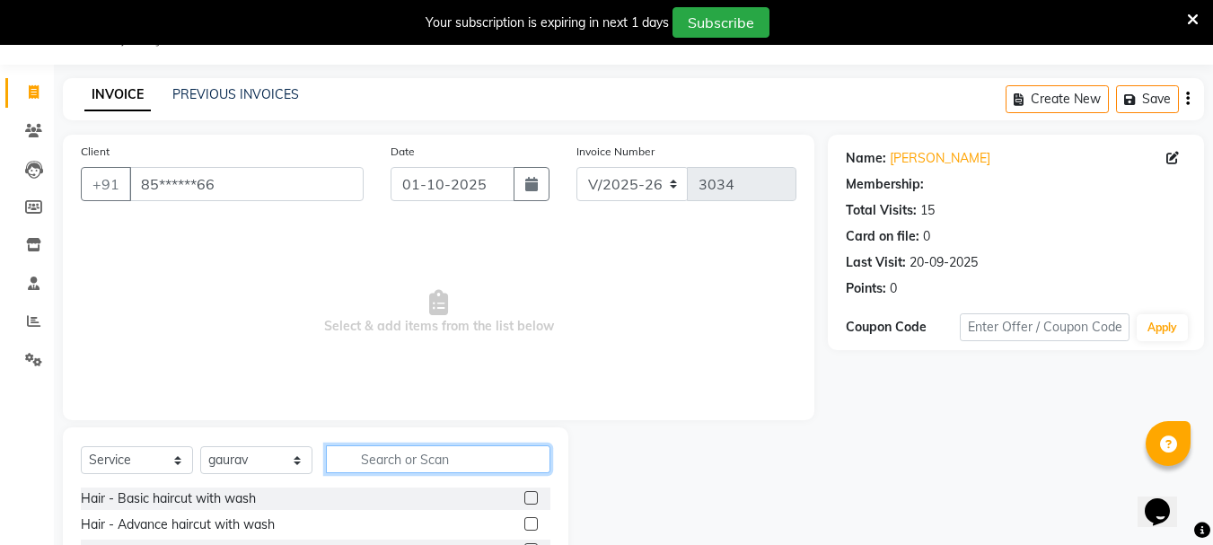
click at [392, 454] on input "text" at bounding box center [438, 459] width 224 height 28
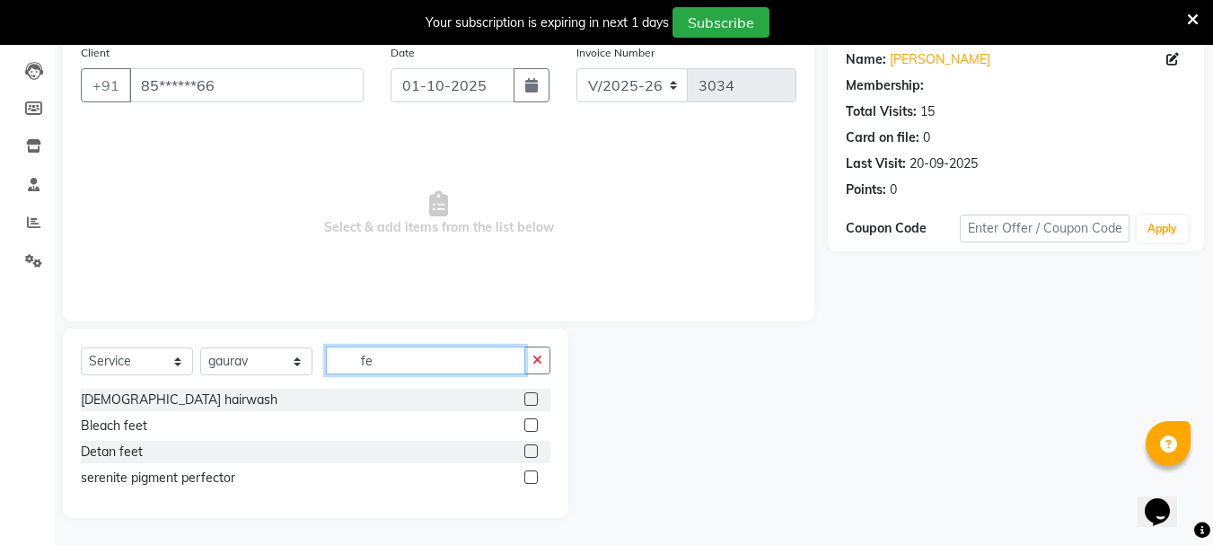
scroll to position [144, 0]
type input "fe"
click at [531, 399] on label at bounding box center [530, 398] width 13 height 13
click at [531, 399] on input "checkbox" at bounding box center [530, 400] width 12 height 12
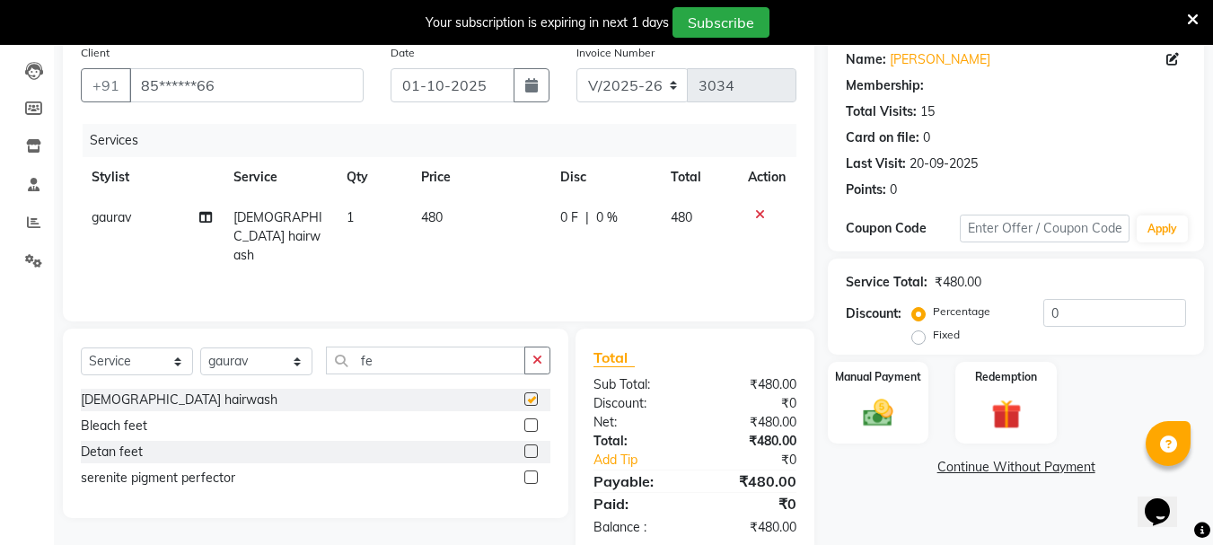
checkbox input "false"
click at [878, 397] on img at bounding box center [878, 413] width 50 height 36
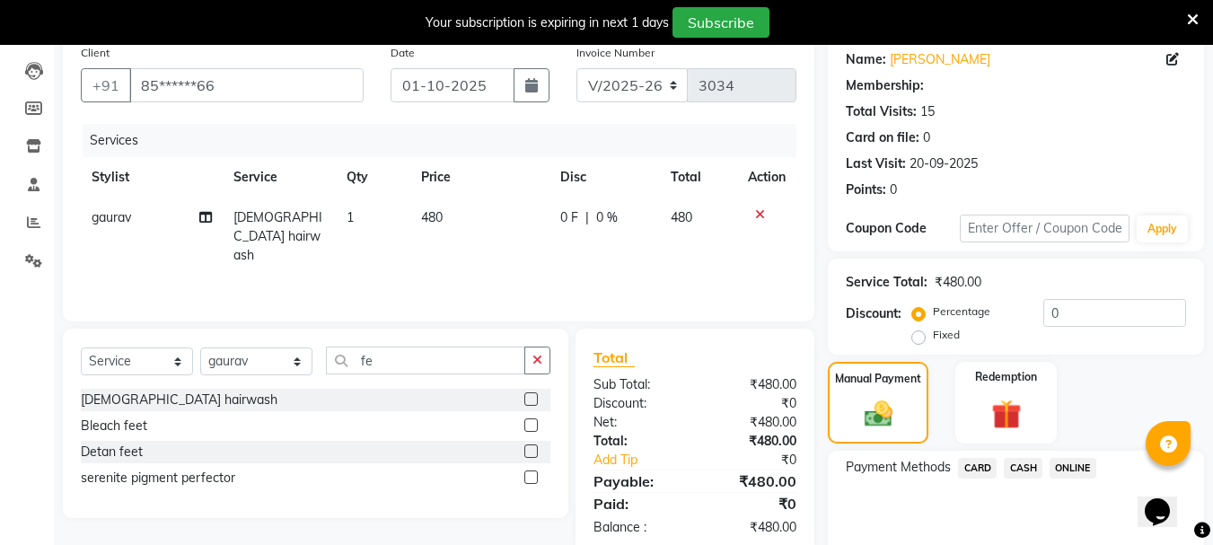
click at [1064, 466] on span "ONLINE" at bounding box center [1072, 468] width 47 height 21
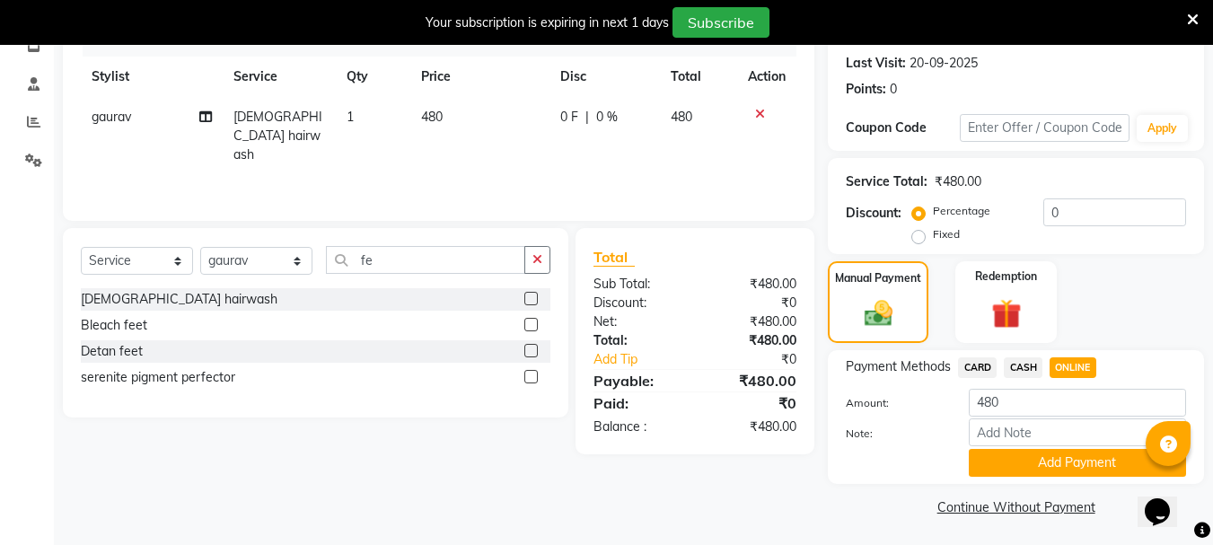
scroll to position [247, 0]
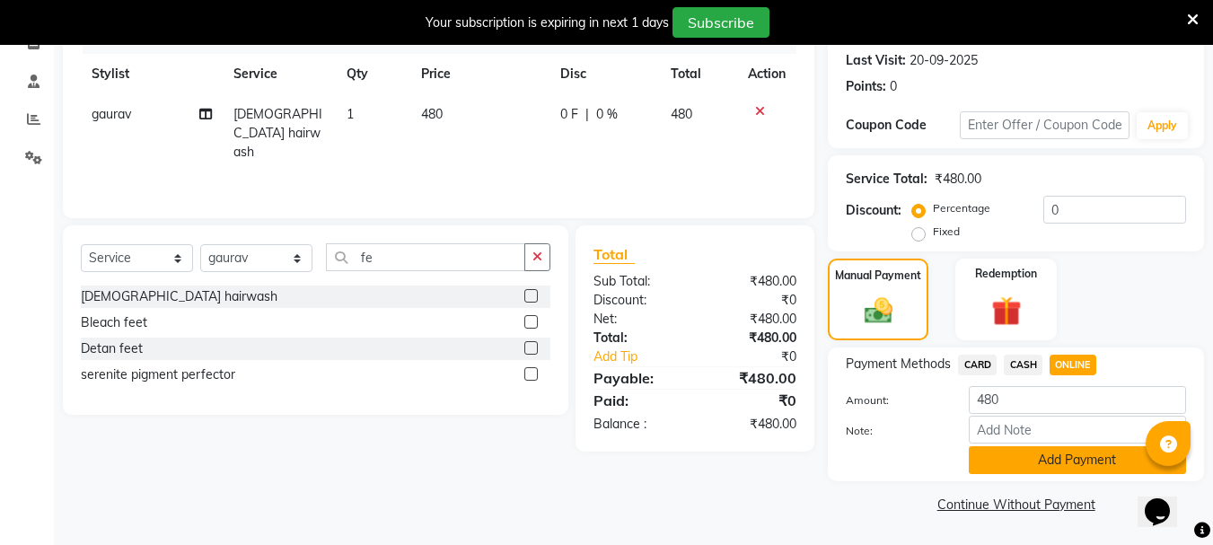
click at [1005, 471] on button "Add Payment" at bounding box center [1076, 460] width 217 height 28
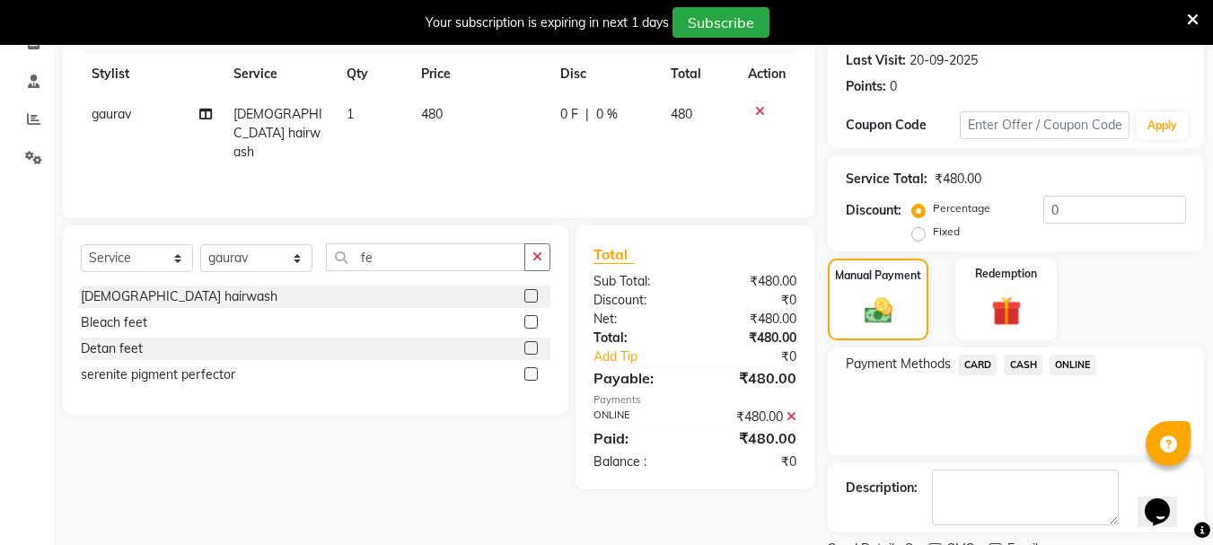
scroll to position [322, 0]
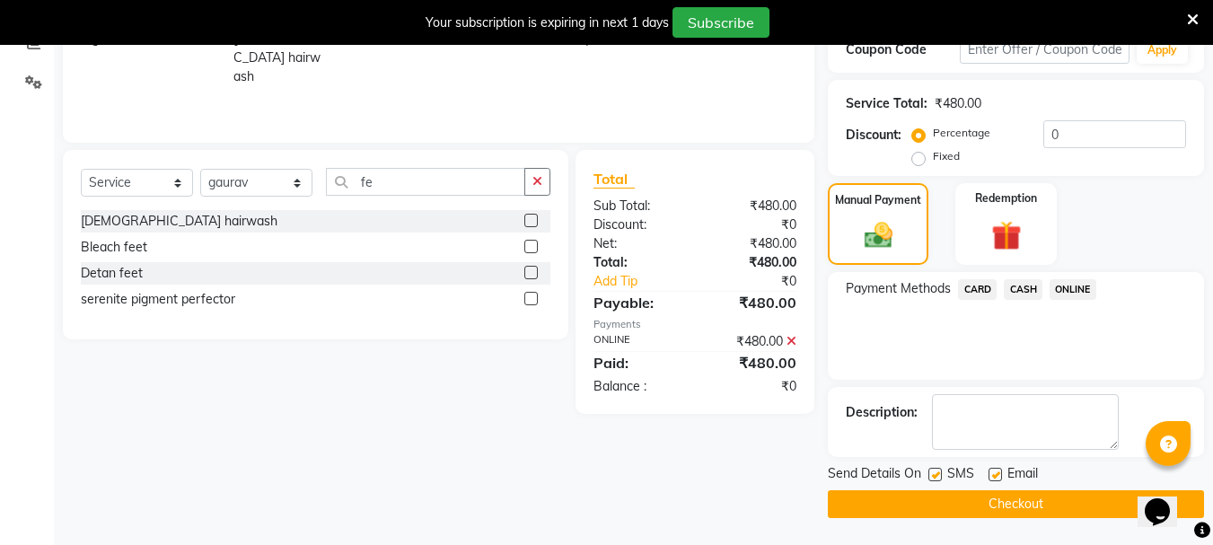
click at [944, 504] on button "Checkout" at bounding box center [1016, 504] width 376 height 28
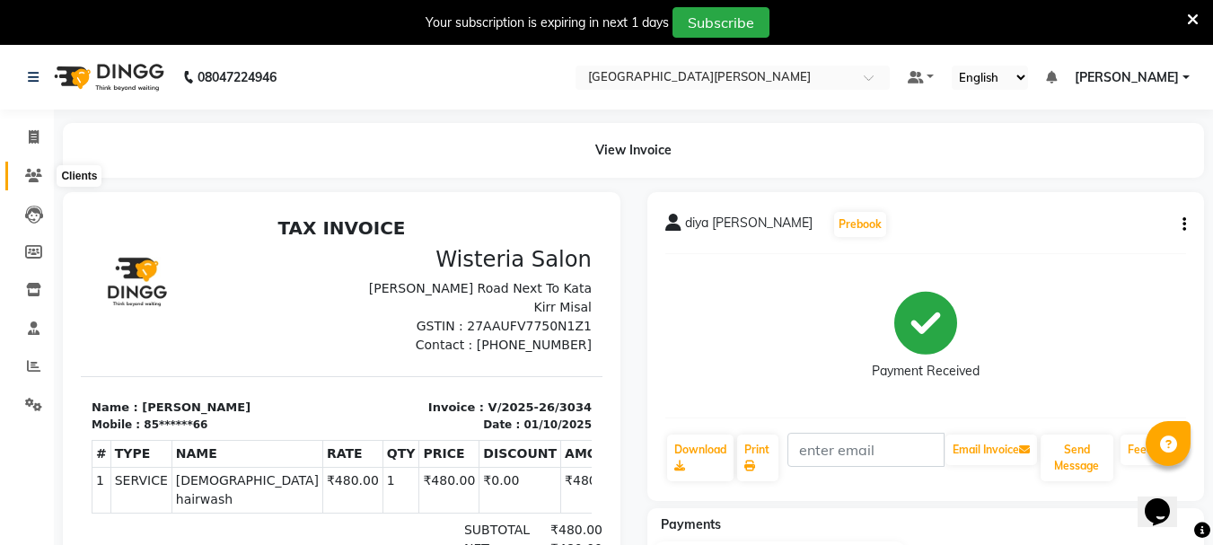
click at [31, 177] on icon at bounding box center [33, 175] width 17 height 13
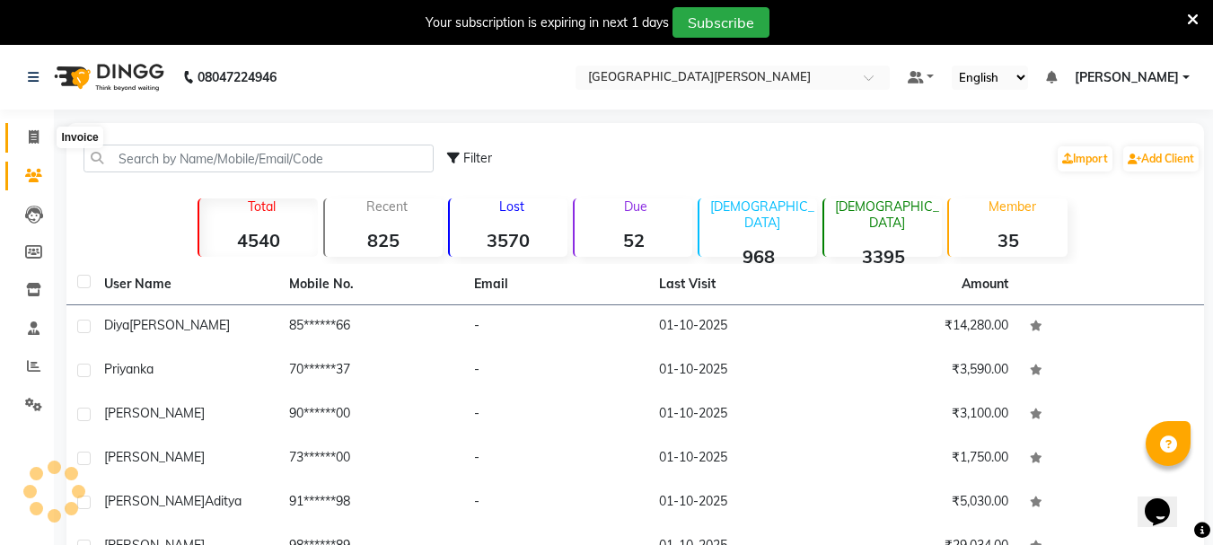
click at [32, 134] on icon at bounding box center [34, 136] width 10 height 13
select select "service"
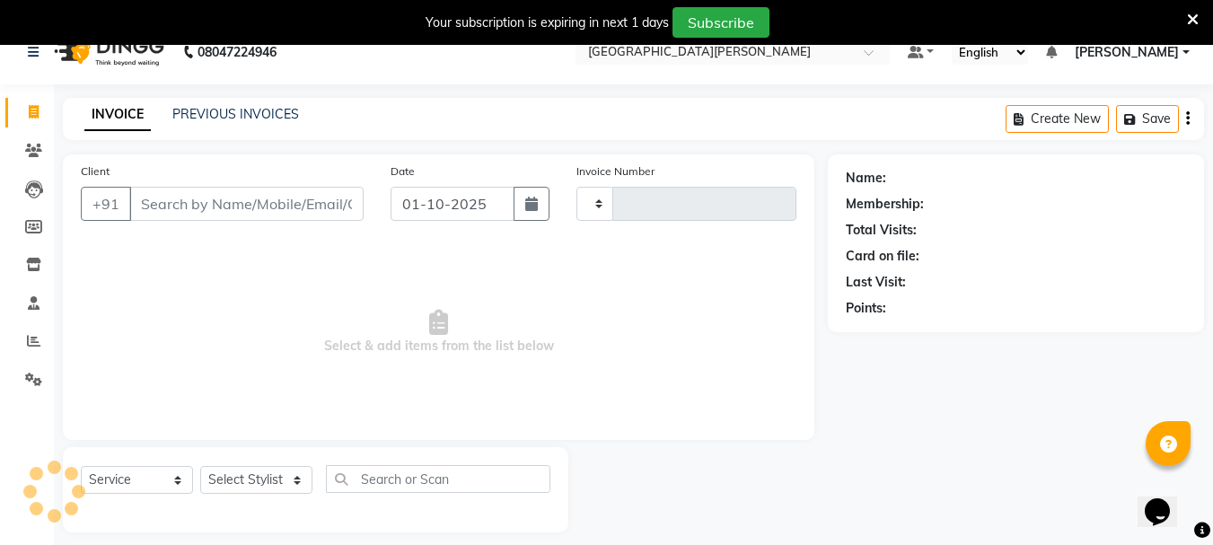
scroll to position [45, 0]
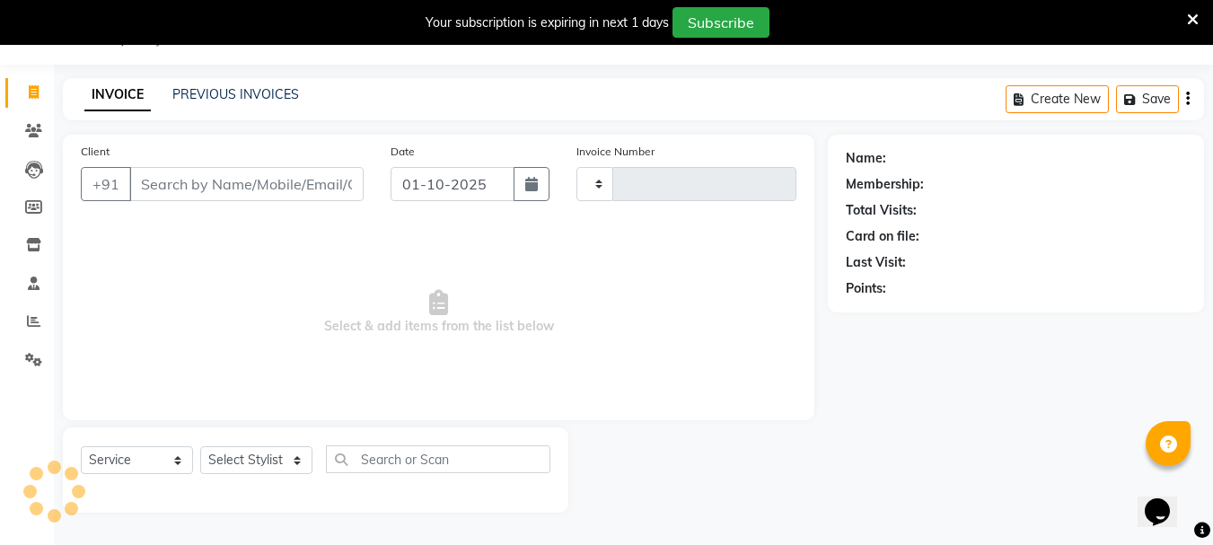
type input "3035"
select select "911"
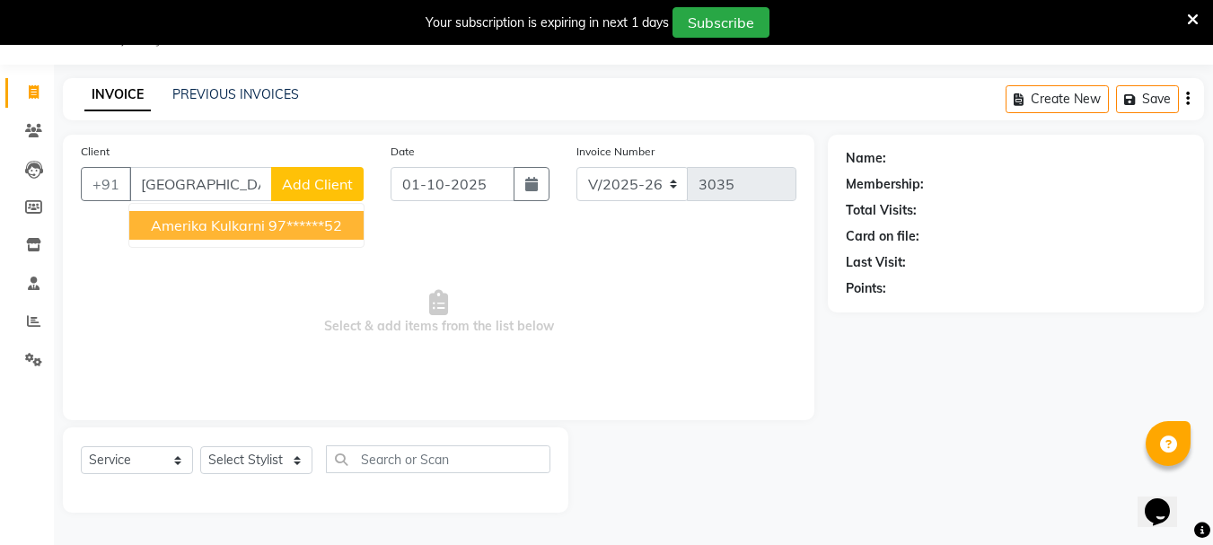
click at [269, 222] on ngb-highlight "97******52" at bounding box center [305, 225] width 74 height 18
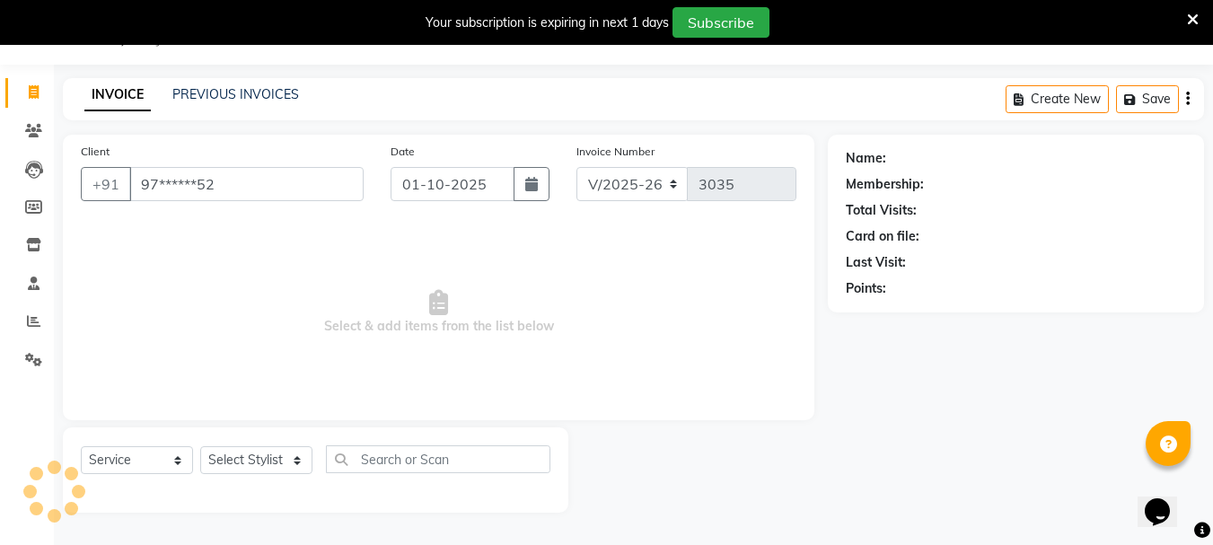
type input "97******52"
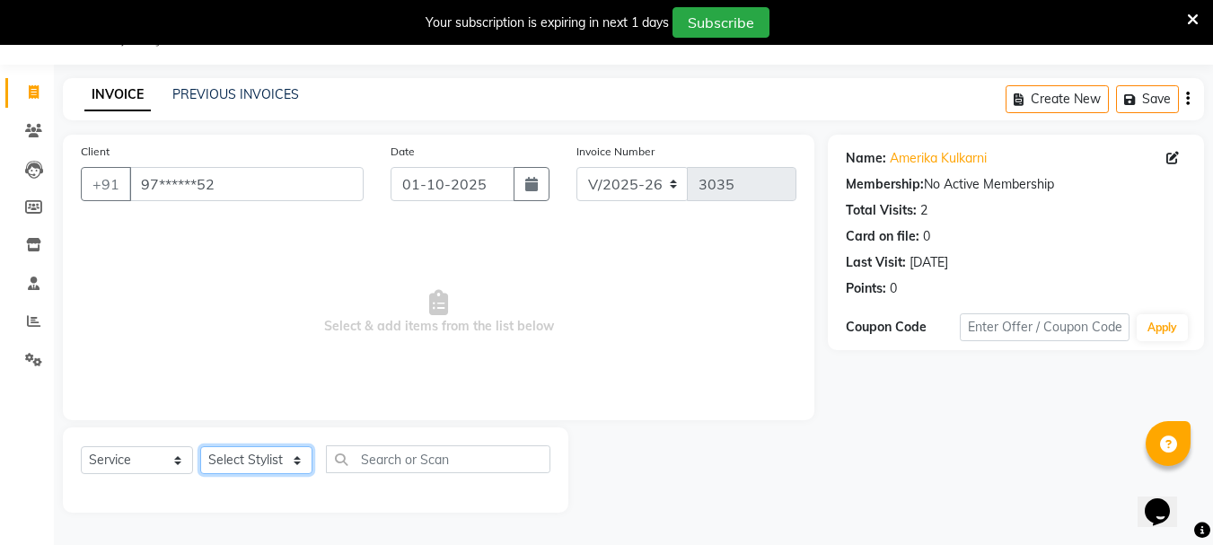
click at [293, 460] on select "Select Stylist Bharti [PERSON_NAME] [PERSON_NAME] [PERSON_NAME] [PERSON_NAME] m…" at bounding box center [256, 460] width 112 height 28
select select "60169"
click at [200, 446] on select "Select Stylist Bharti [PERSON_NAME] [PERSON_NAME] [PERSON_NAME] [PERSON_NAME] m…" at bounding box center [256, 460] width 112 height 28
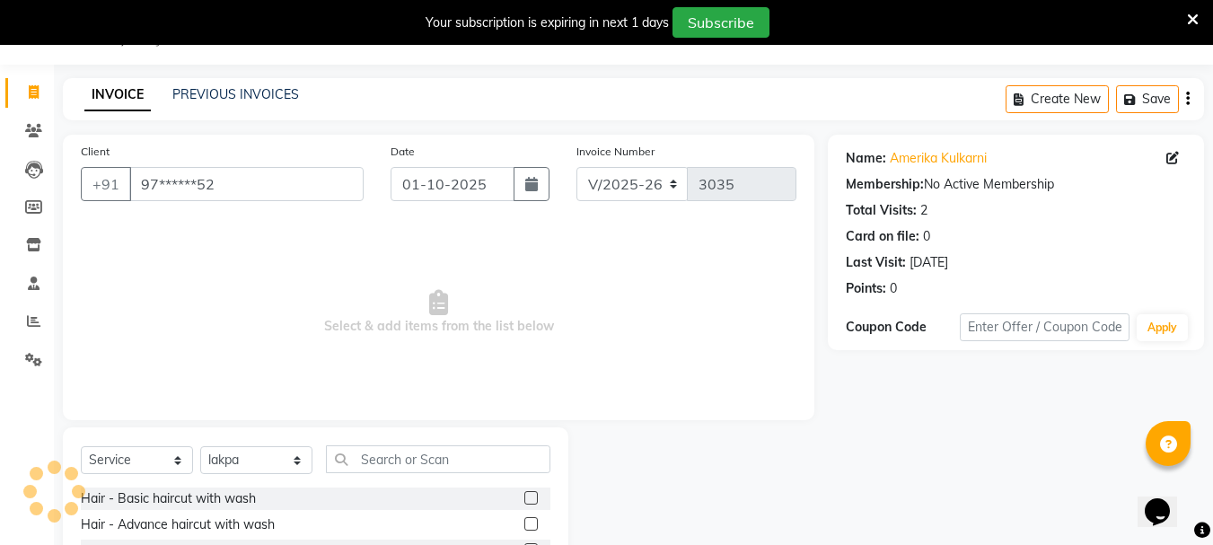
click at [243, 227] on span "Select & add items from the list below" at bounding box center [438, 313] width 715 height 180
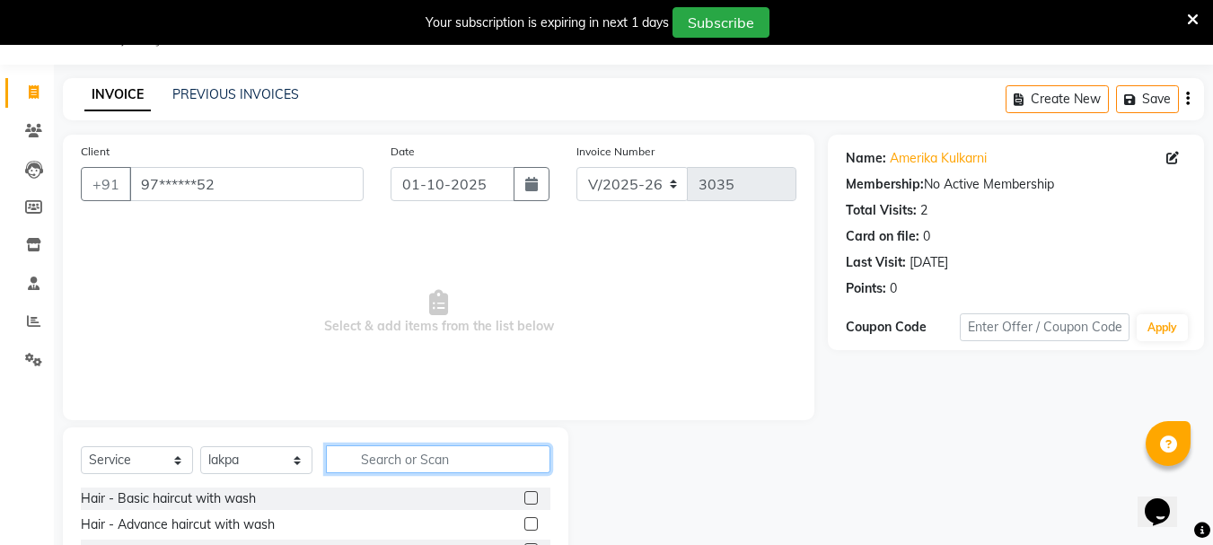
click at [427, 460] on input "text" at bounding box center [438, 459] width 224 height 28
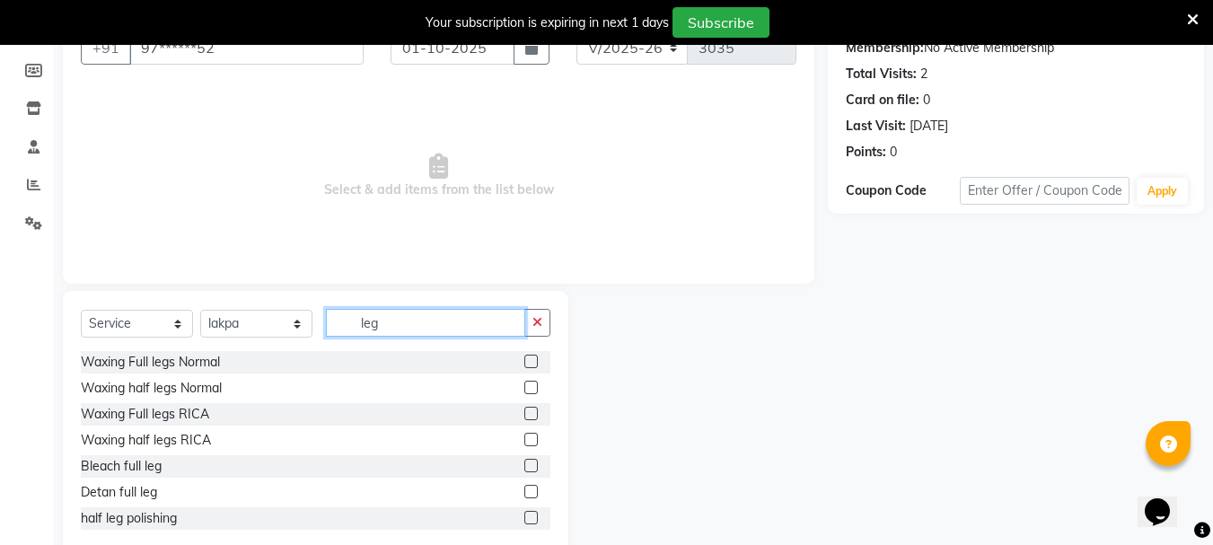
scroll to position [219, 0]
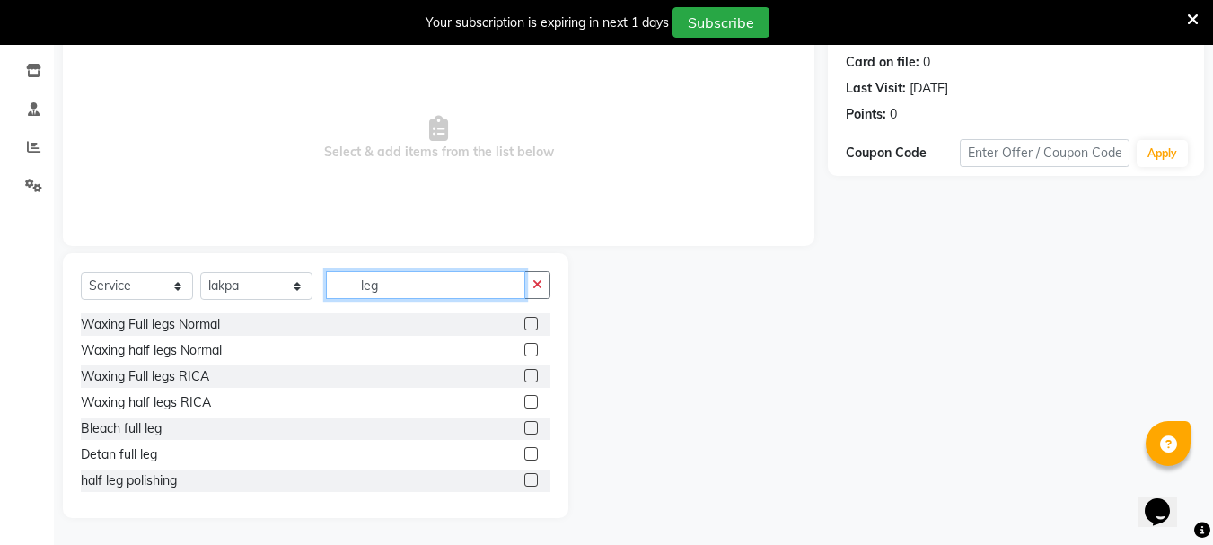
type input "leg"
click at [524, 351] on label at bounding box center [530, 349] width 13 height 13
click at [524, 351] on input "checkbox" at bounding box center [530, 351] width 12 height 12
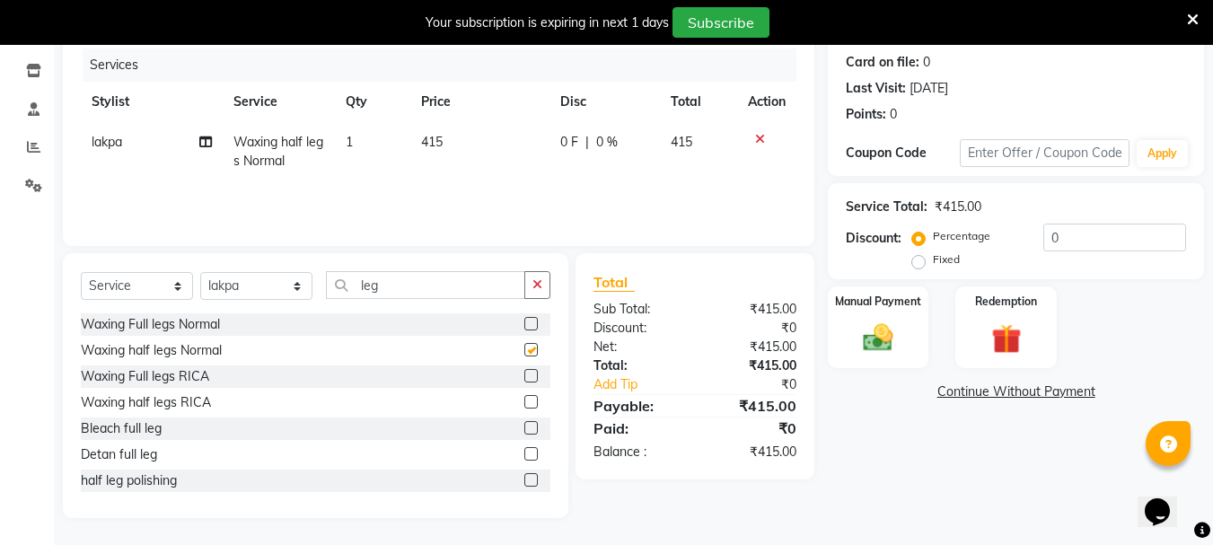
checkbox input "false"
click at [537, 290] on icon "button" at bounding box center [537, 284] width 10 height 13
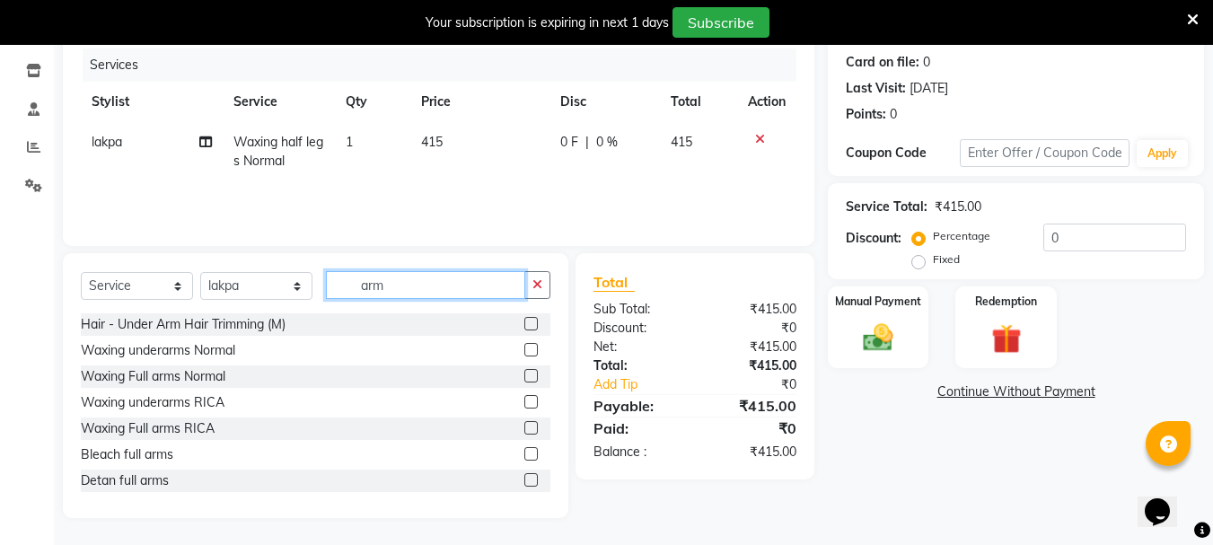
type input "arm"
click at [524, 373] on label at bounding box center [530, 375] width 13 height 13
click at [524, 373] on input "checkbox" at bounding box center [530, 377] width 12 height 12
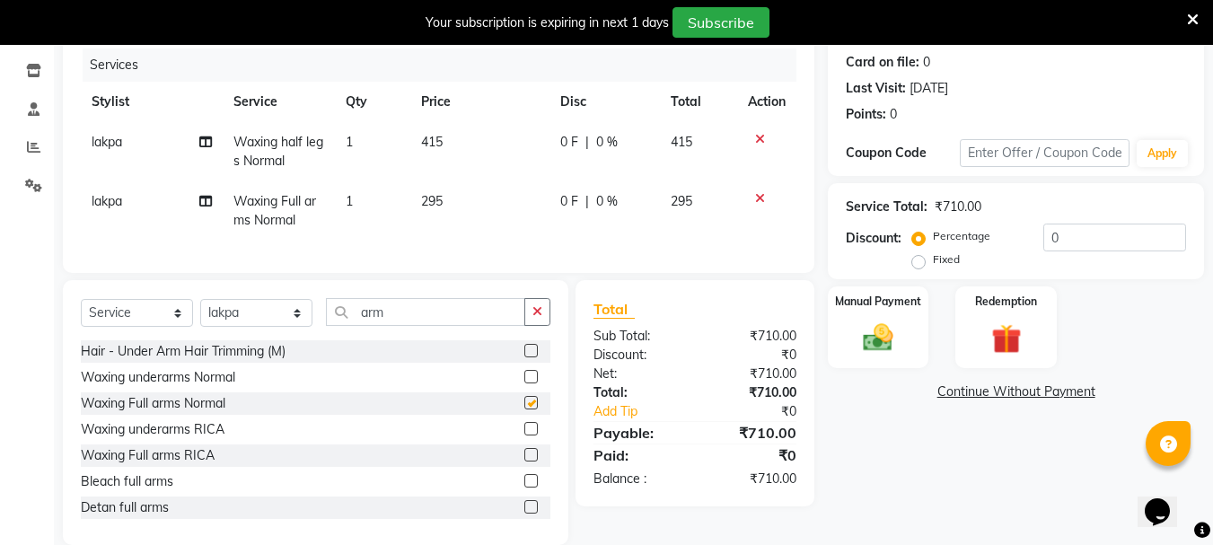
checkbox input "false"
click at [524, 383] on label at bounding box center [530, 376] width 13 height 13
click at [524, 383] on input "checkbox" at bounding box center [530, 378] width 12 height 12
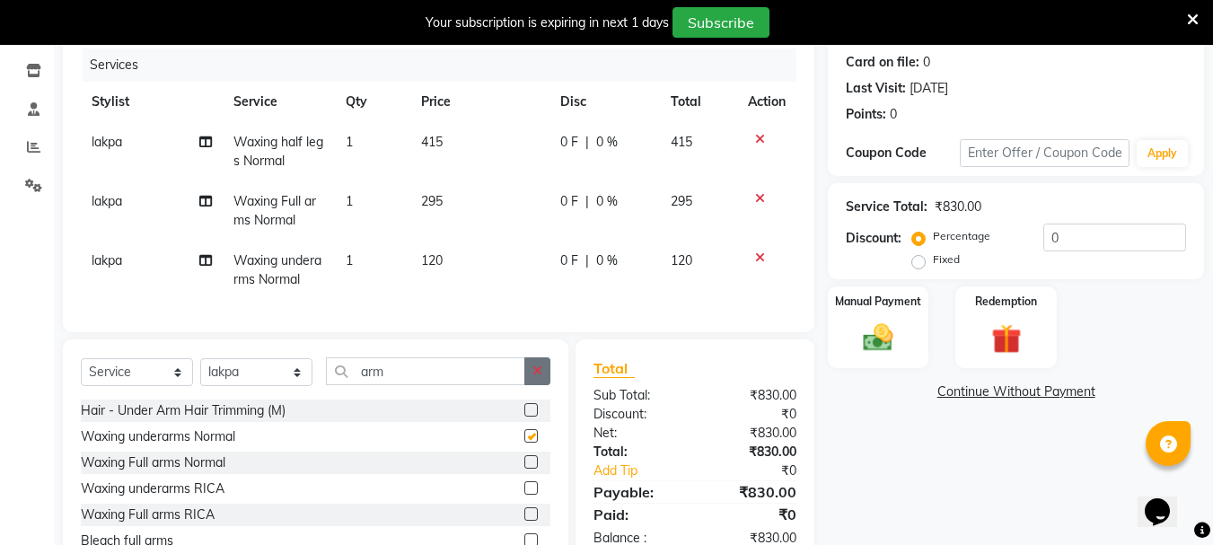
checkbox input "false"
click at [539, 377] on icon "button" at bounding box center [537, 370] width 10 height 13
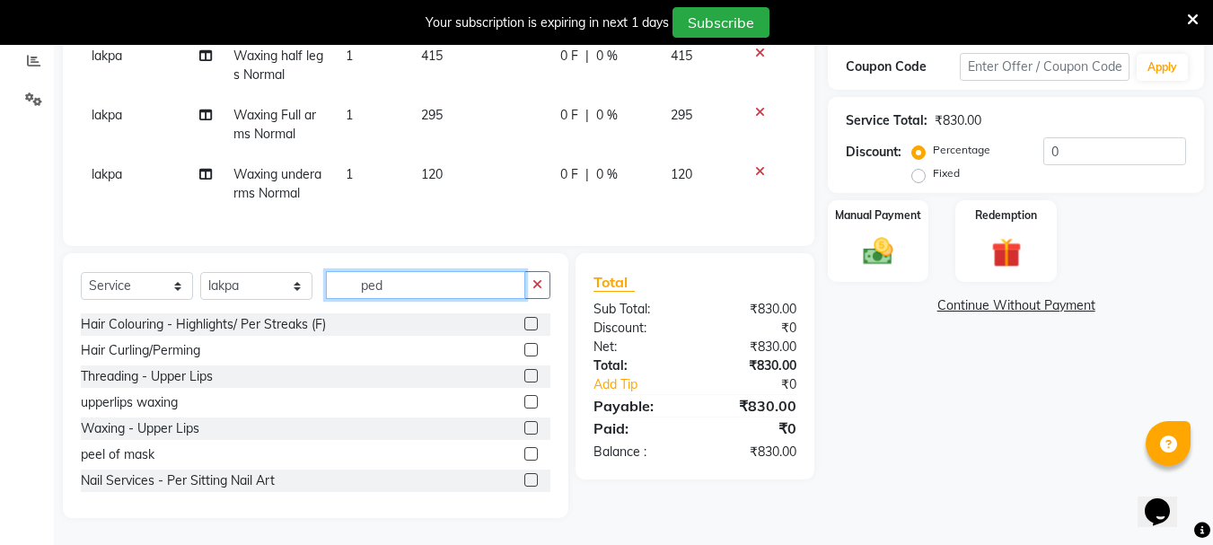
scroll to position [295, 0]
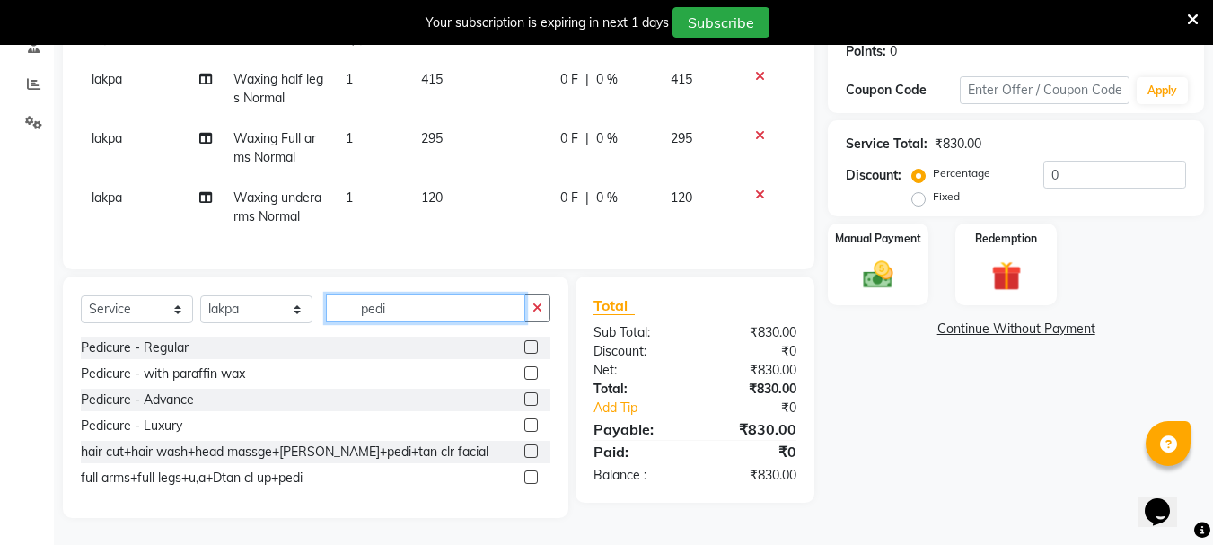
type input "pedi"
click at [532, 348] on label at bounding box center [530, 346] width 13 height 13
click at [532, 348] on input "checkbox" at bounding box center [530, 348] width 12 height 12
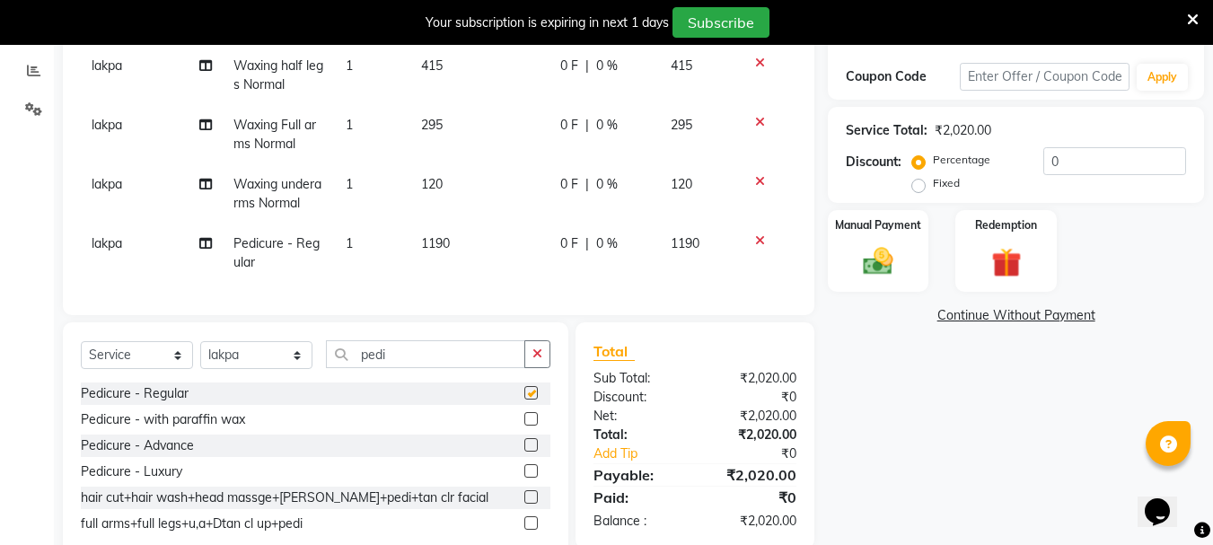
checkbox input "false"
click at [534, 360] on icon "button" at bounding box center [537, 353] width 10 height 13
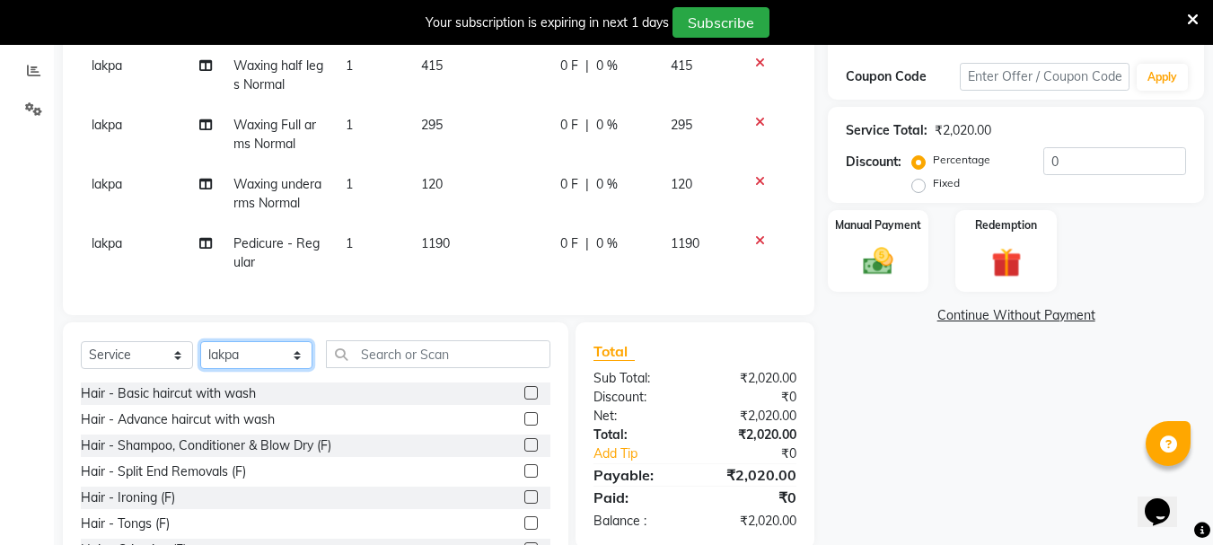
click at [292, 369] on select "Select Stylist Bharti [PERSON_NAME] [PERSON_NAME] [PERSON_NAME] [PERSON_NAME] m…" at bounding box center [256, 355] width 112 height 28
select select "47321"
click at [200, 355] on select "Select Stylist Bharti [PERSON_NAME] [PERSON_NAME] [PERSON_NAME] [PERSON_NAME] m…" at bounding box center [256, 355] width 112 height 28
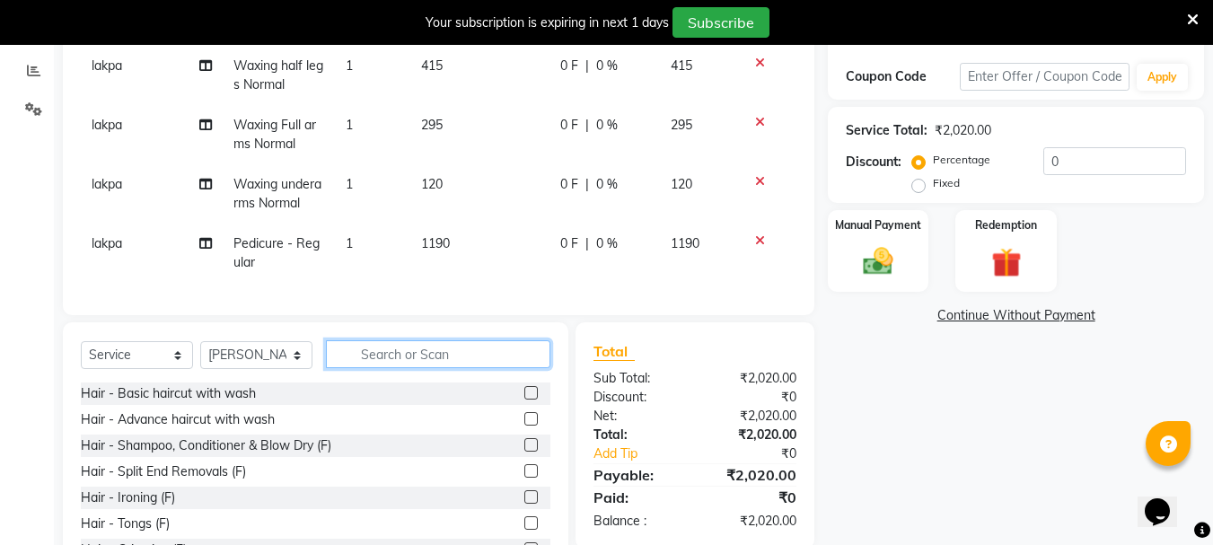
click at [401, 363] on input "text" at bounding box center [438, 354] width 224 height 28
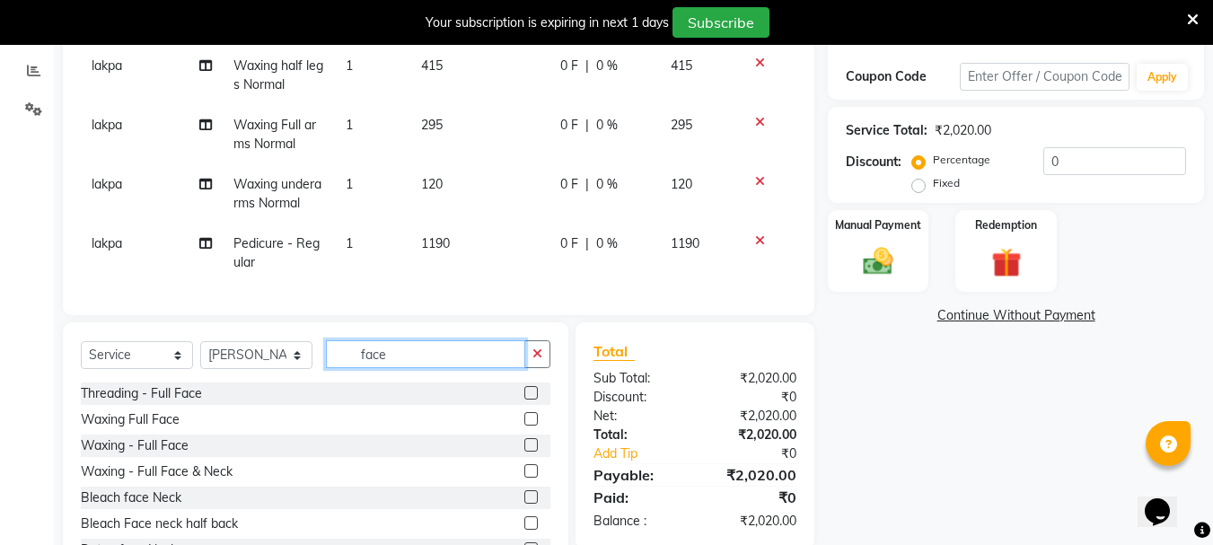
type input "face"
click at [524, 425] on label at bounding box center [530, 418] width 13 height 13
click at [524, 425] on input "checkbox" at bounding box center [530, 420] width 12 height 12
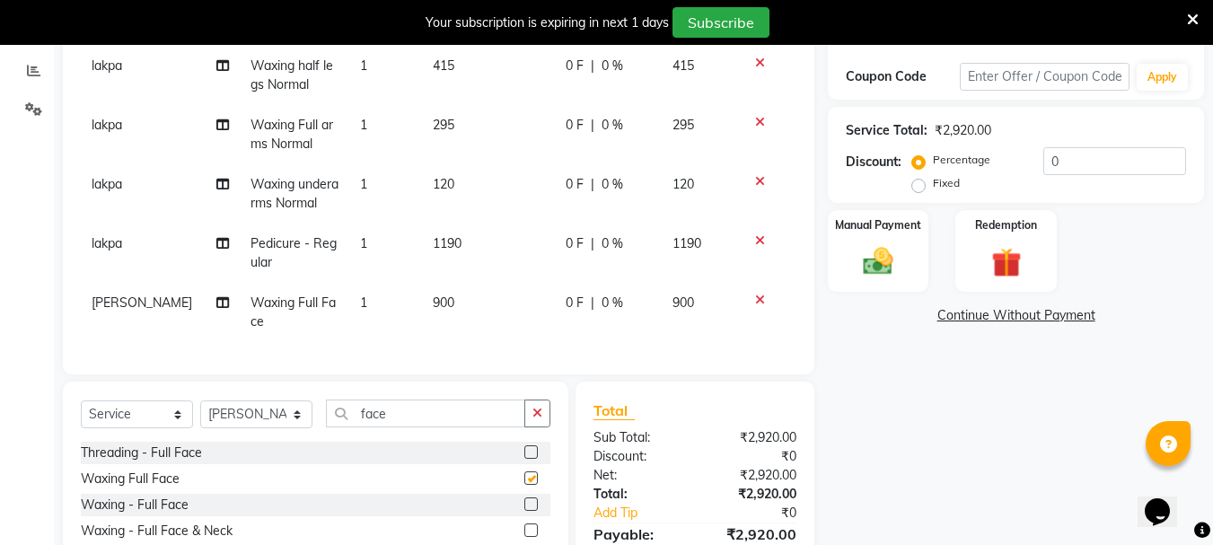
checkbox input "false"
click at [871, 258] on img at bounding box center [878, 261] width 50 height 36
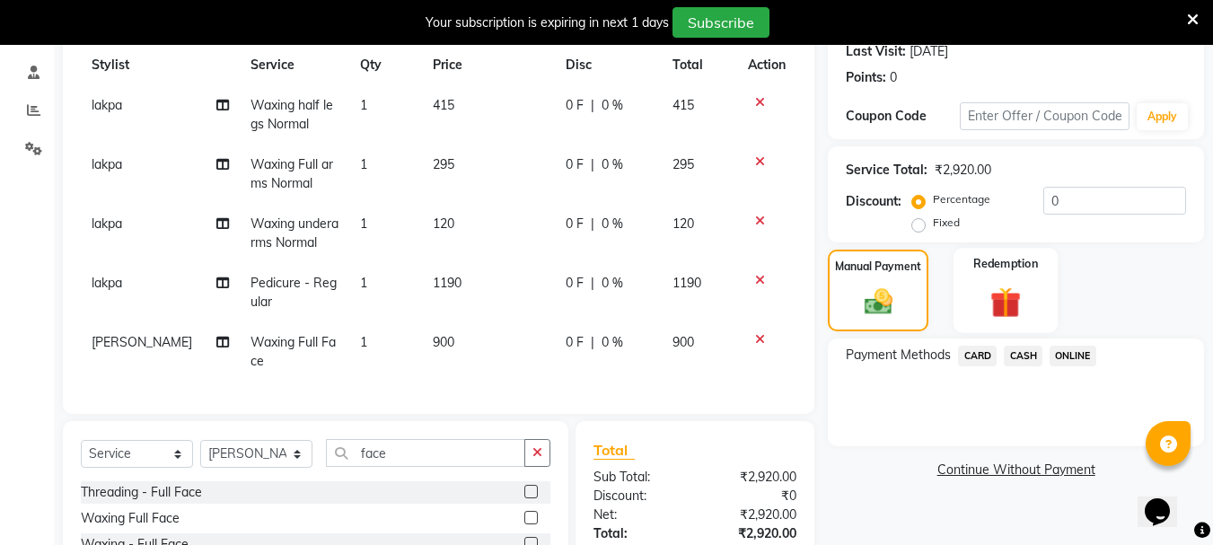
scroll to position [260, 0]
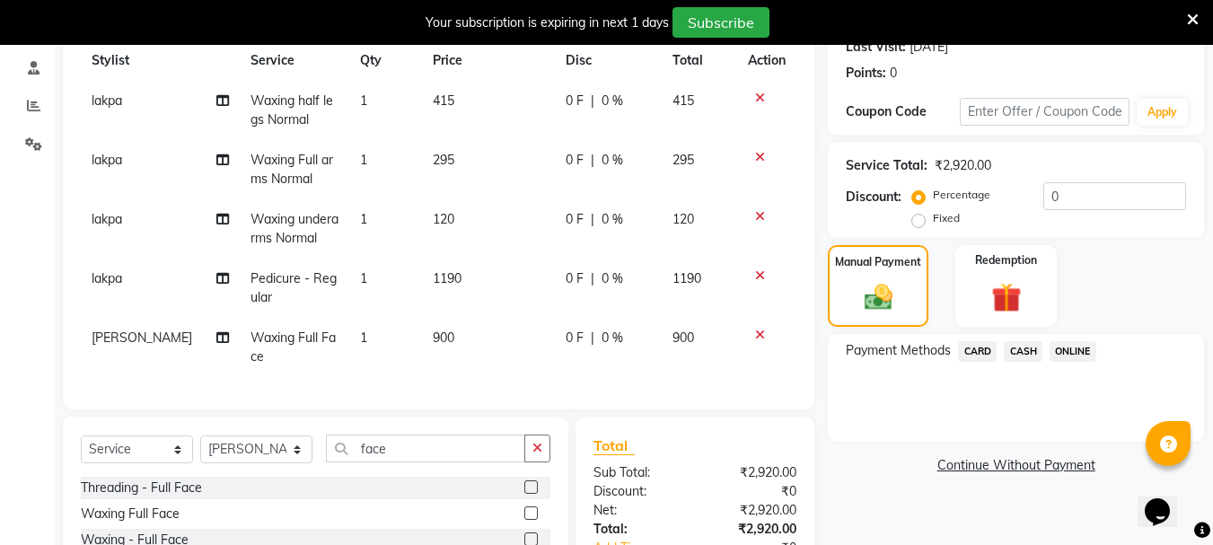
click at [1021, 350] on span "CASH" at bounding box center [1023, 351] width 39 height 21
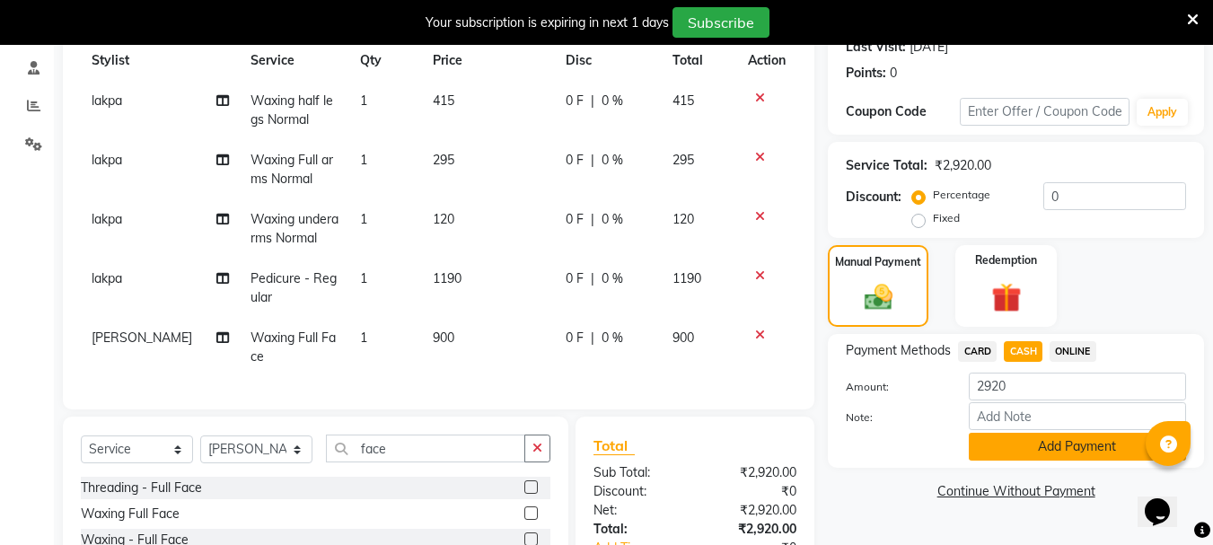
click at [974, 442] on button "Add Payment" at bounding box center [1076, 447] width 217 height 28
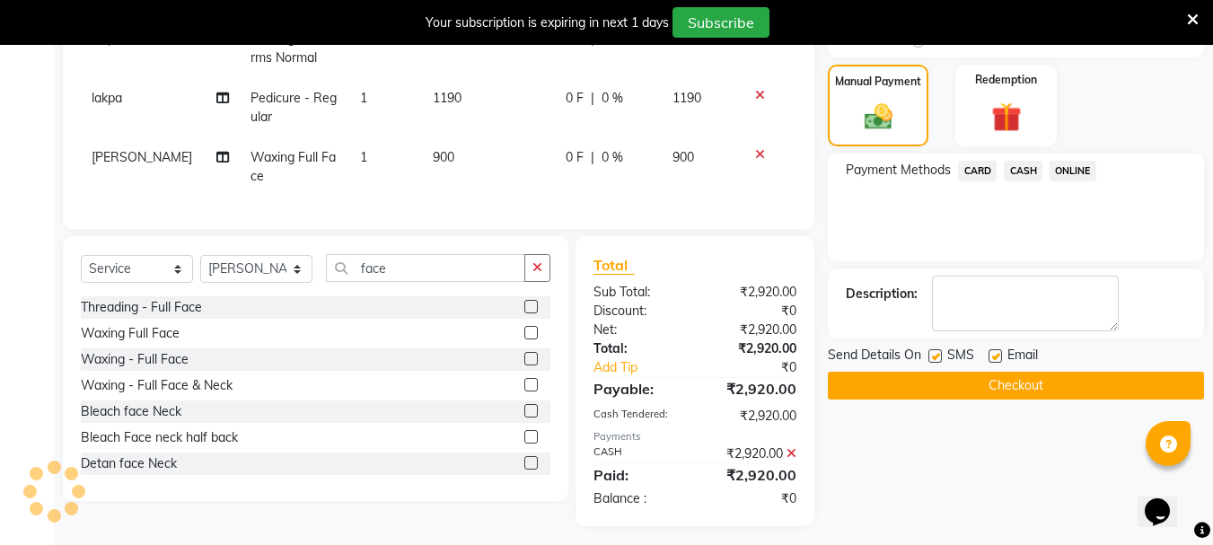
scroll to position [462, 0]
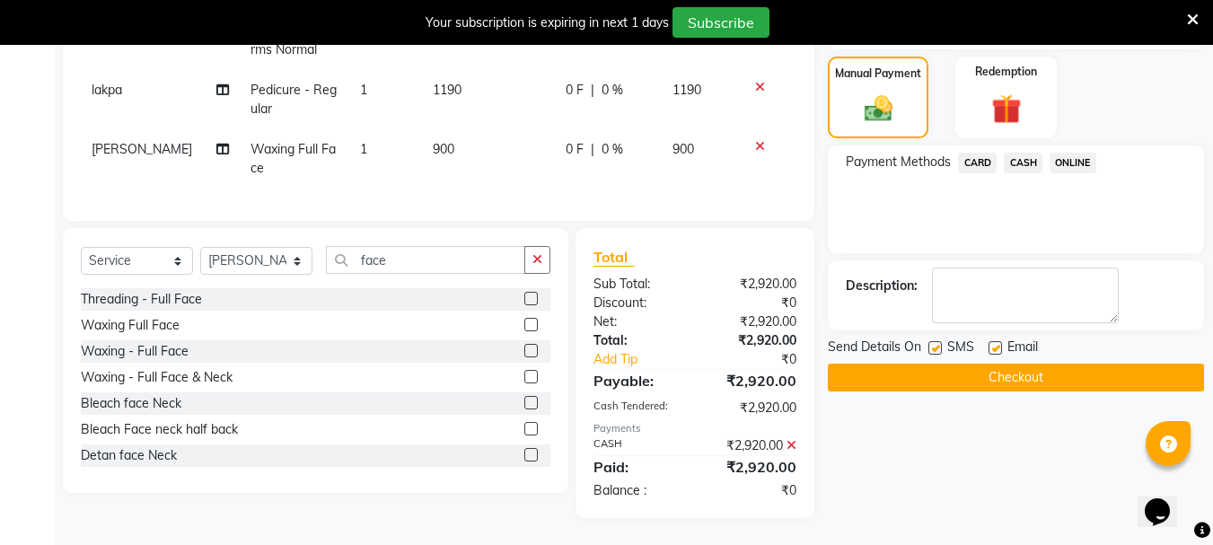
click at [938, 366] on button "Checkout" at bounding box center [1016, 378] width 376 height 28
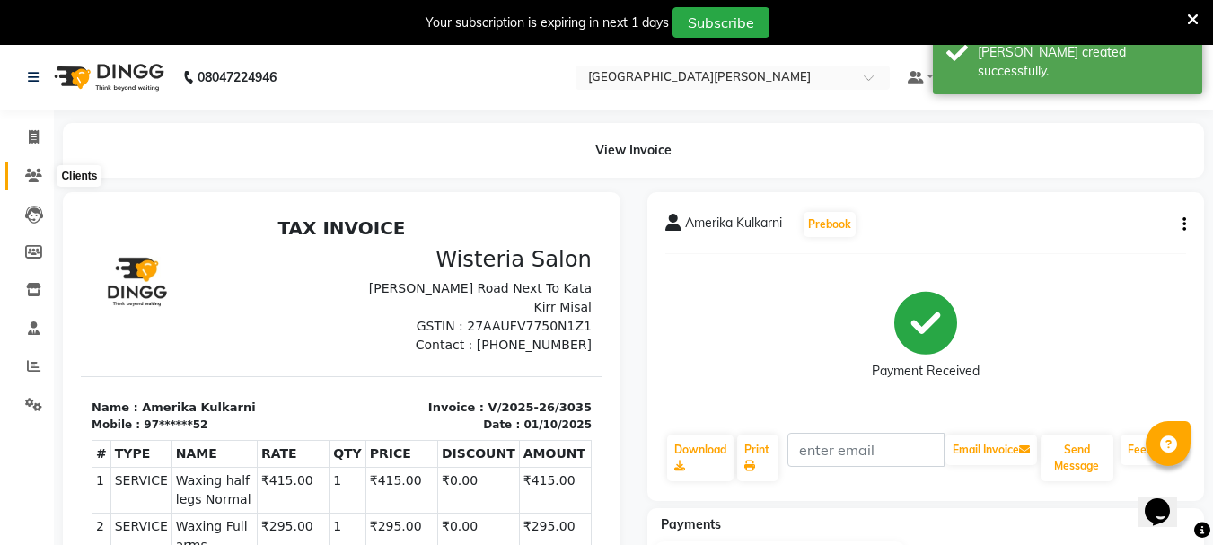
click at [31, 167] on span at bounding box center [33, 176] width 31 height 21
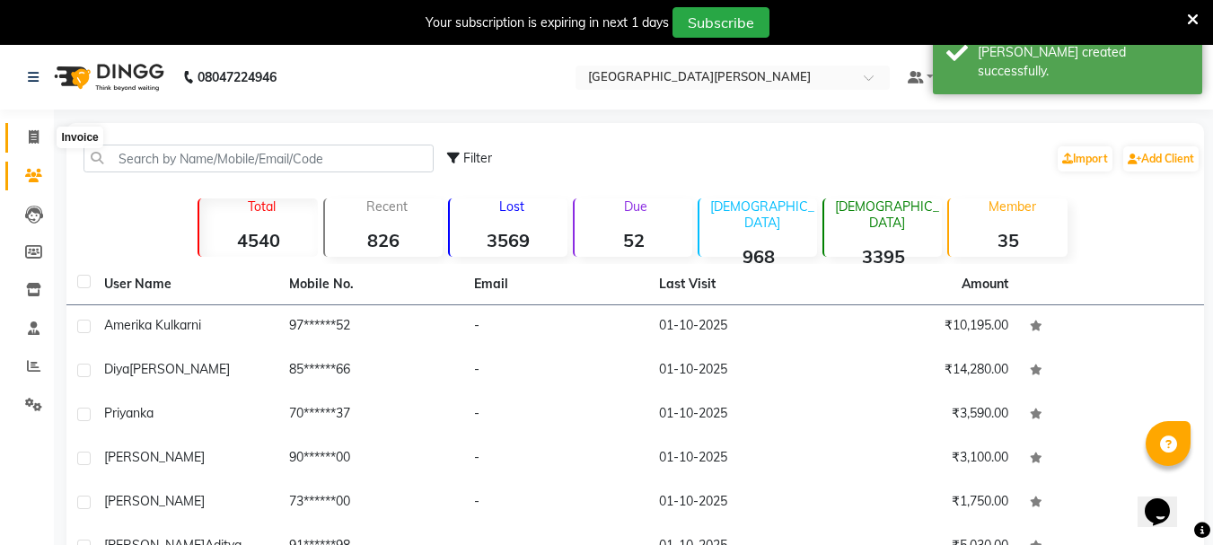
click at [31, 137] on icon at bounding box center [34, 136] width 10 height 13
select select "service"
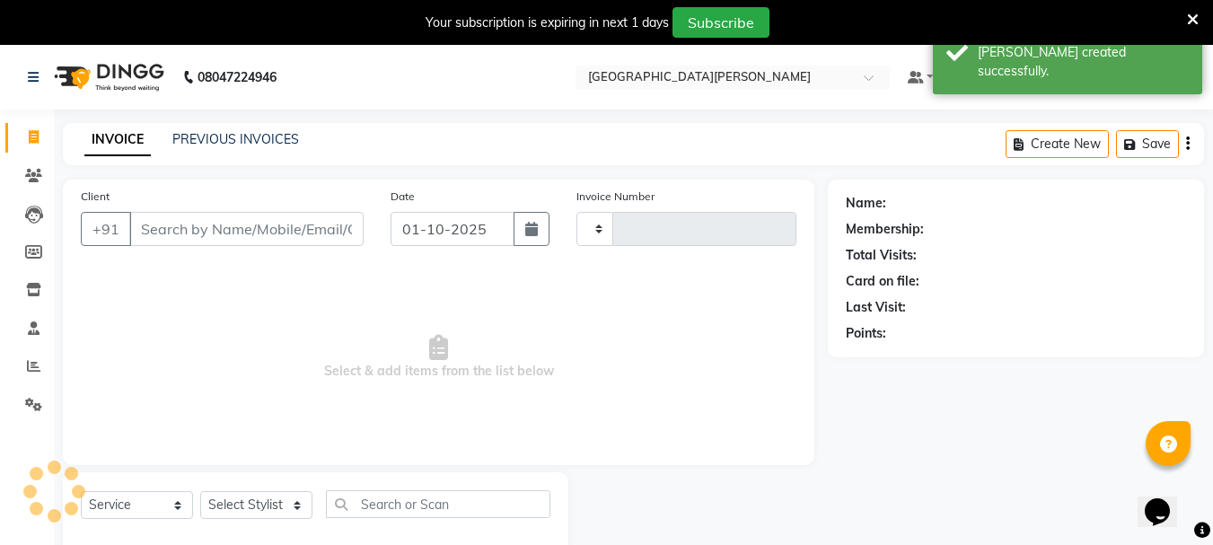
scroll to position [45, 0]
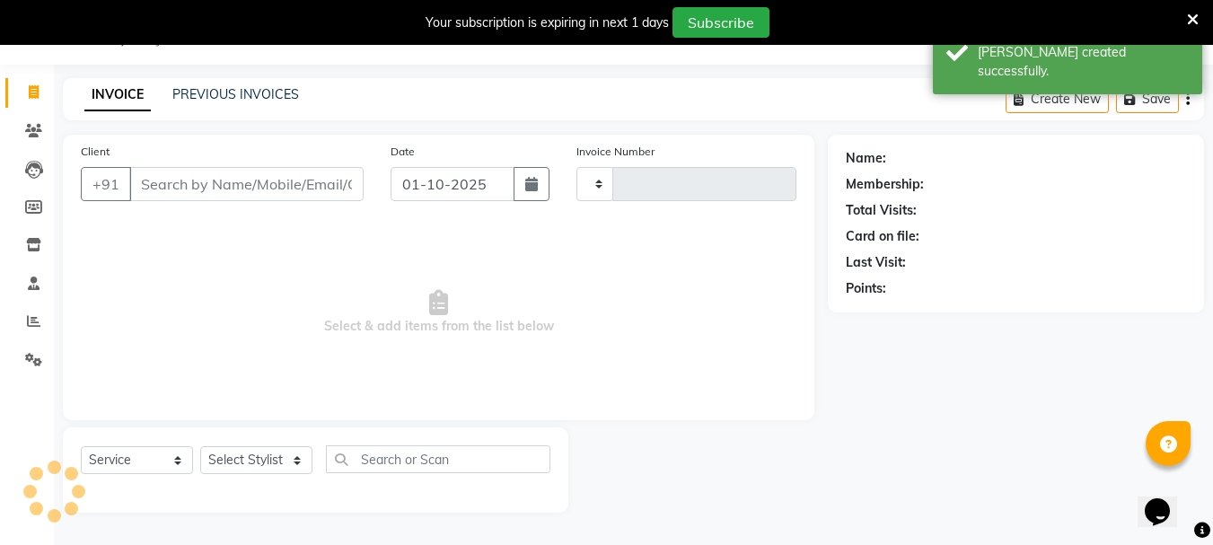
type input "3036"
select select "911"
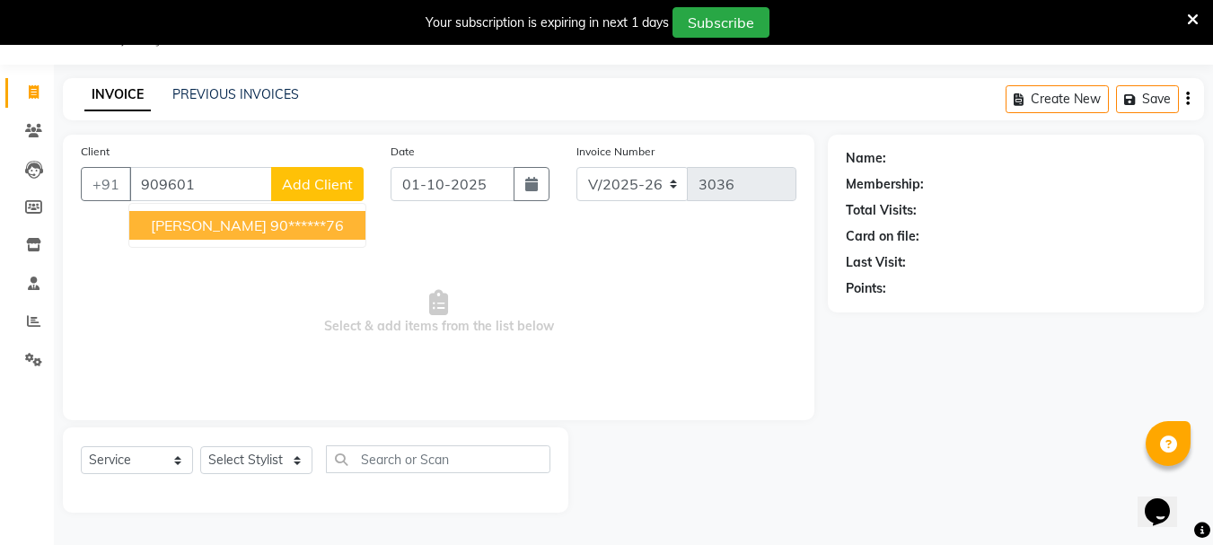
click at [270, 224] on ngb-highlight "90******76" at bounding box center [307, 225] width 74 height 18
type input "90******76"
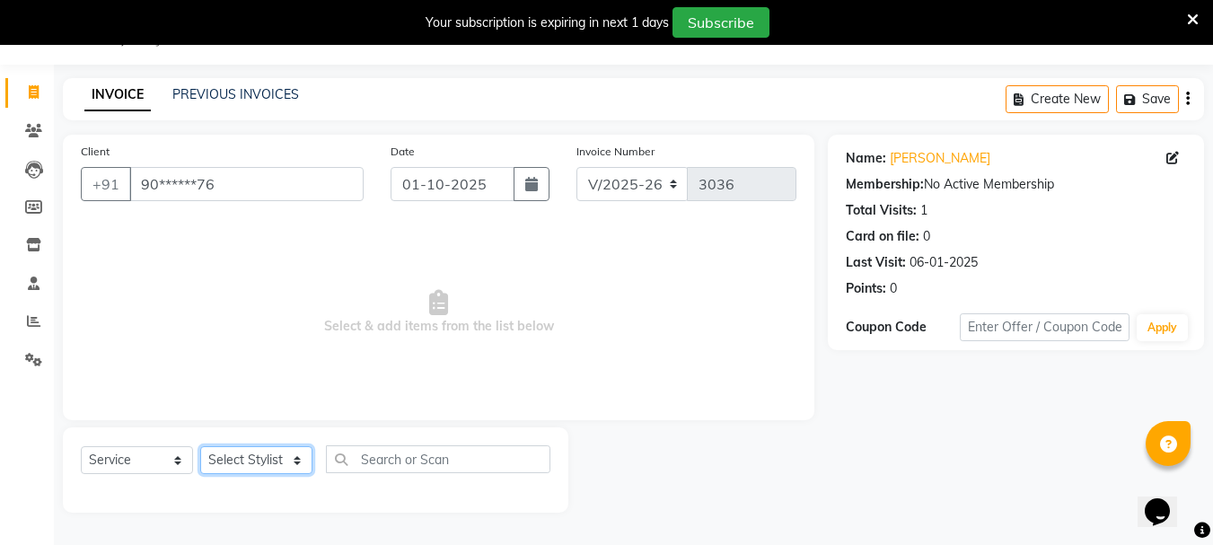
click at [289, 462] on select "Select Stylist Bharti [PERSON_NAME] [PERSON_NAME] [PERSON_NAME] [PERSON_NAME] m…" at bounding box center [256, 460] width 112 height 28
select select "47321"
click at [200, 446] on select "Select Stylist Bharti [PERSON_NAME] [PERSON_NAME] [PERSON_NAME] [PERSON_NAME] m…" at bounding box center [256, 460] width 112 height 28
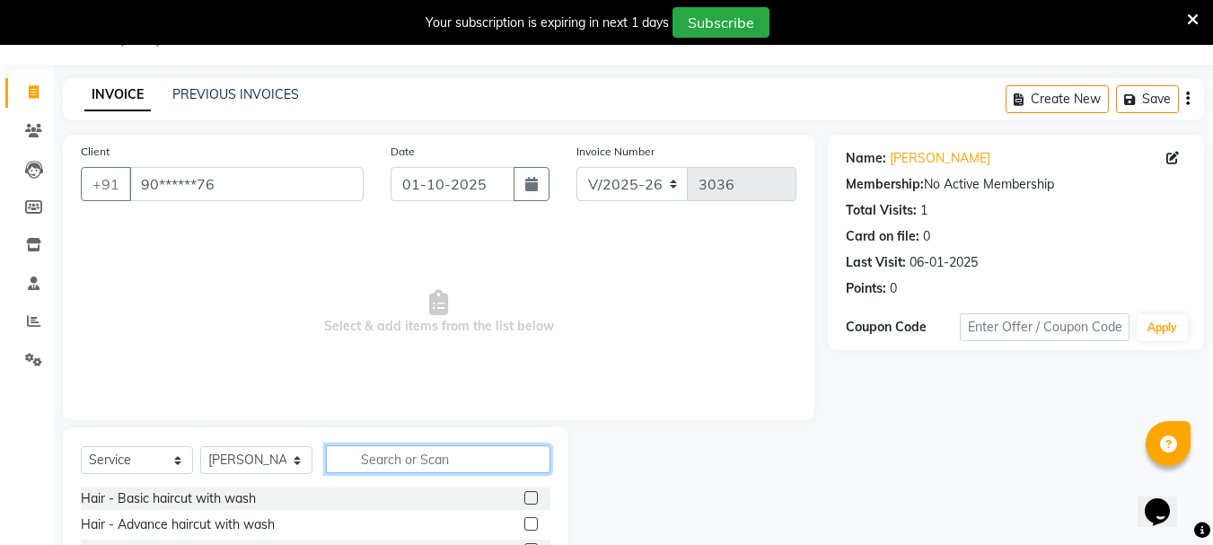
click at [388, 456] on input "text" at bounding box center [438, 459] width 224 height 28
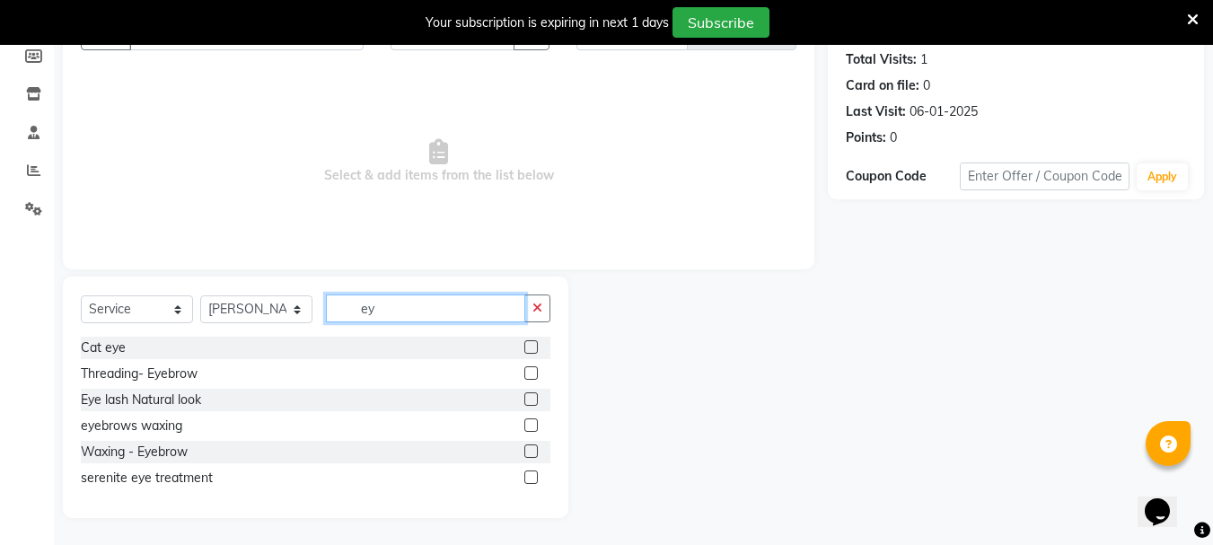
scroll to position [196, 0]
type input "eye"
click at [530, 370] on label at bounding box center [530, 372] width 13 height 13
click at [530, 370] on input "checkbox" at bounding box center [530, 374] width 12 height 12
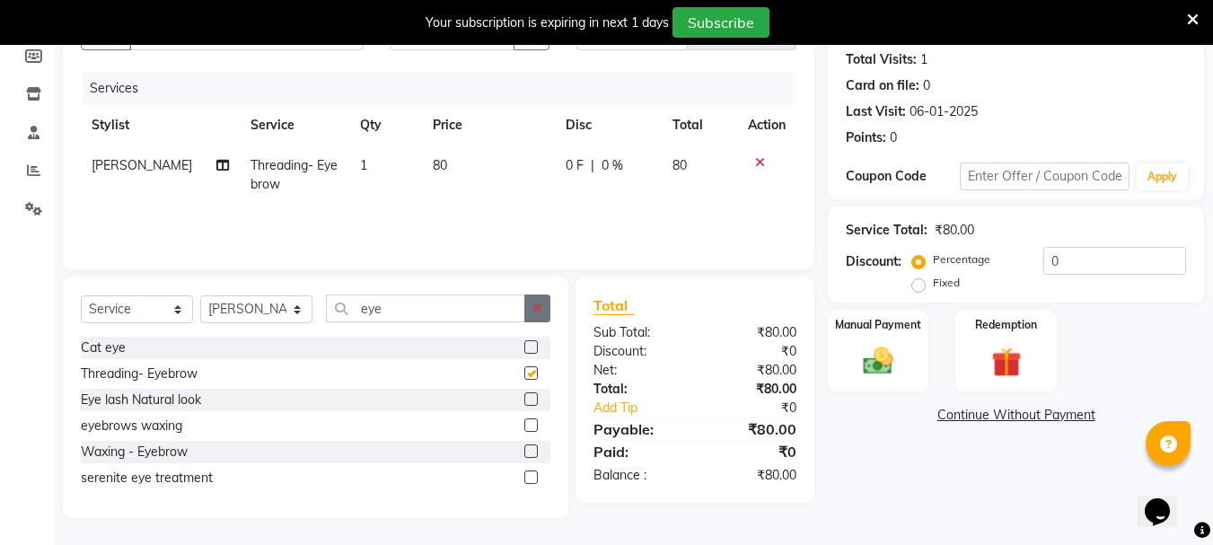
checkbox input "false"
click at [537, 310] on icon "button" at bounding box center [537, 308] width 10 height 13
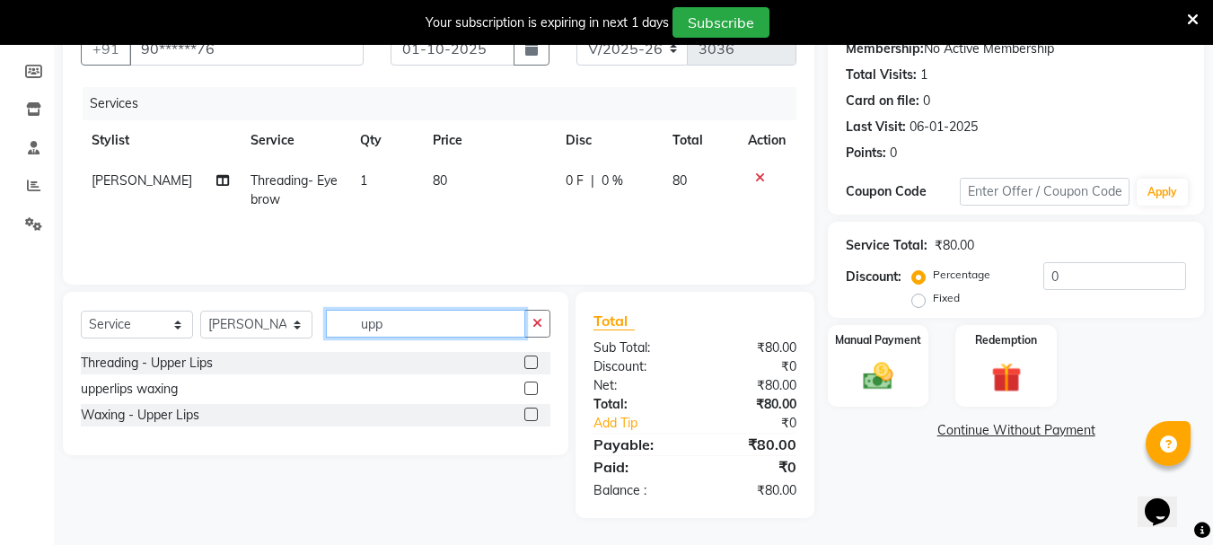
scroll to position [180, 0]
type input "upp"
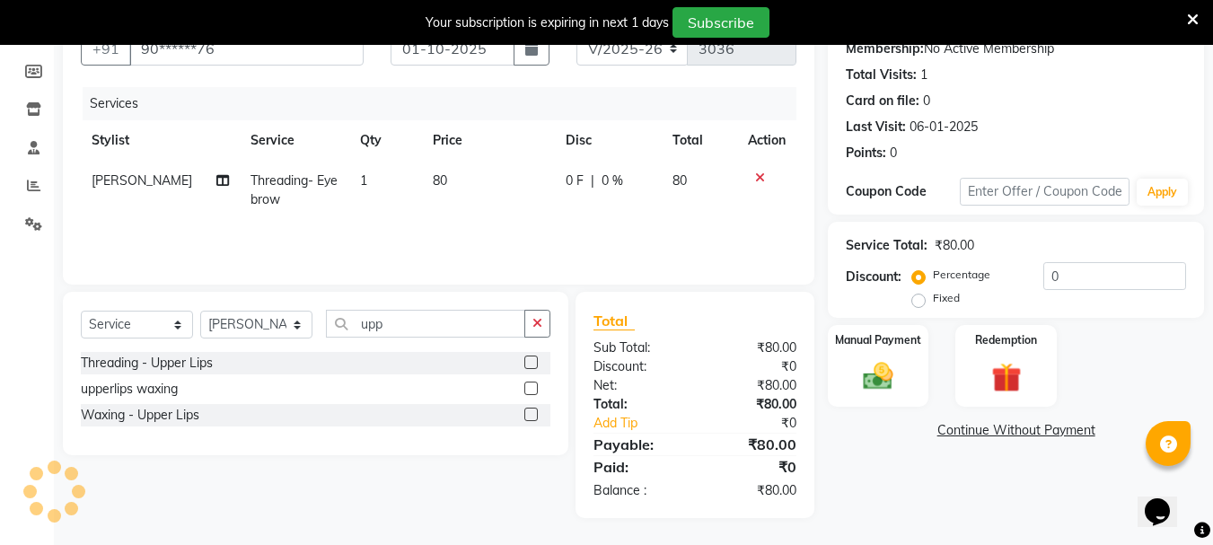
click at [531, 362] on label at bounding box center [530, 361] width 13 height 13
click at [531, 362] on input "checkbox" at bounding box center [530, 363] width 12 height 12
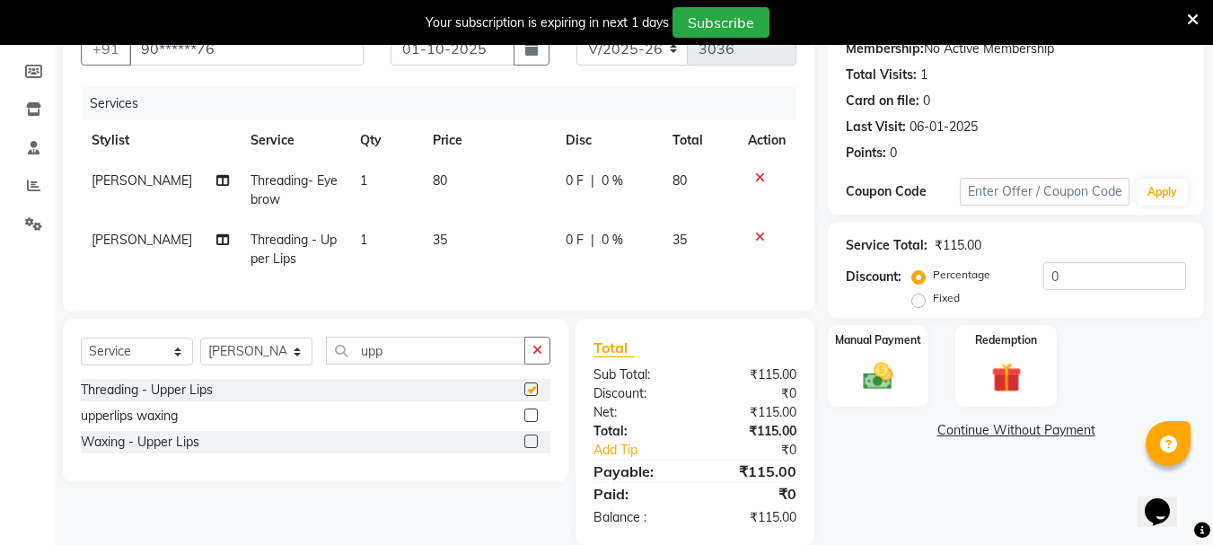
checkbox input "false"
click at [915, 375] on div "Manual Payment" at bounding box center [878, 365] width 105 height 85
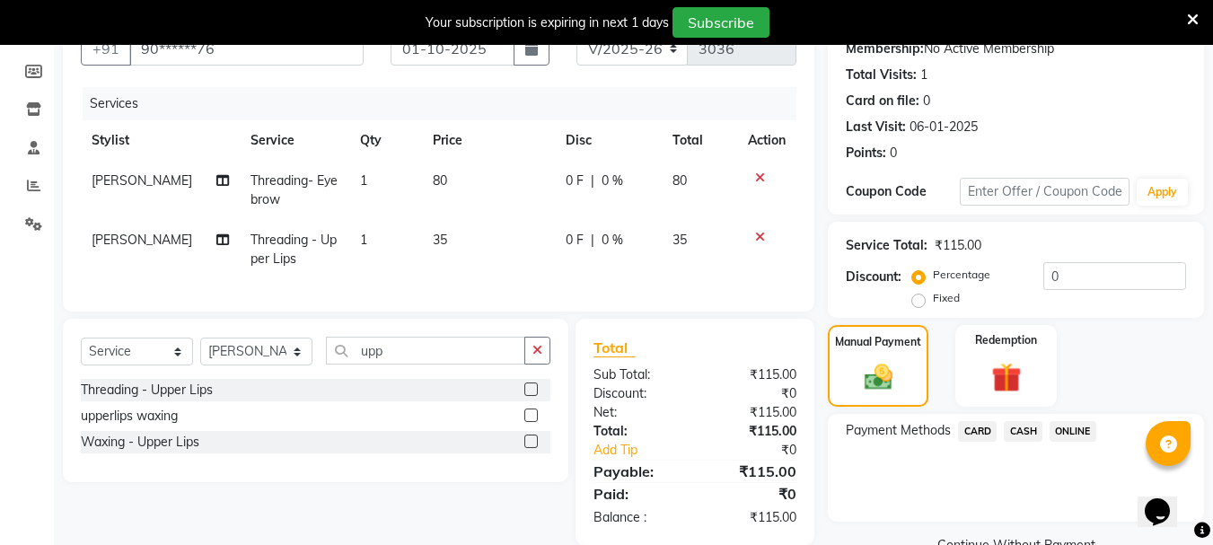
click at [1068, 435] on span "ONLINE" at bounding box center [1072, 431] width 47 height 21
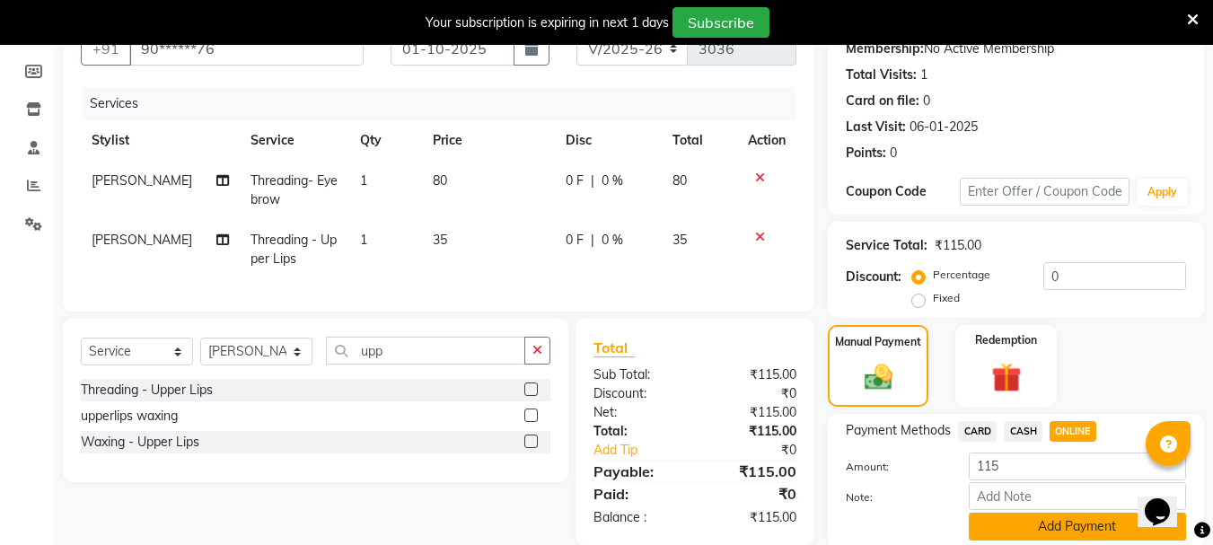
click at [1009, 527] on button "Add Payment" at bounding box center [1076, 527] width 217 height 28
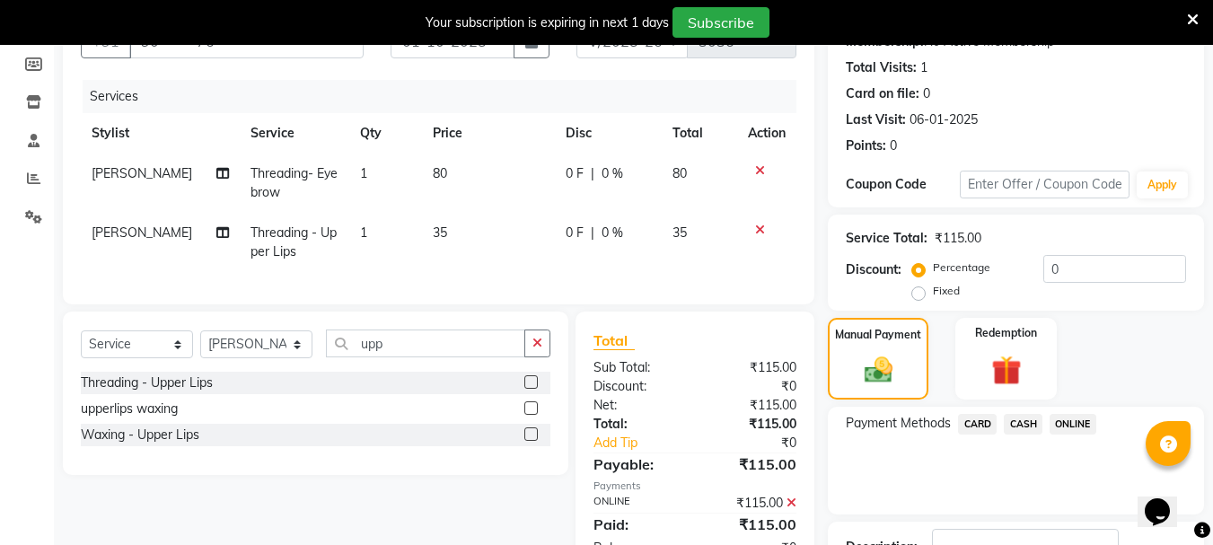
scroll to position [322, 0]
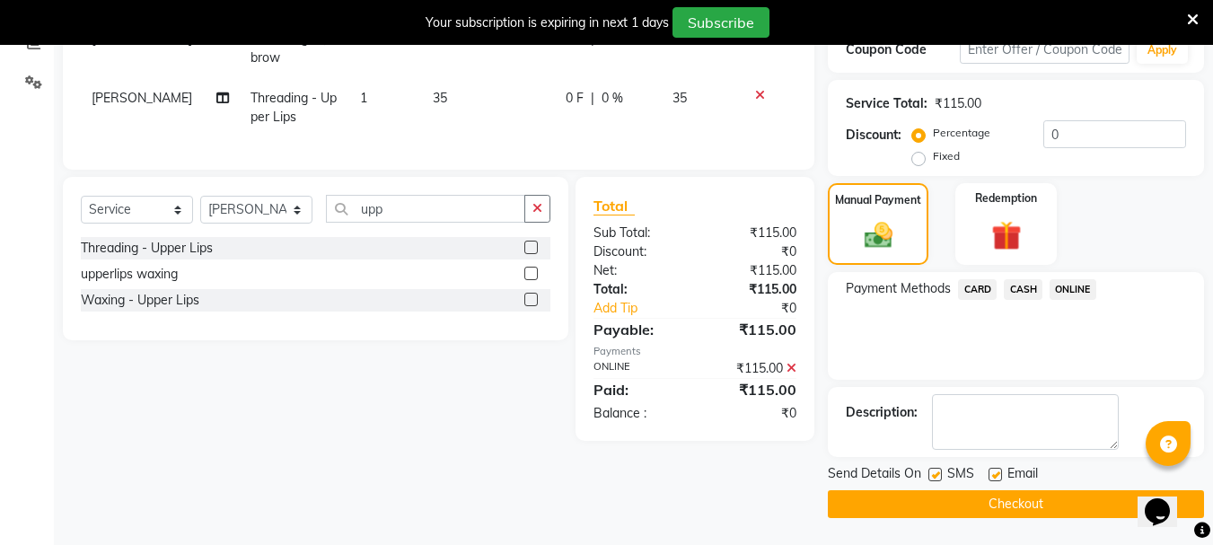
click at [984, 504] on button "Checkout" at bounding box center [1016, 504] width 376 height 28
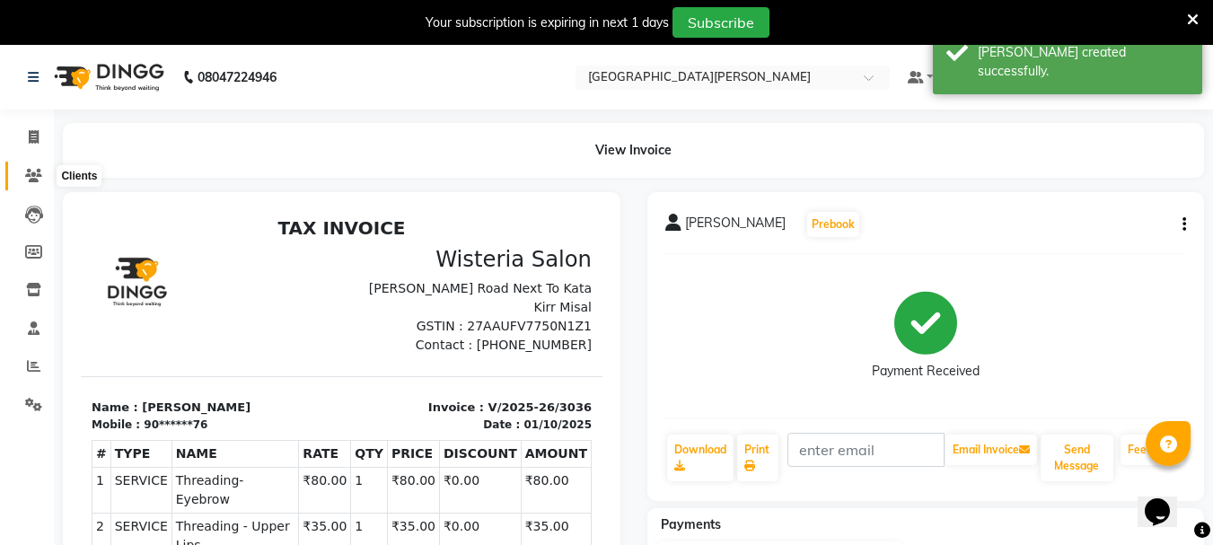
click at [32, 171] on icon at bounding box center [33, 175] width 17 height 13
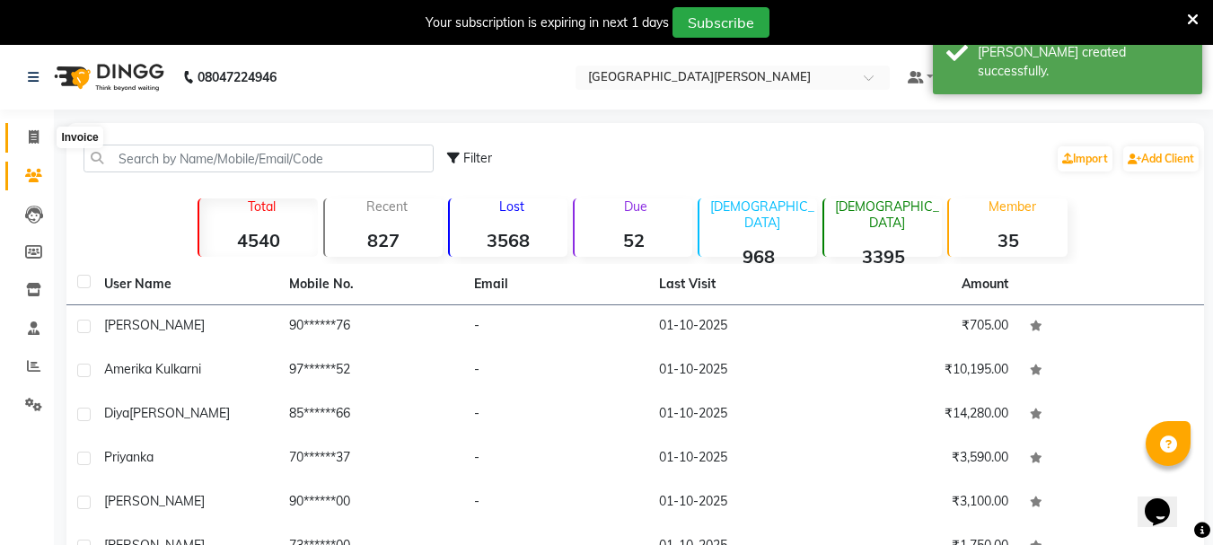
click at [32, 135] on icon at bounding box center [34, 136] width 10 height 13
select select "service"
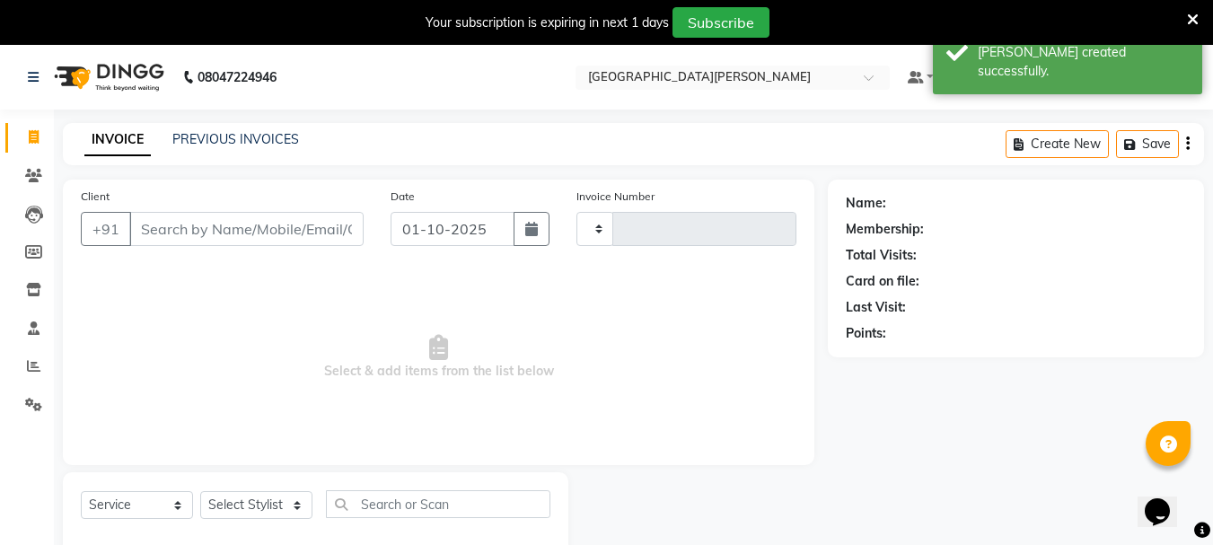
type input "3037"
select select "911"
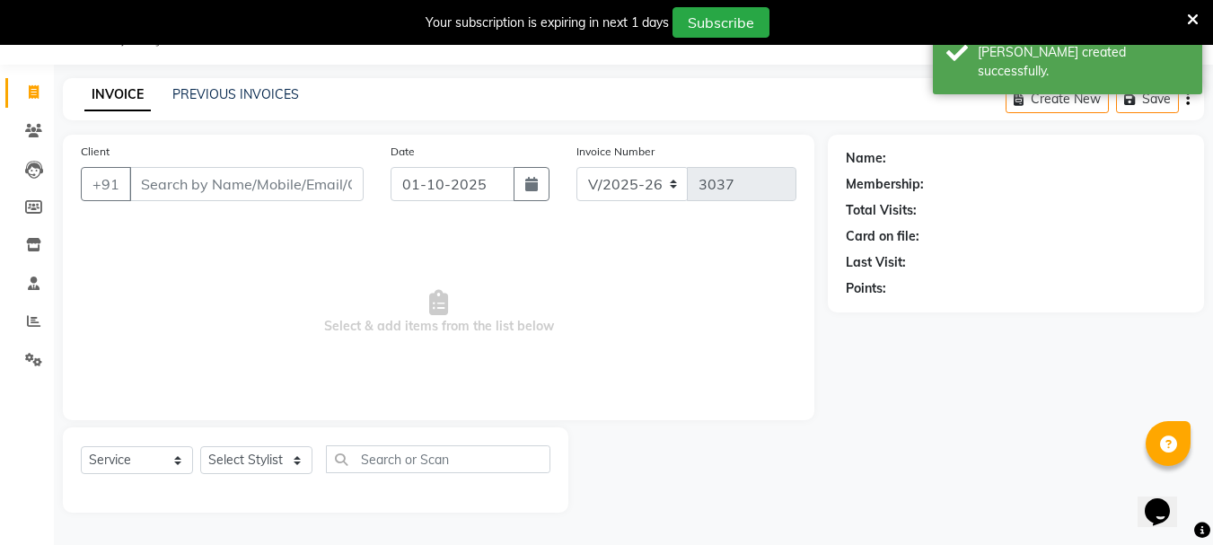
click at [228, 183] on input "Client" at bounding box center [246, 184] width 234 height 34
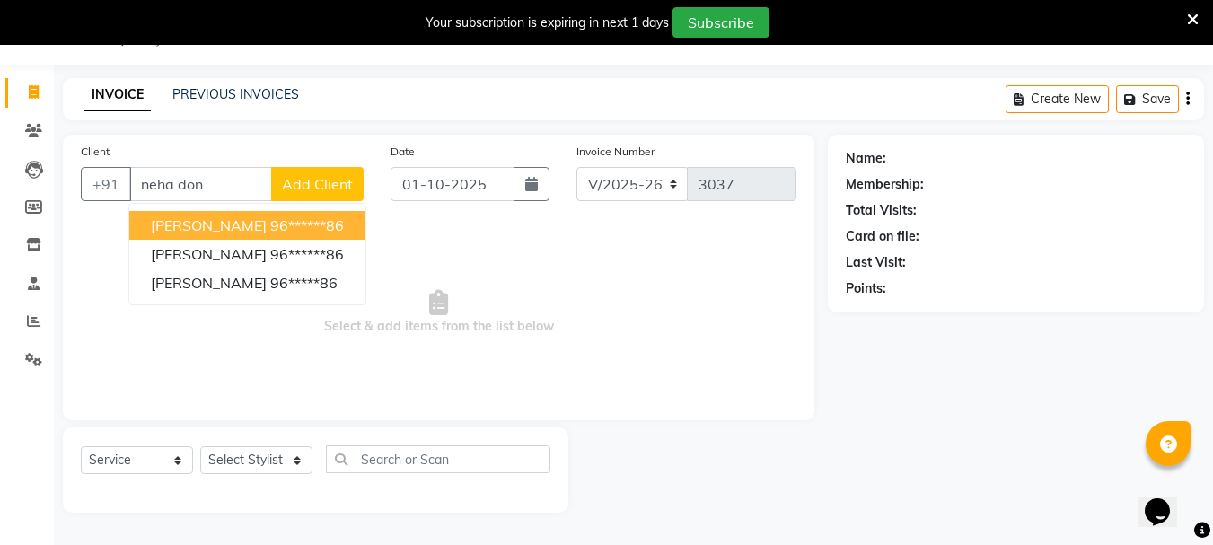
click at [255, 224] on span "[PERSON_NAME]" at bounding box center [209, 225] width 116 height 18
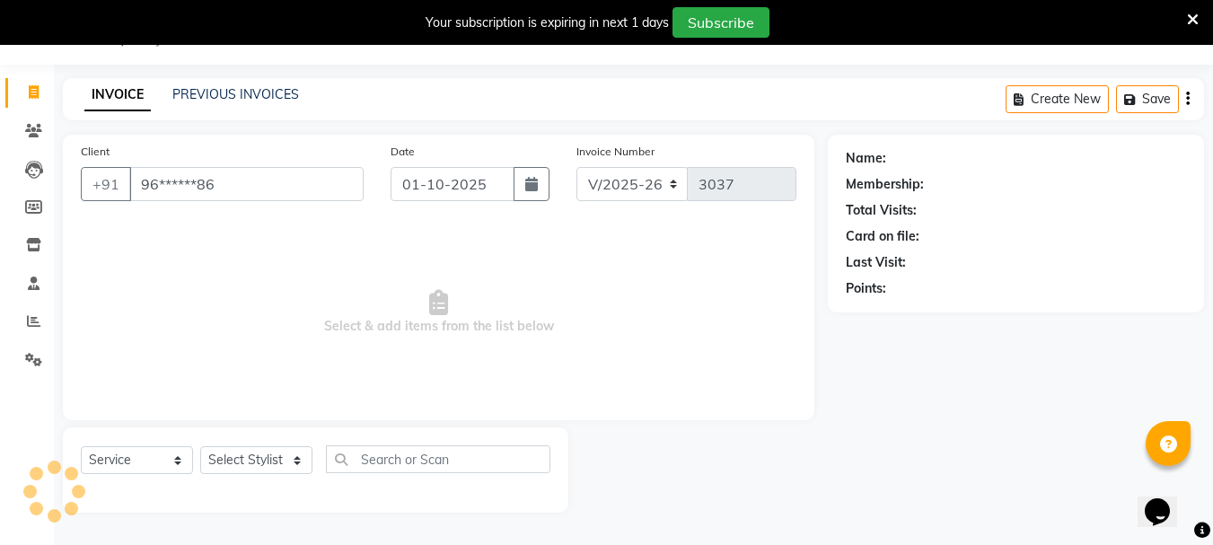
type input "96******86"
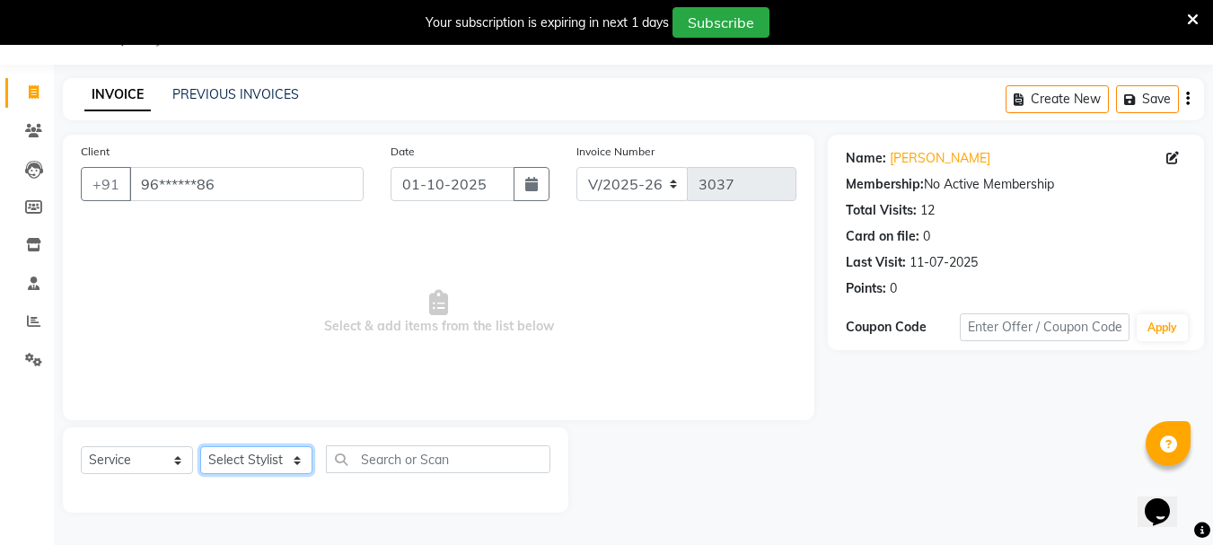
click at [294, 455] on select "Select Stylist Bharti [PERSON_NAME] [PERSON_NAME] [PERSON_NAME] [PERSON_NAME] m…" at bounding box center [256, 460] width 112 height 28
select select "47321"
click at [200, 446] on select "Select Stylist Bharti [PERSON_NAME] [PERSON_NAME] [PERSON_NAME] [PERSON_NAME] m…" at bounding box center [256, 460] width 112 height 28
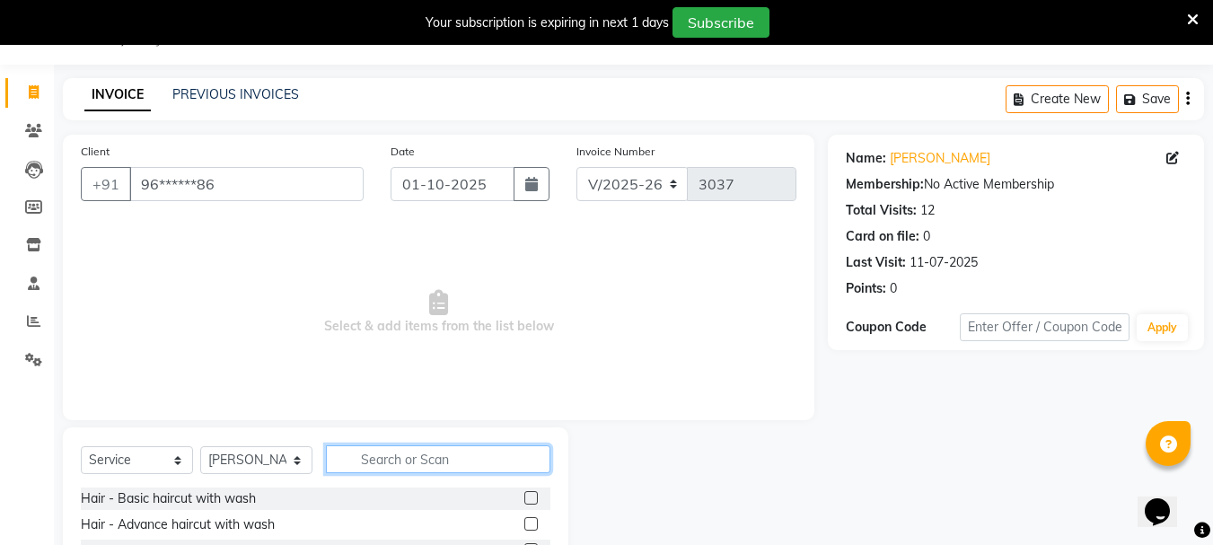
click at [388, 461] on input "text" at bounding box center [438, 459] width 224 height 28
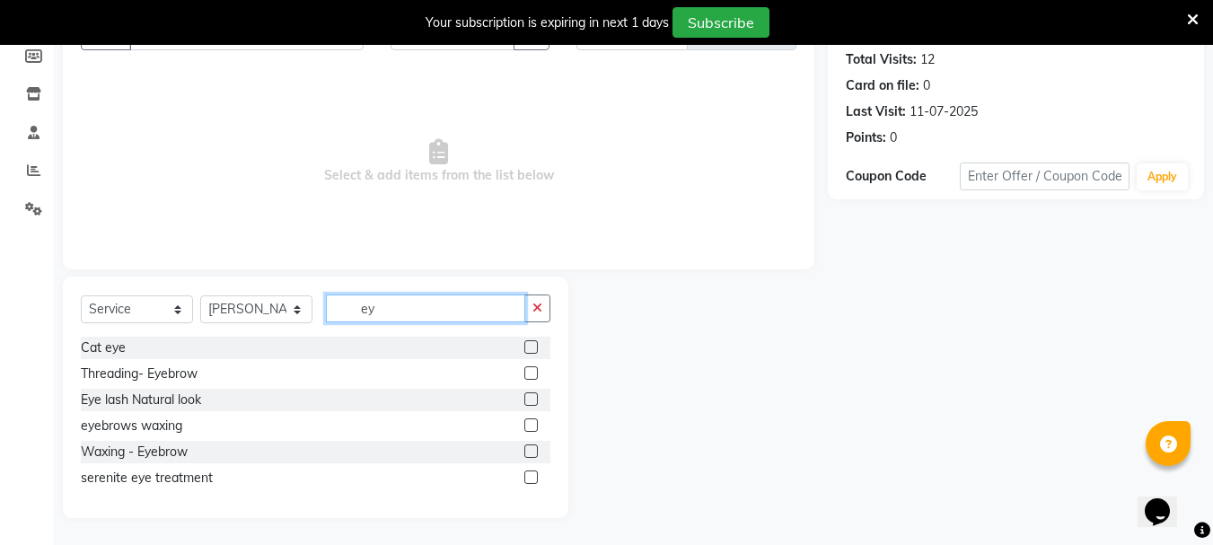
scroll to position [196, 0]
type input "eye"
click at [525, 372] on label at bounding box center [530, 372] width 13 height 13
click at [525, 372] on input "checkbox" at bounding box center [530, 374] width 12 height 12
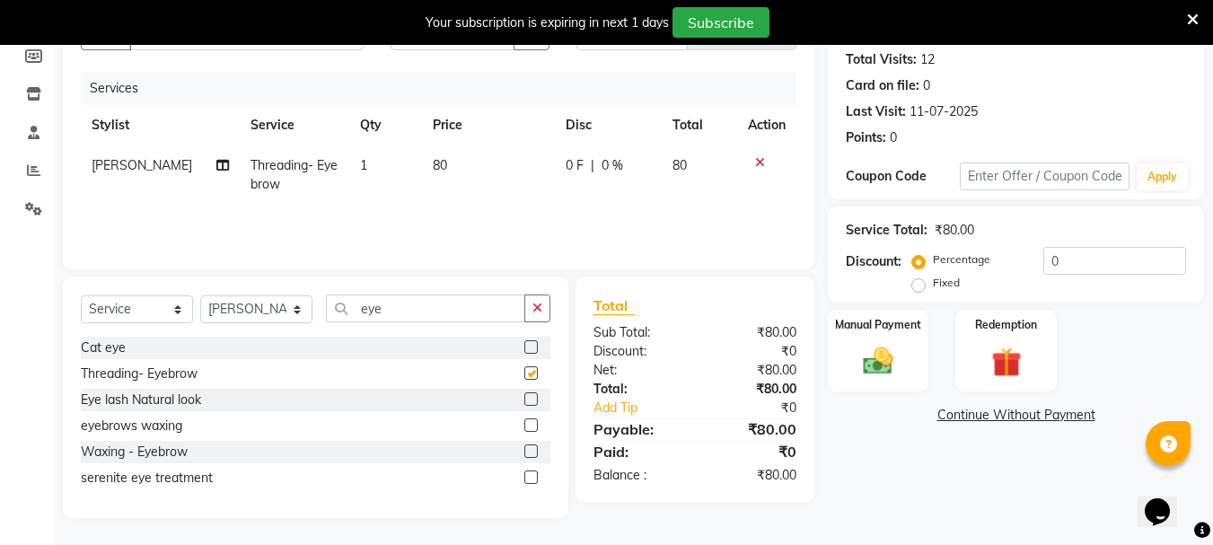
checkbox input "false"
click at [536, 313] on icon "button" at bounding box center [537, 308] width 10 height 13
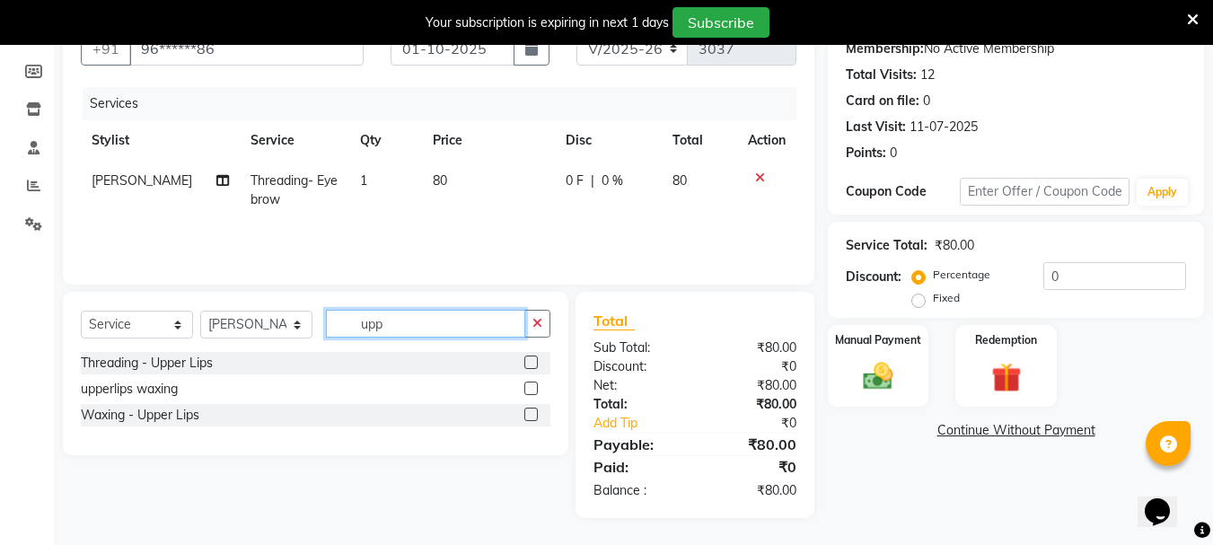
scroll to position [180, 0]
type input "upp"
click at [531, 390] on label at bounding box center [530, 387] width 13 height 13
click at [531, 390] on input "checkbox" at bounding box center [530, 389] width 12 height 12
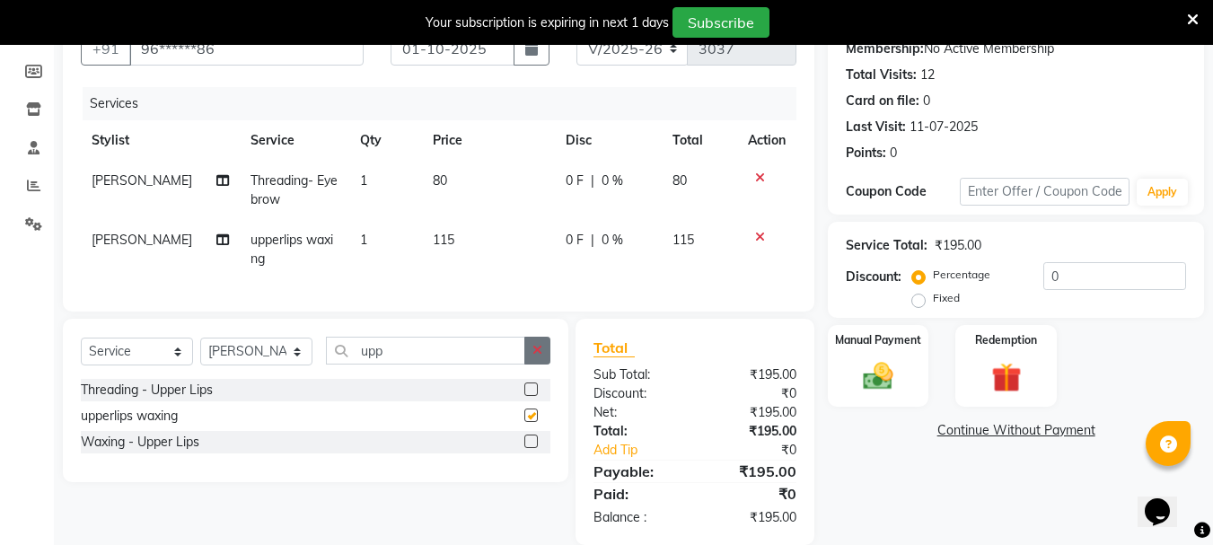
checkbox input "false"
click at [534, 356] on icon "button" at bounding box center [537, 350] width 10 height 13
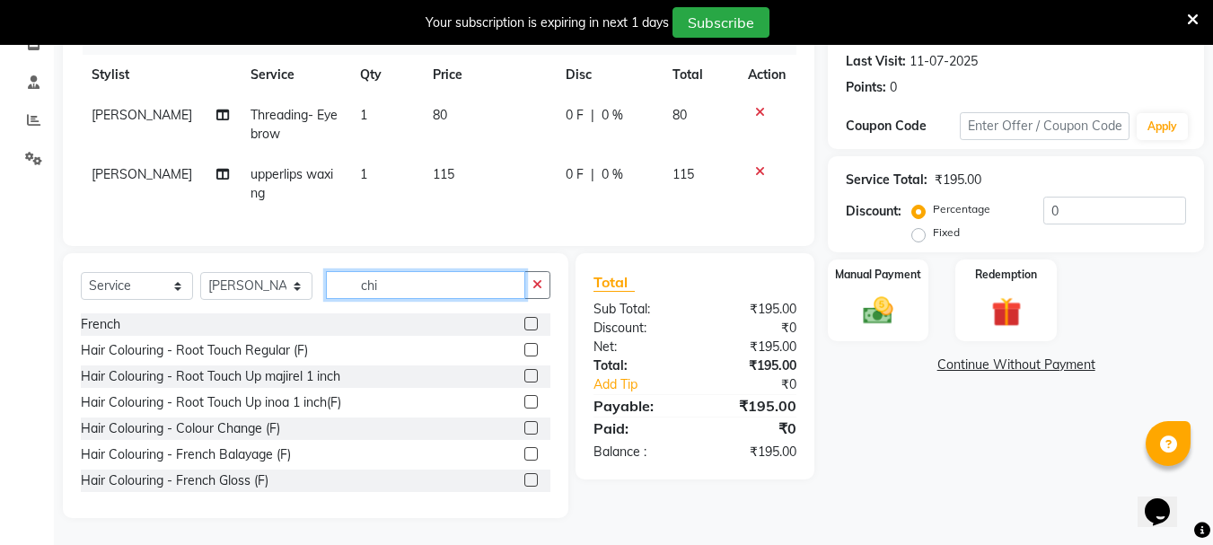
scroll to position [221, 0]
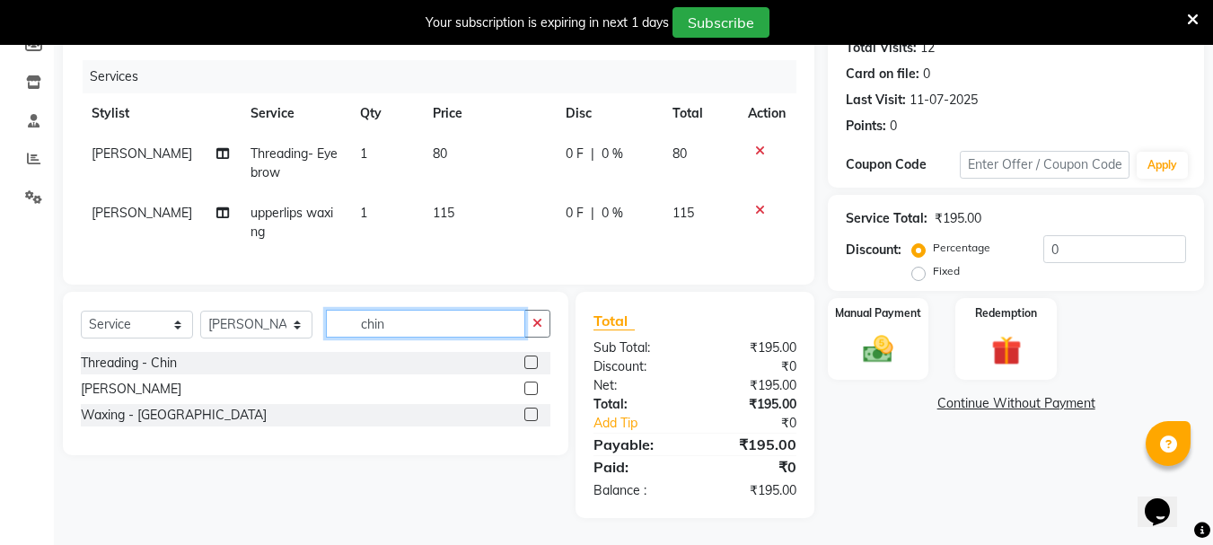
type input "chin"
click at [533, 386] on label at bounding box center [530, 387] width 13 height 13
click at [533, 386] on input "checkbox" at bounding box center [530, 389] width 12 height 12
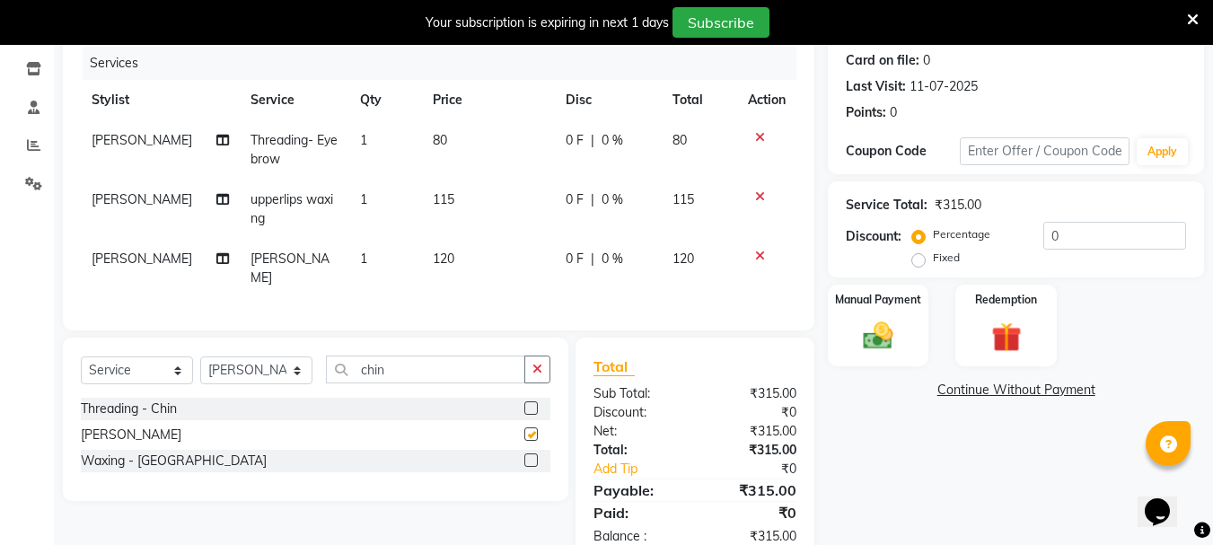
checkbox input "false"
click at [890, 345] on img at bounding box center [878, 336] width 50 height 36
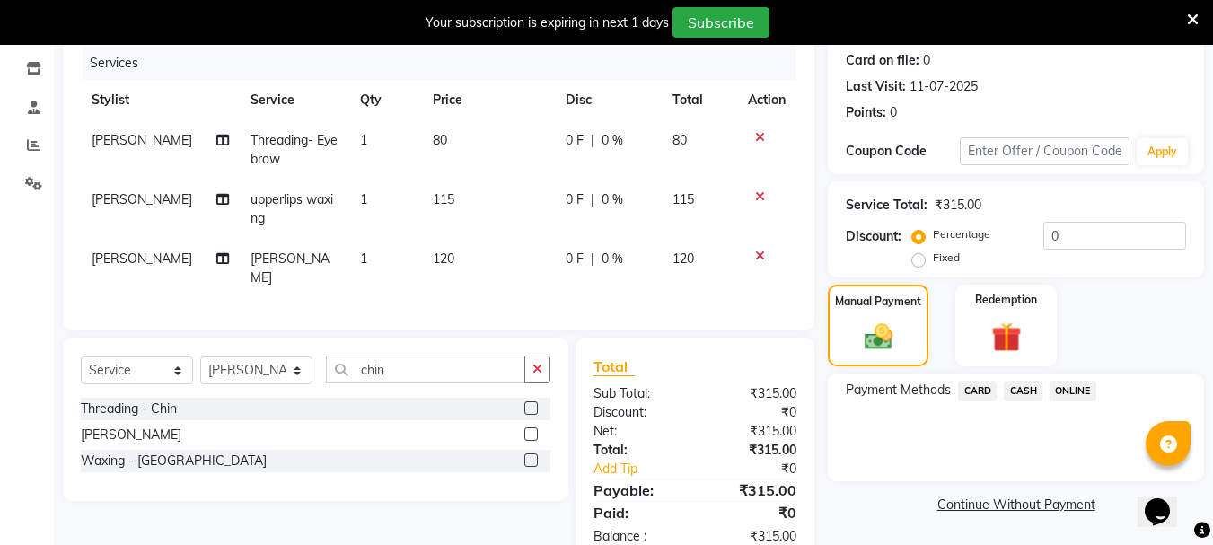
click at [1068, 390] on span "ONLINE" at bounding box center [1072, 391] width 47 height 21
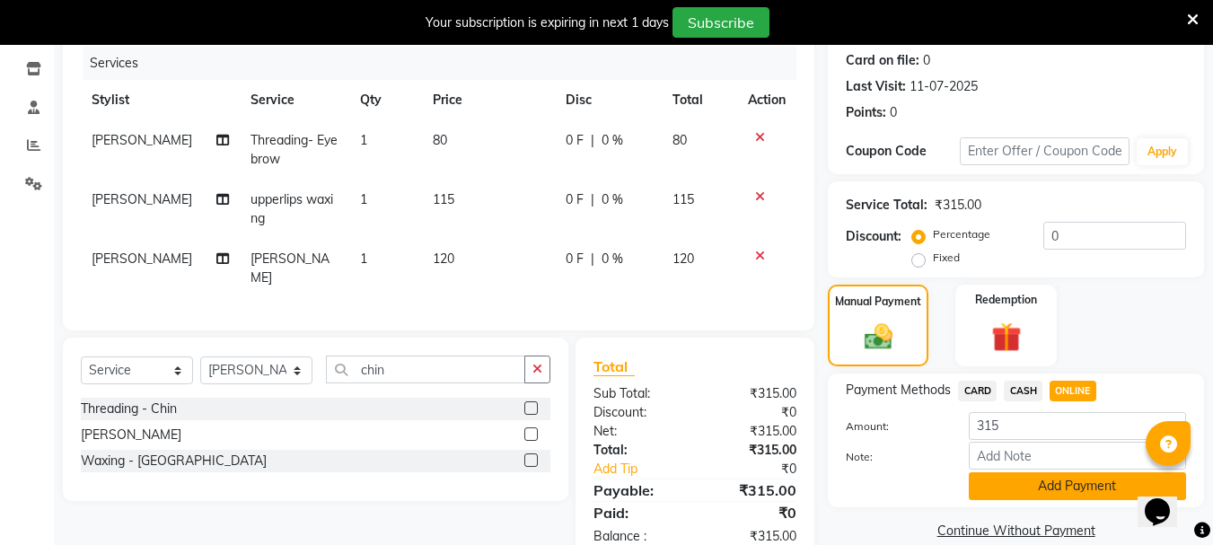
click at [1012, 479] on button "Add Payment" at bounding box center [1076, 486] width 217 height 28
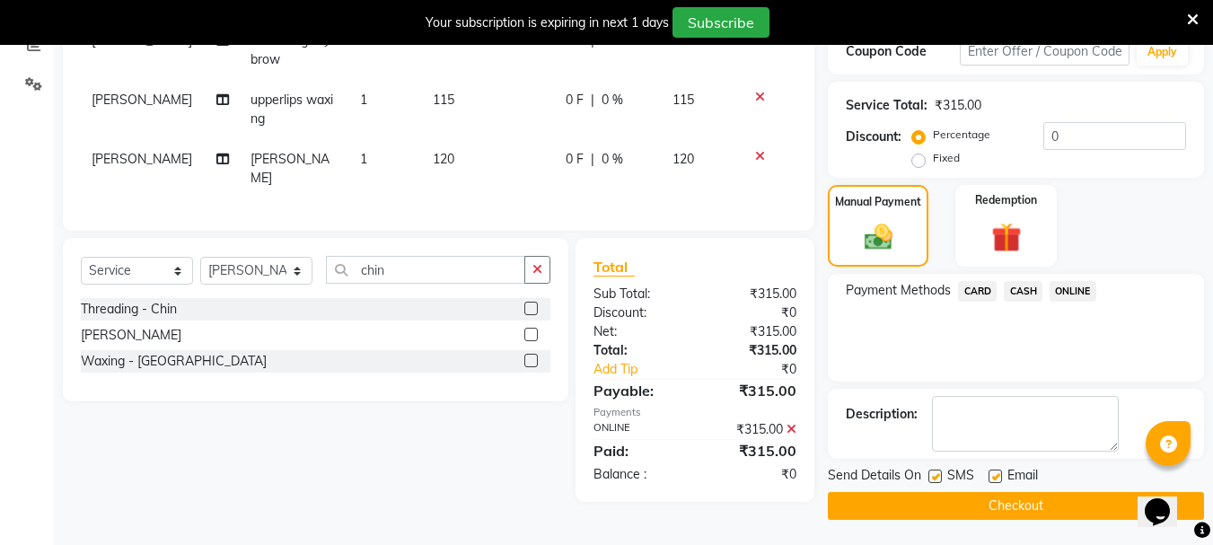
scroll to position [322, 0]
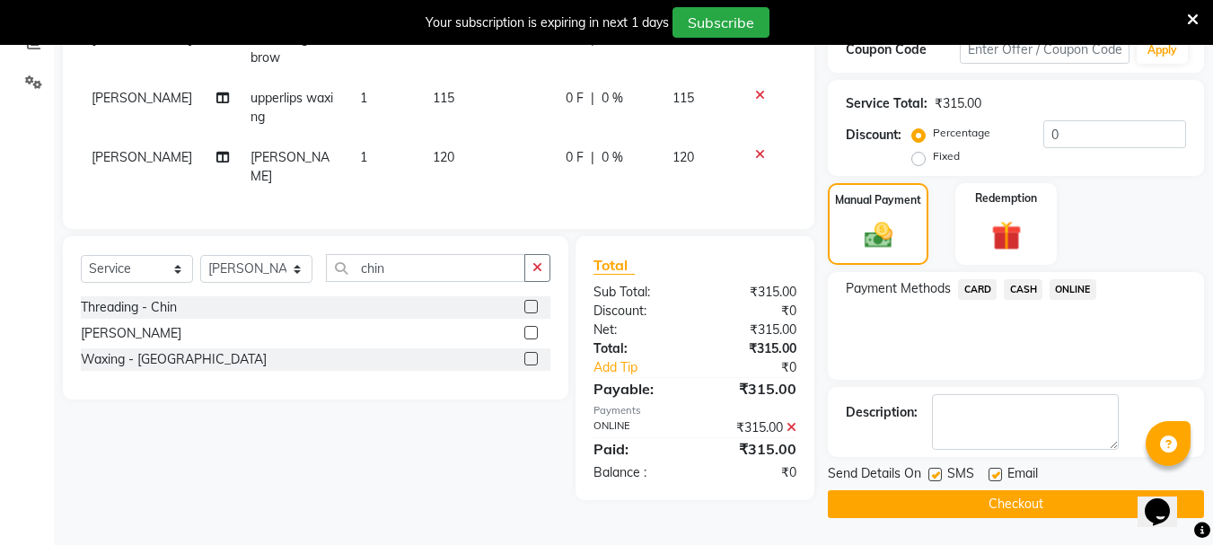
click at [966, 512] on button "Checkout" at bounding box center [1016, 504] width 376 height 28
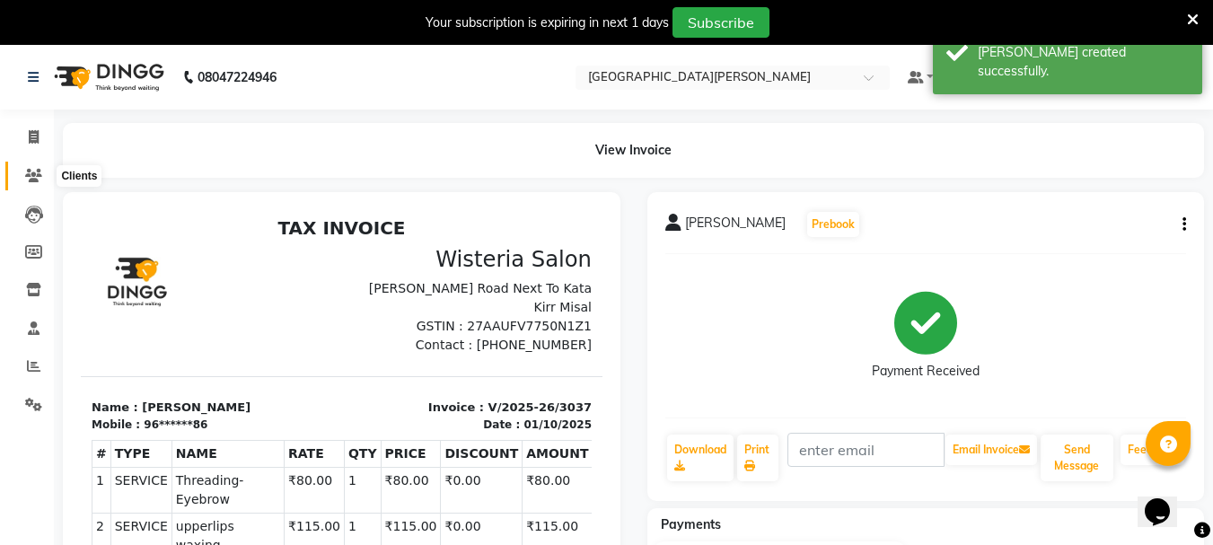
click at [29, 167] on span at bounding box center [33, 176] width 31 height 21
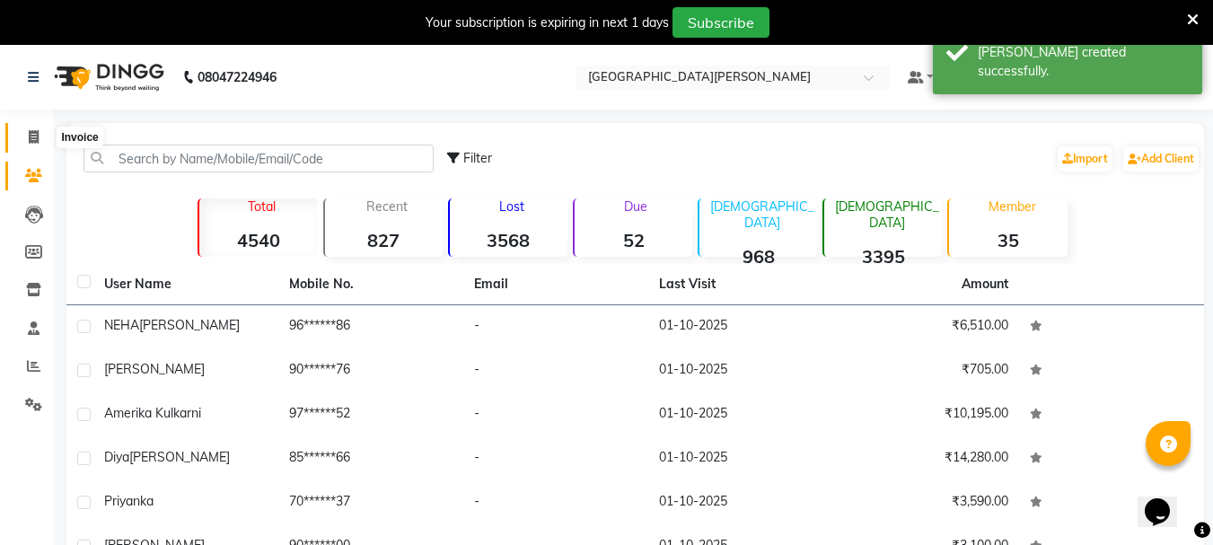
click at [29, 132] on icon at bounding box center [34, 136] width 10 height 13
select select "service"
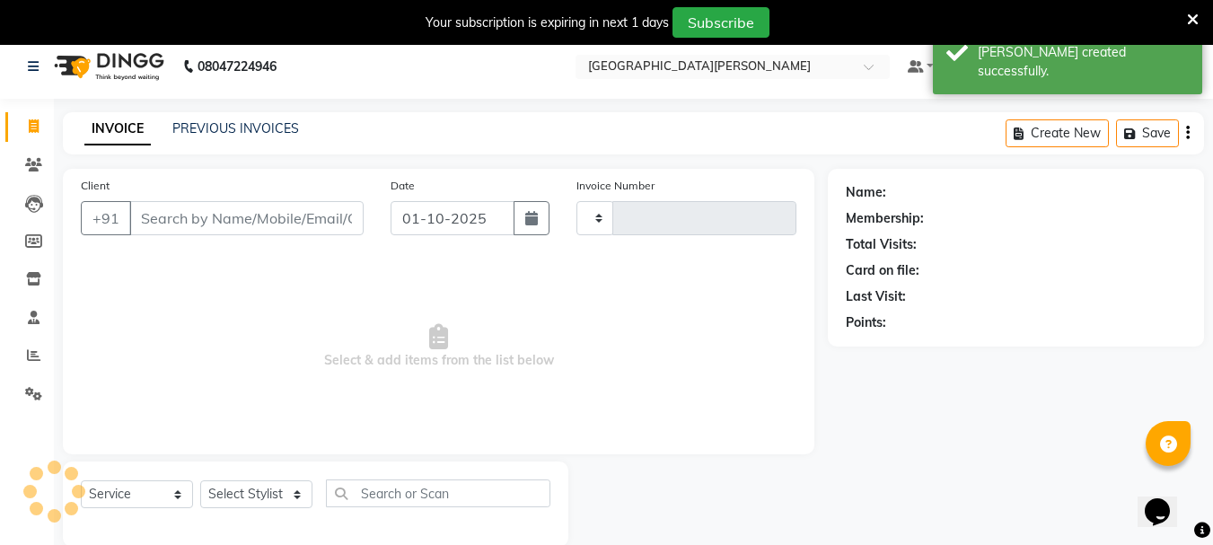
type input "3038"
select select "911"
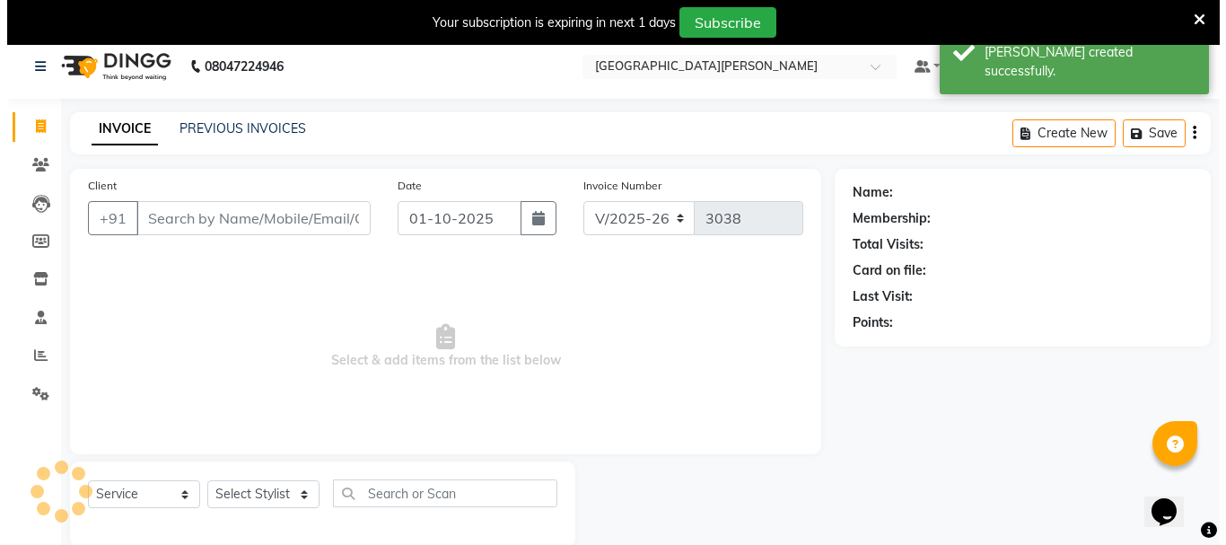
scroll to position [45, 0]
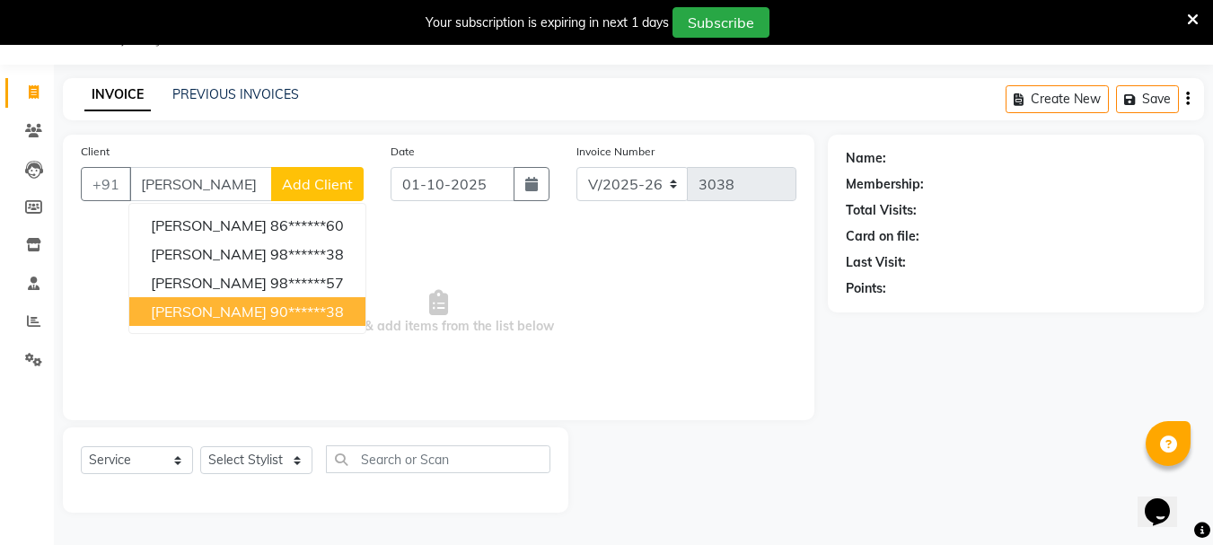
click at [270, 319] on ngb-highlight "90******38" at bounding box center [307, 311] width 74 height 18
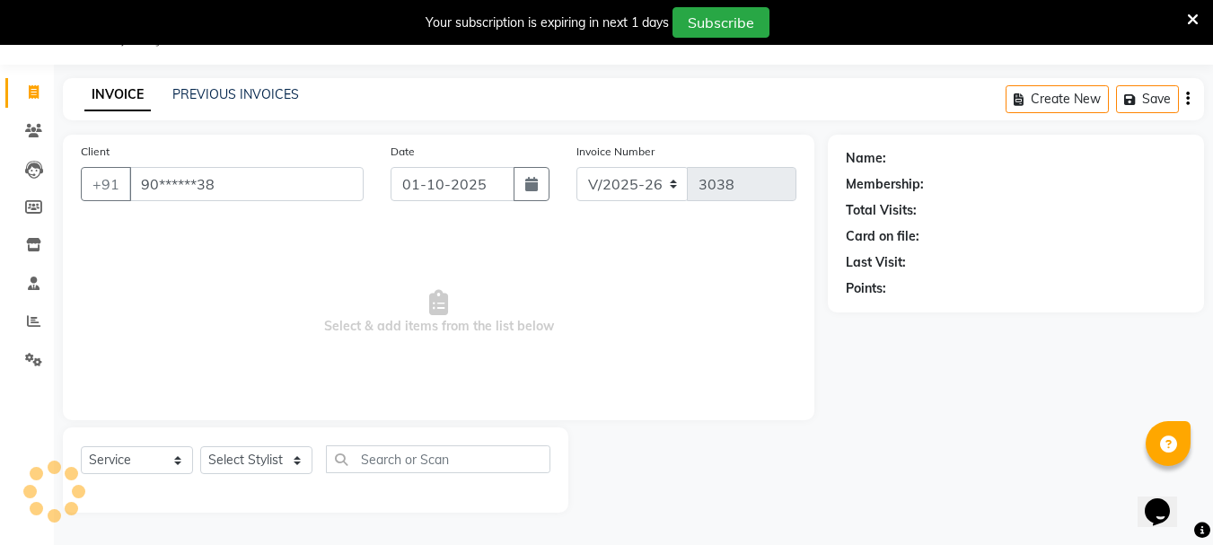
type input "90******38"
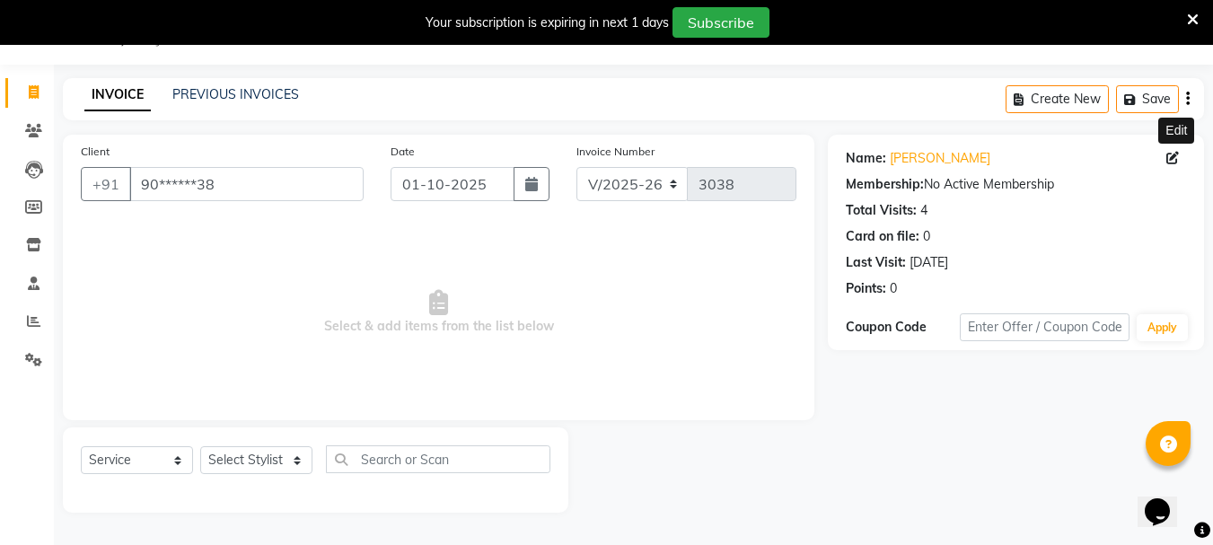
click at [1180, 157] on span at bounding box center [1176, 158] width 20 height 19
click at [1172, 159] on icon at bounding box center [1172, 158] width 13 height 13
select select "22"
select select "[DEMOGRAPHIC_DATA]"
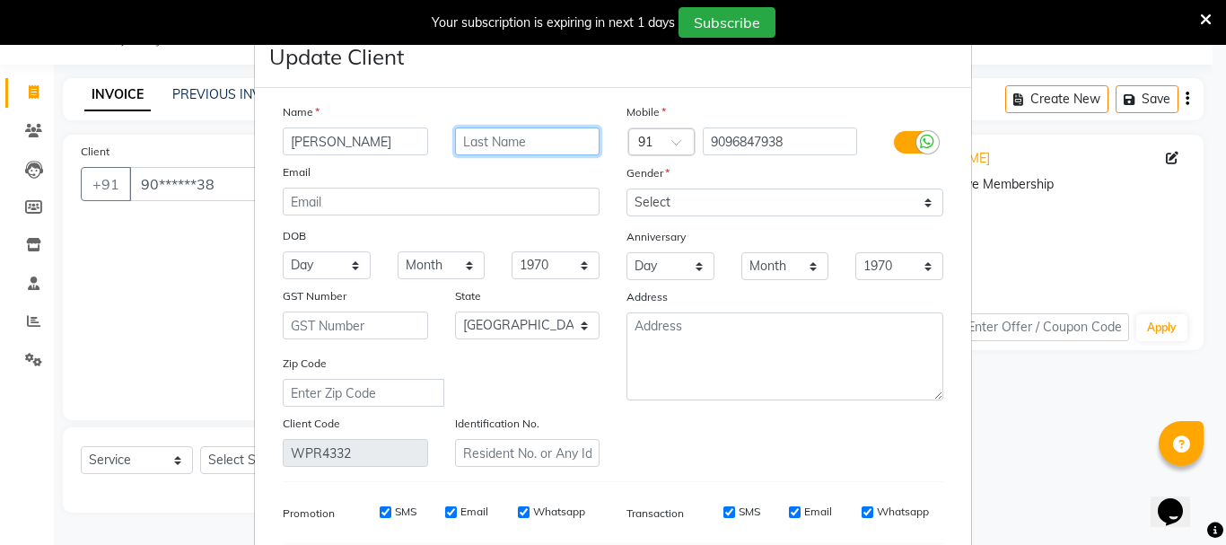
click at [537, 147] on input "text" at bounding box center [527, 141] width 145 height 28
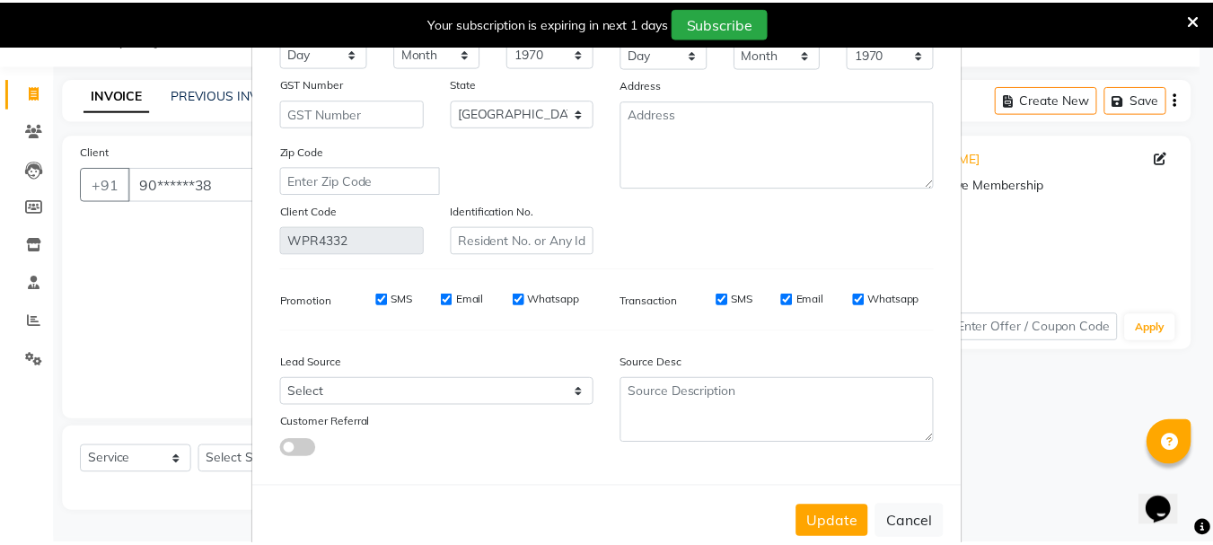
scroll to position [251, 0]
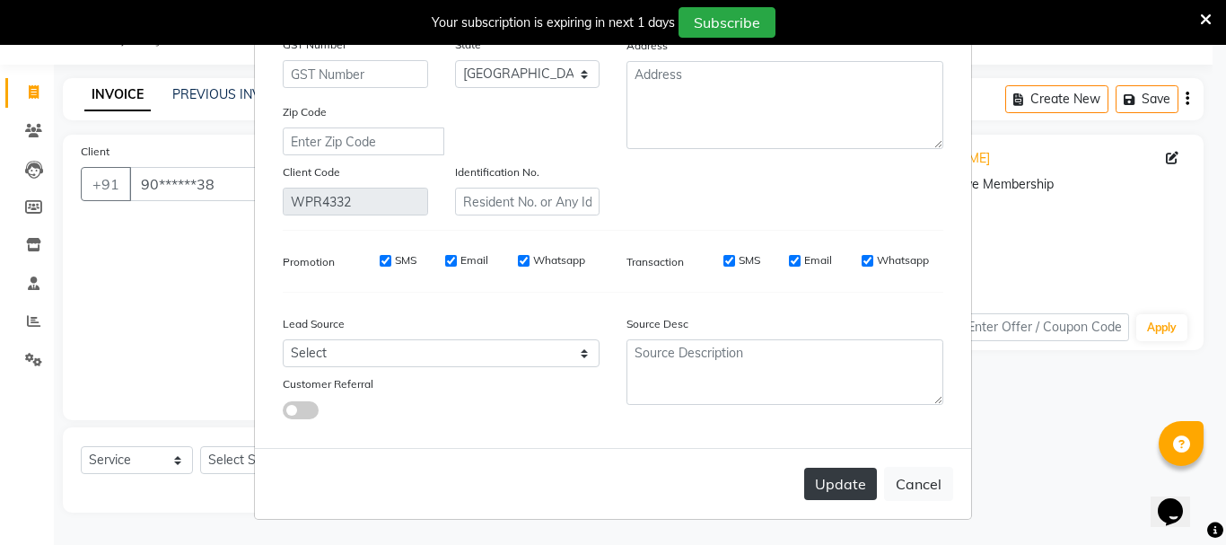
type input "[PERSON_NAME]"
click at [839, 484] on button "Update" at bounding box center [840, 484] width 73 height 32
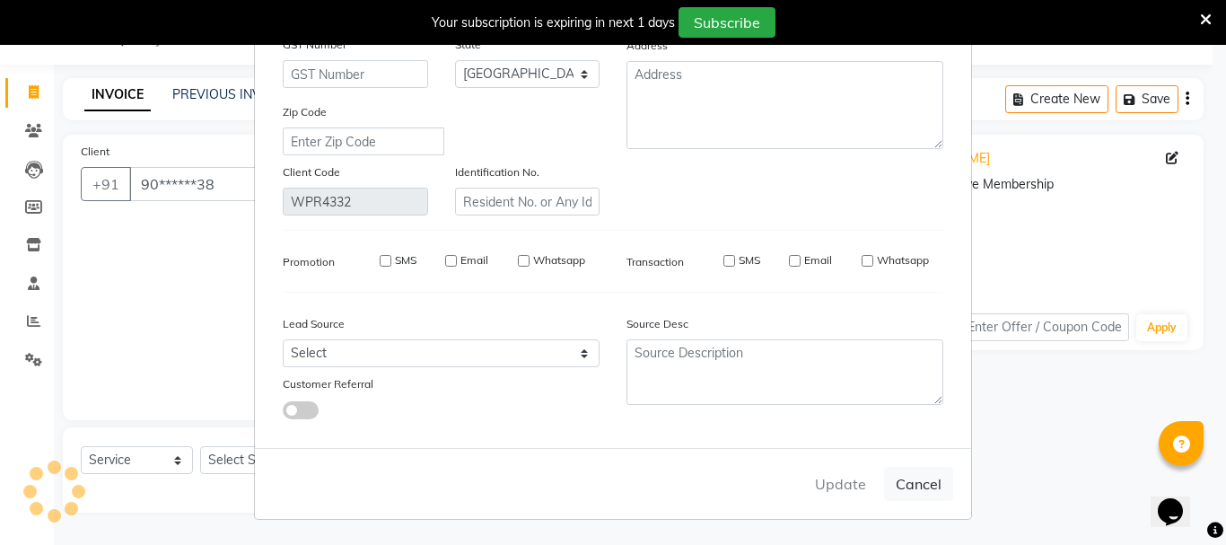
select select
select select "null"
select select
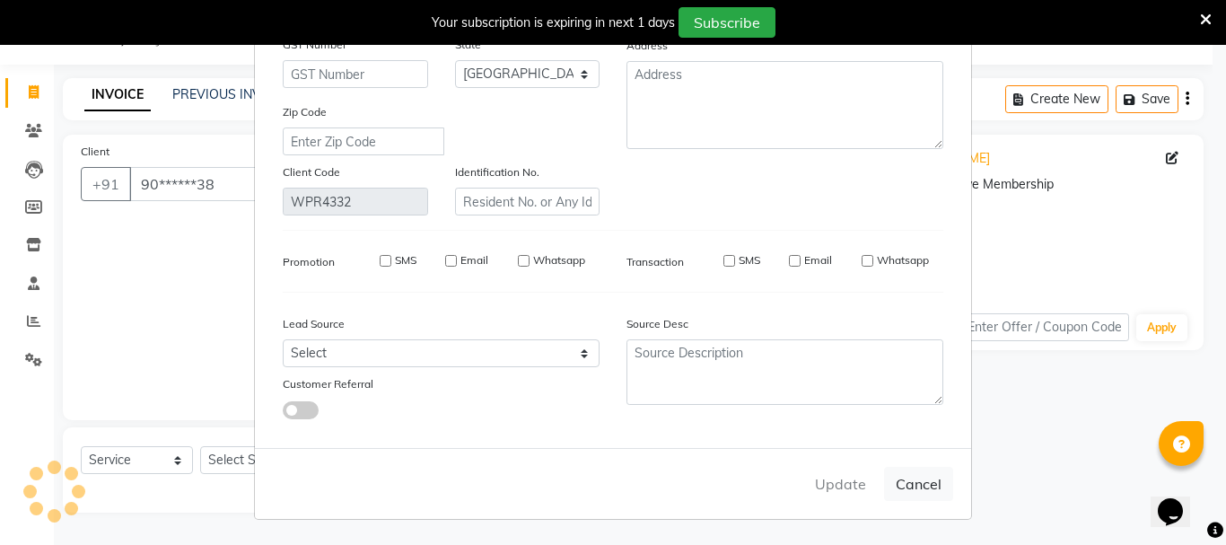
select select
checkbox input "false"
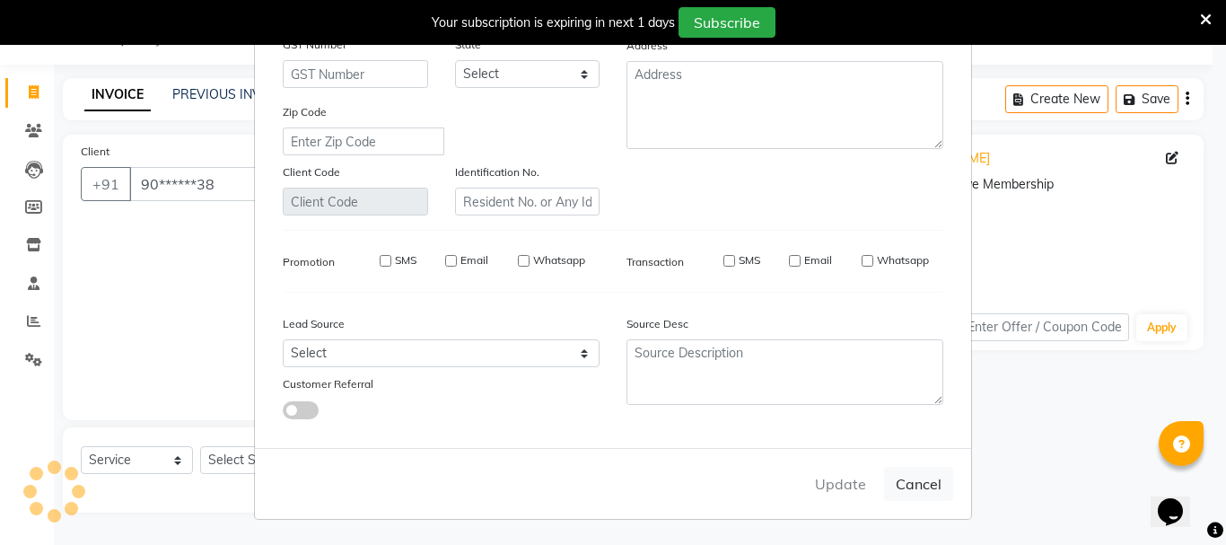
checkbox input "false"
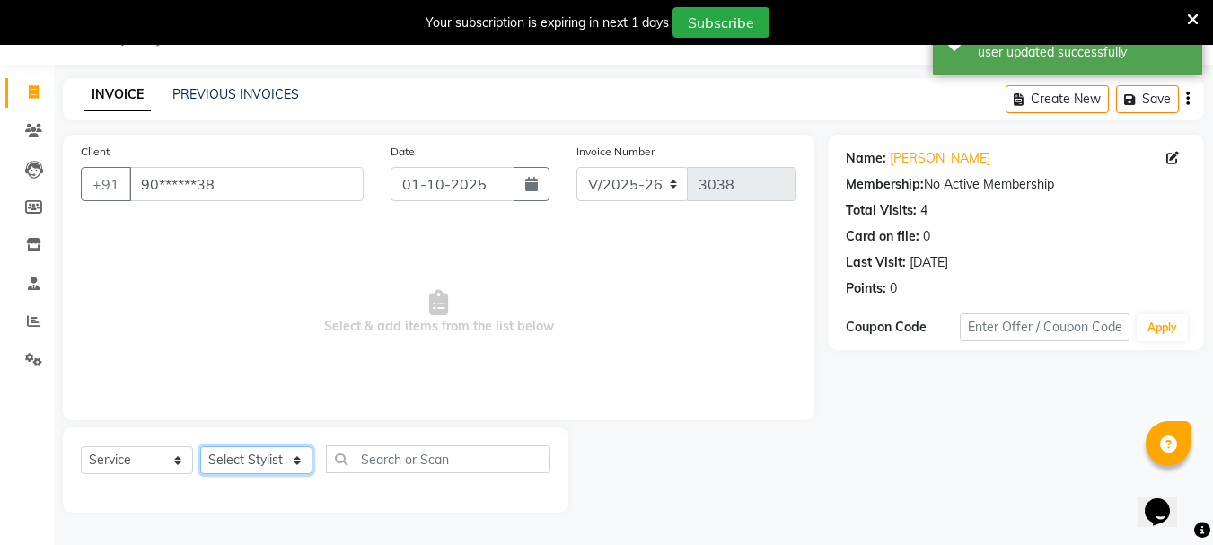
click at [291, 460] on select "Select Stylist Bharti [PERSON_NAME] [PERSON_NAME] [PERSON_NAME] [PERSON_NAME] m…" at bounding box center [256, 460] width 112 height 28
select select "30889"
click at [200, 446] on select "Select Stylist Bharti [PERSON_NAME] [PERSON_NAME] [PERSON_NAME] [PERSON_NAME] m…" at bounding box center [256, 460] width 112 height 28
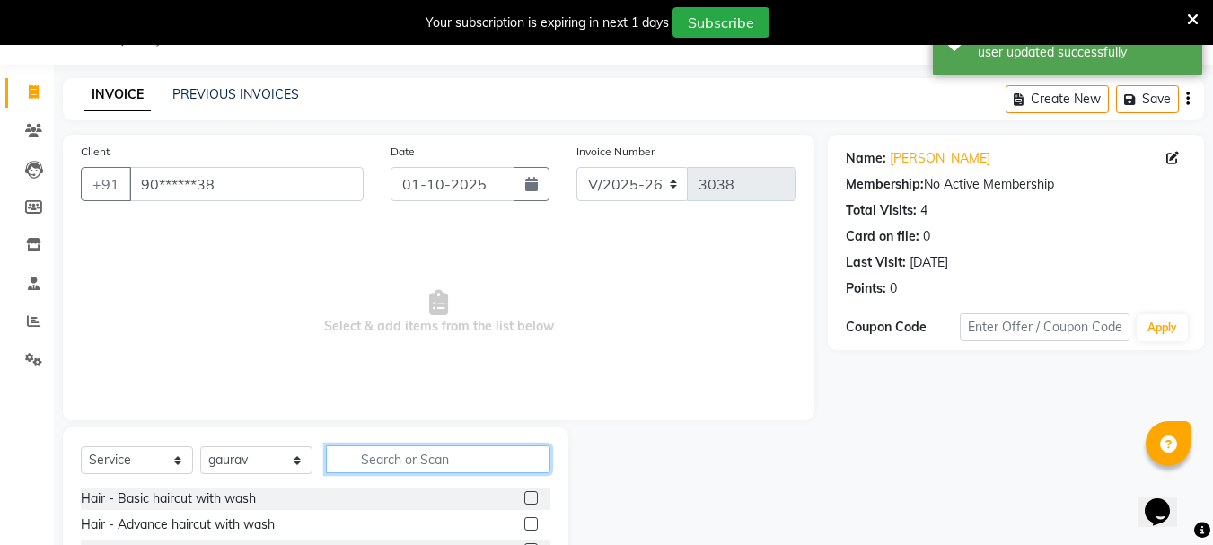
click at [393, 461] on input "text" at bounding box center [438, 459] width 224 height 28
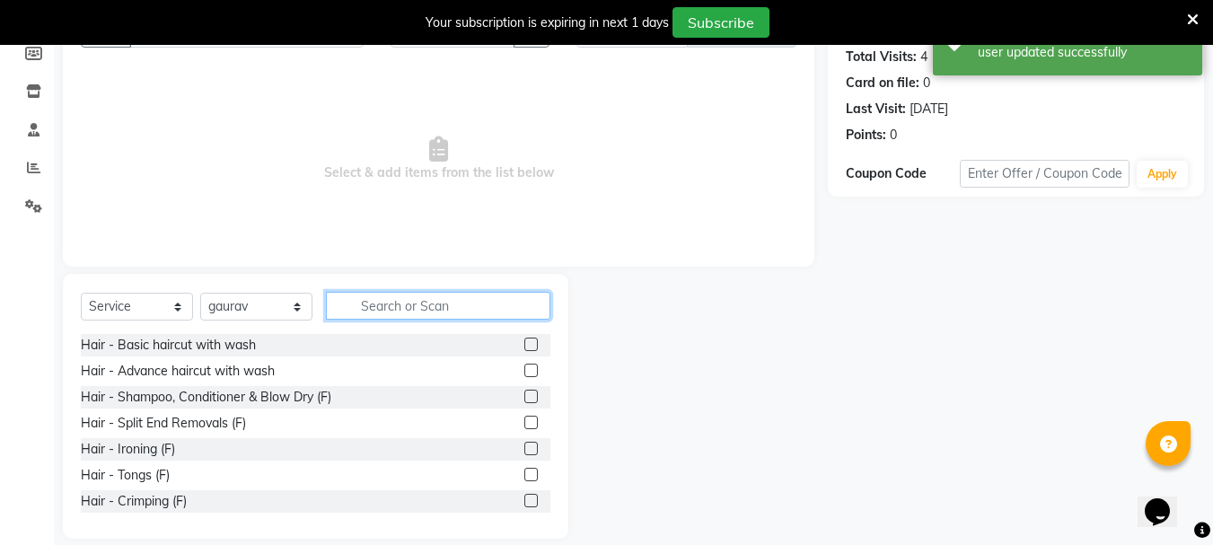
scroll to position [219, 0]
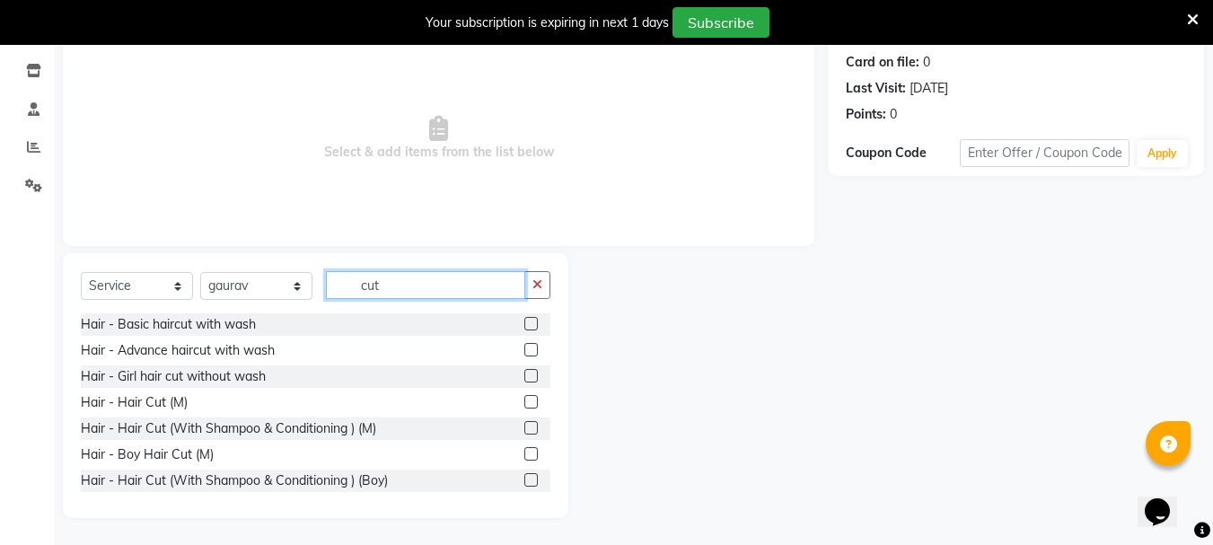
type input "cut"
click at [524, 398] on label at bounding box center [530, 401] width 13 height 13
click at [524, 398] on input "checkbox" at bounding box center [530, 403] width 12 height 12
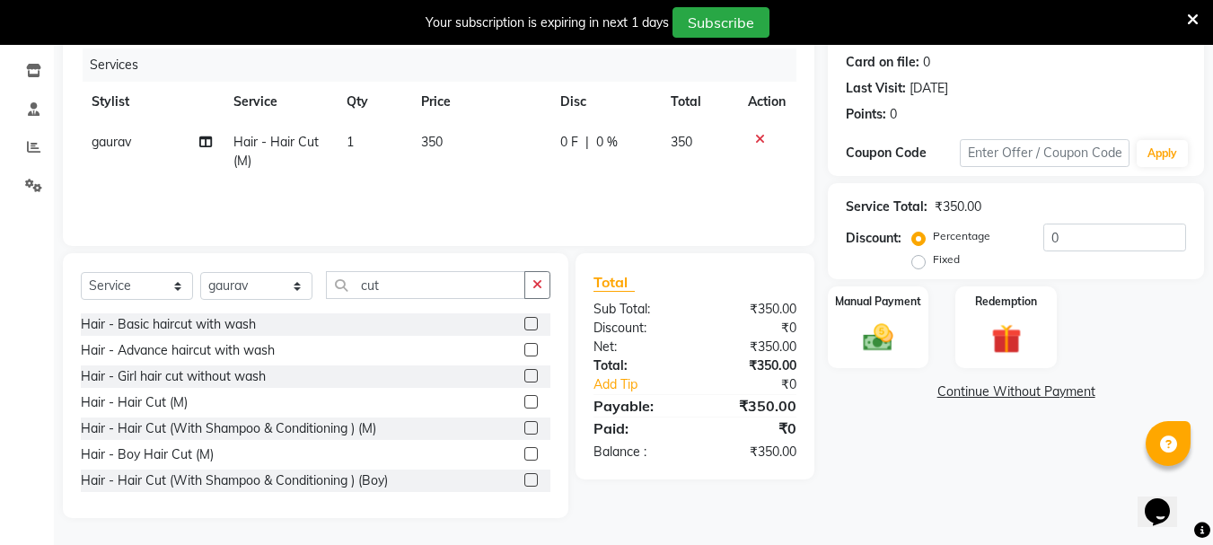
click at [524, 398] on label at bounding box center [530, 401] width 13 height 13
click at [524, 398] on input "checkbox" at bounding box center [530, 403] width 12 height 12
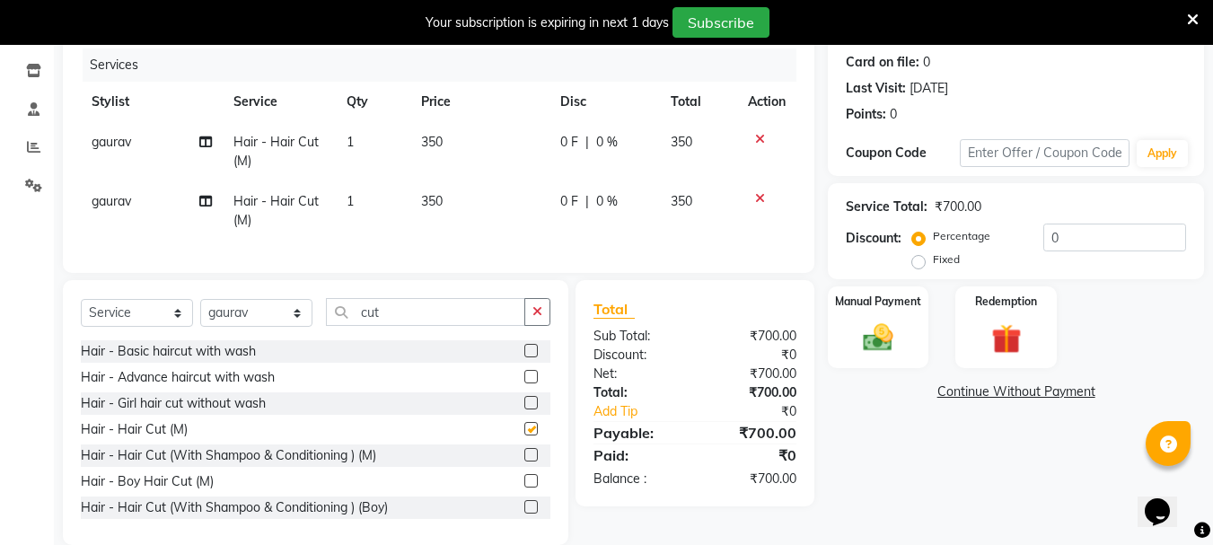
checkbox input "false"
click at [539, 318] on icon "button" at bounding box center [537, 311] width 10 height 13
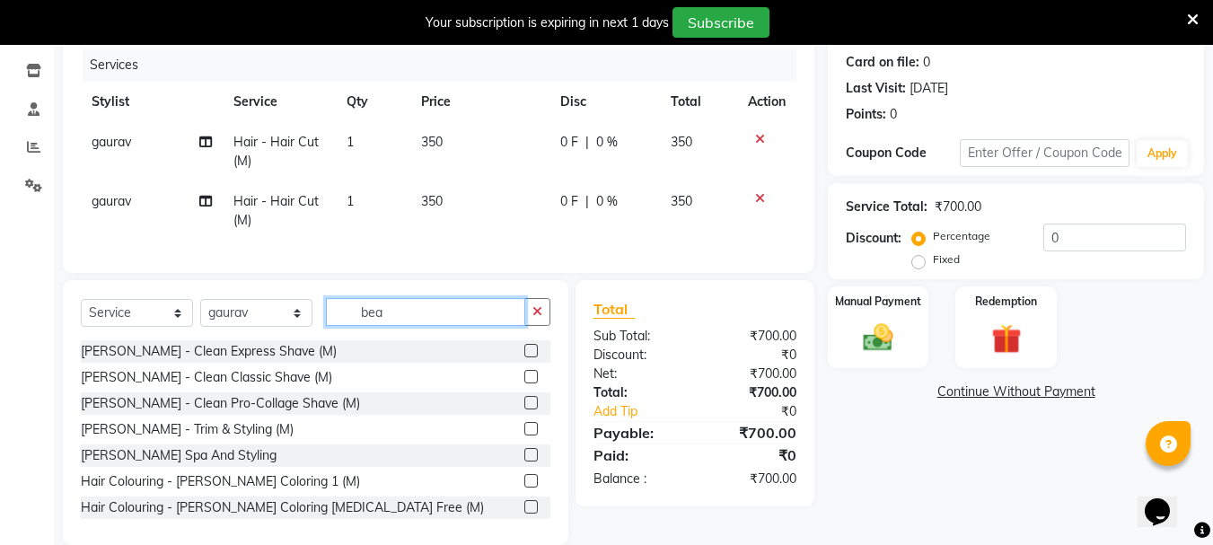
type input "bea"
click at [524, 357] on label at bounding box center [530, 350] width 13 height 13
click at [524, 357] on input "checkbox" at bounding box center [530, 352] width 12 height 12
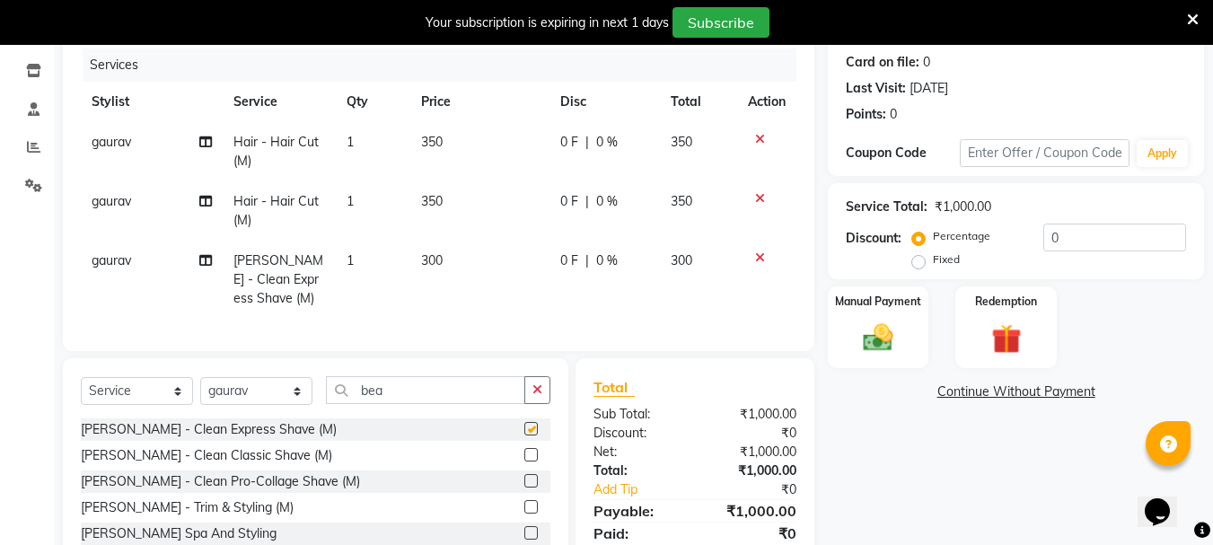
checkbox input "false"
click at [917, 337] on div "Manual Payment" at bounding box center [878, 327] width 105 height 85
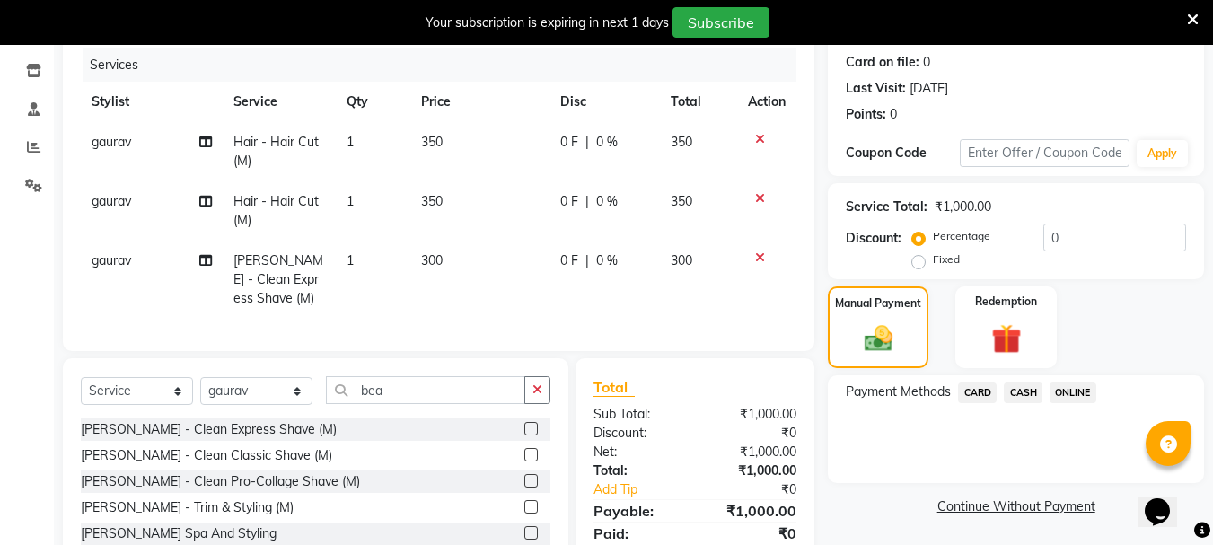
click at [1069, 392] on span "ONLINE" at bounding box center [1072, 392] width 47 height 21
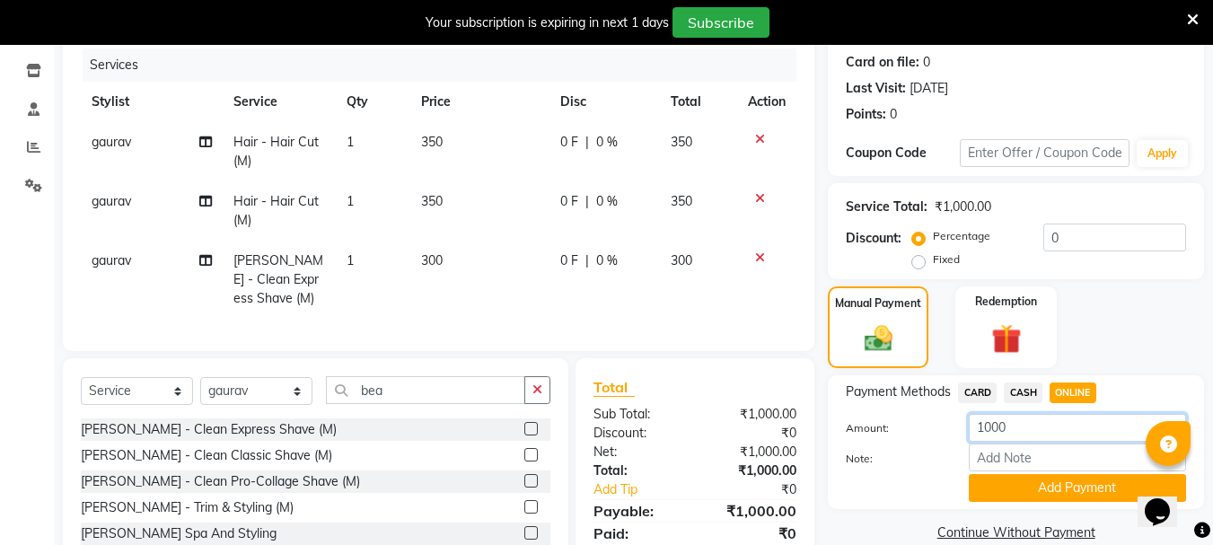
click at [996, 430] on input "1000" at bounding box center [1076, 428] width 217 height 28
type input "350"
click at [990, 486] on button "Add Payment" at bounding box center [1076, 488] width 217 height 28
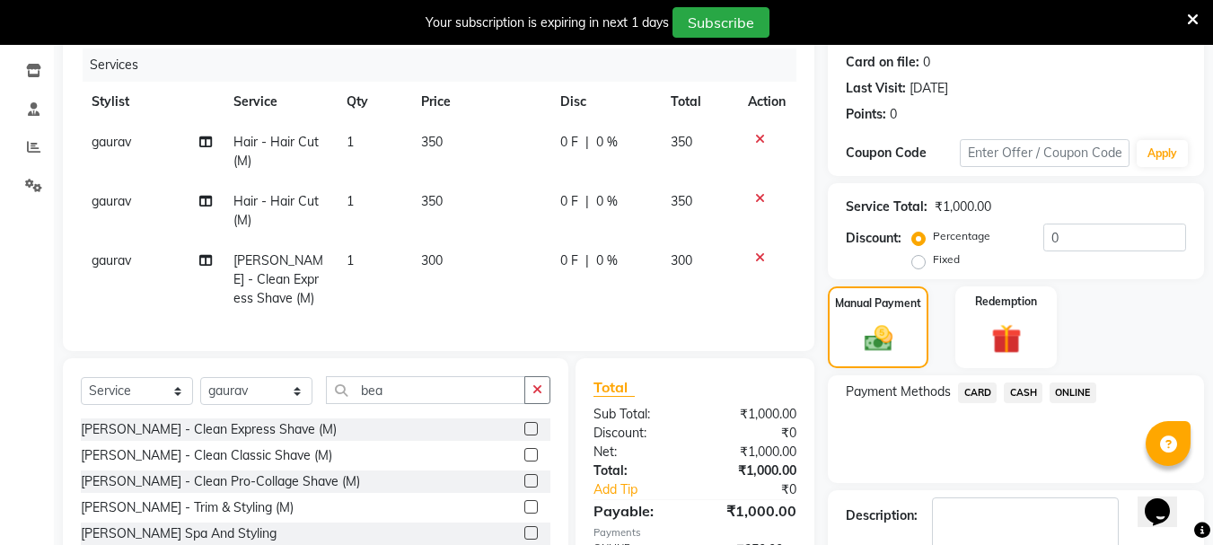
click at [976, 390] on span "CARD" at bounding box center [977, 392] width 39 height 21
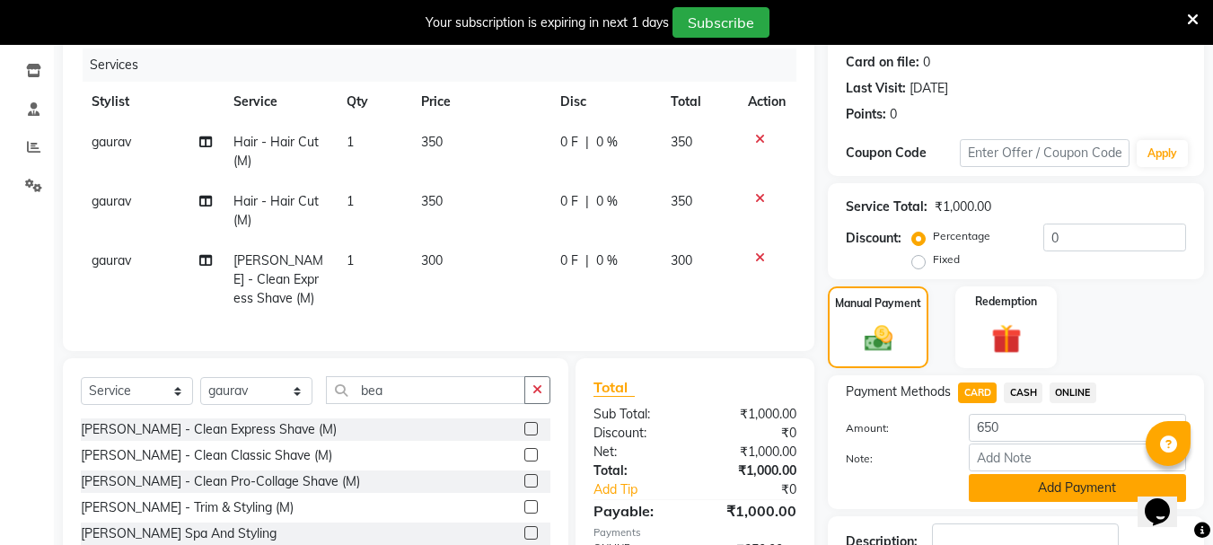
click at [1011, 481] on button "Add Payment" at bounding box center [1076, 488] width 217 height 28
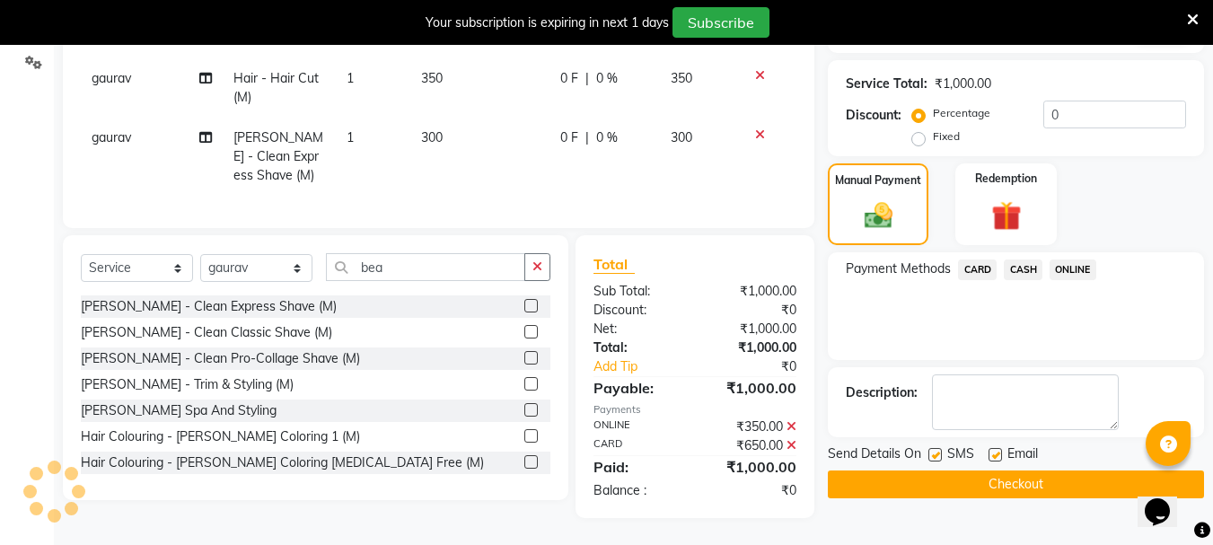
scroll to position [355, 0]
click at [1004, 476] on button "Checkout" at bounding box center [1016, 484] width 376 height 28
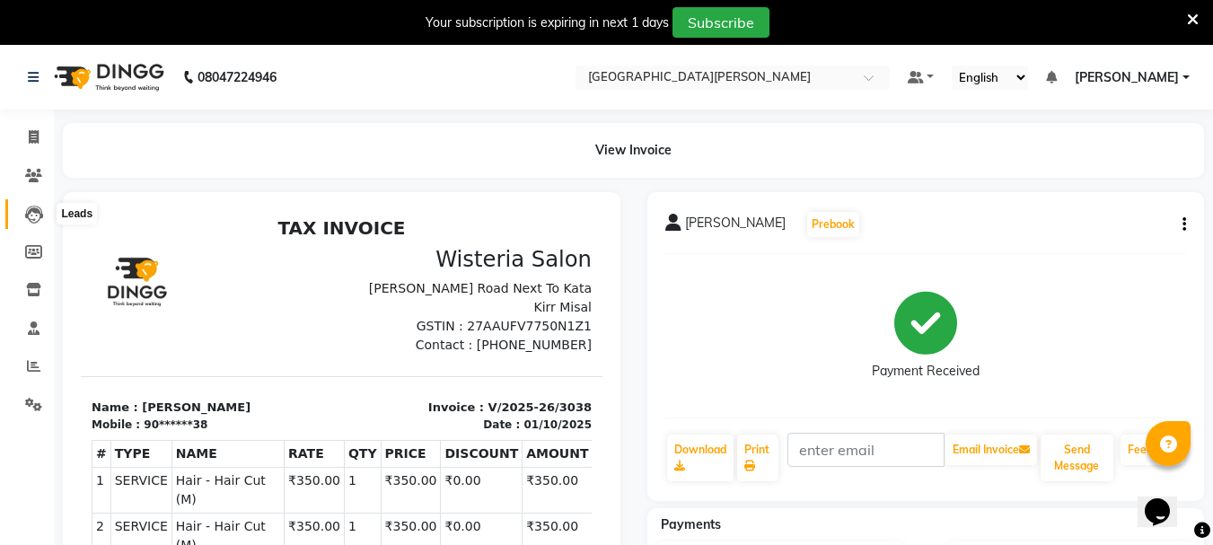
click at [31, 217] on icon at bounding box center [34, 215] width 18 height 18
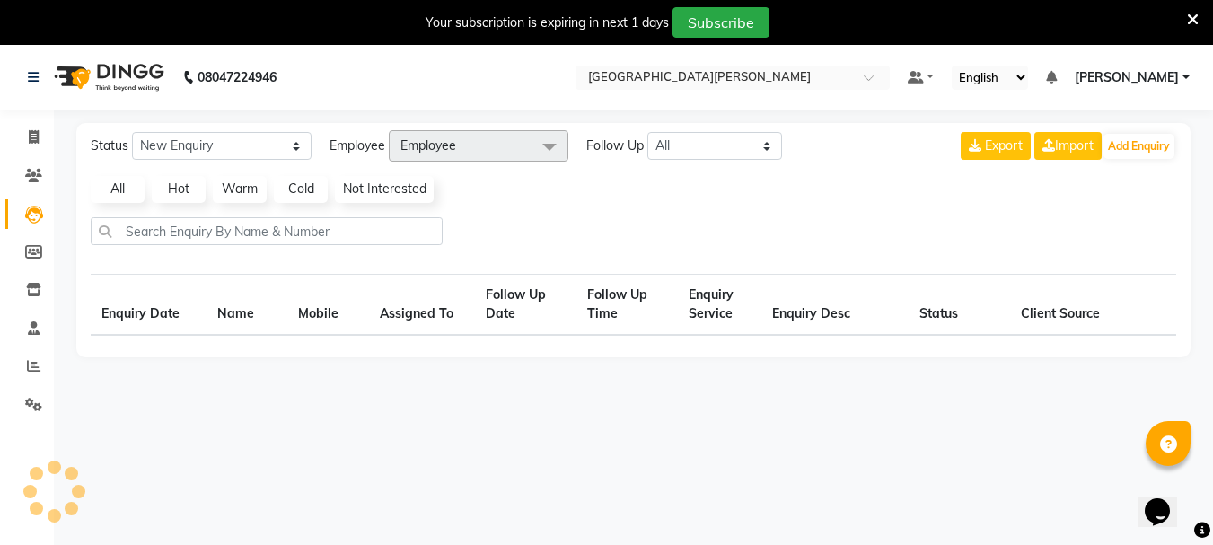
select select "10"
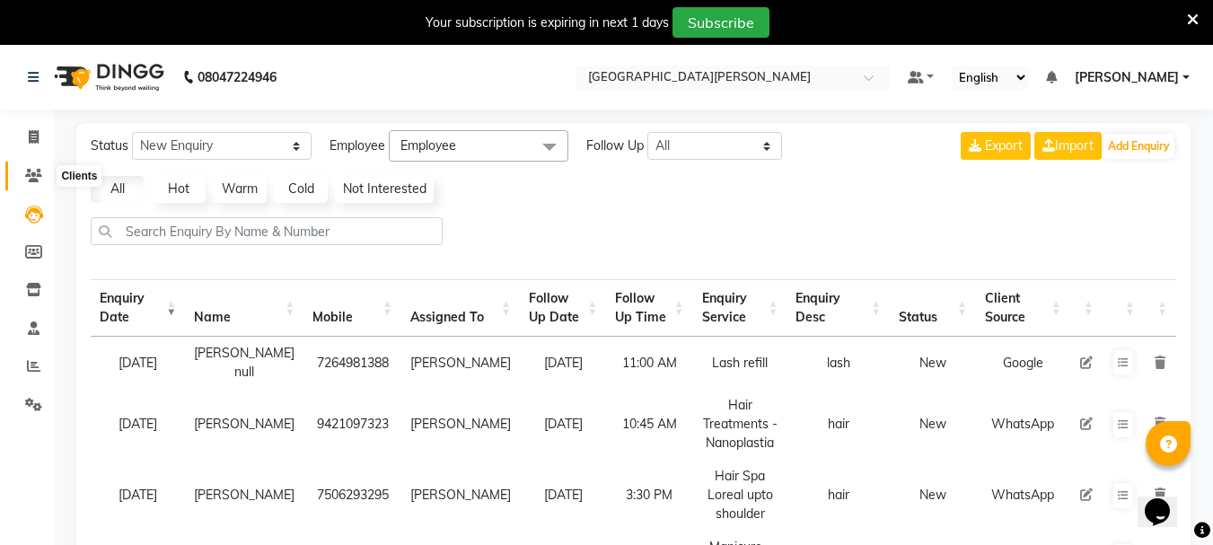
click at [31, 184] on span at bounding box center [33, 176] width 31 height 21
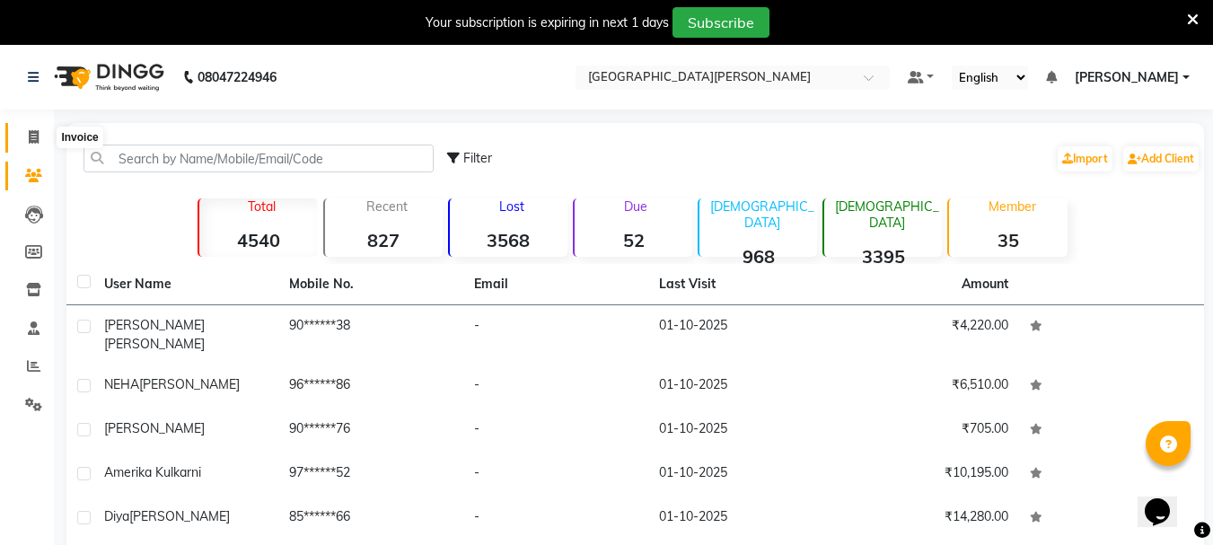
click at [24, 134] on span at bounding box center [33, 137] width 31 height 21
select select "service"
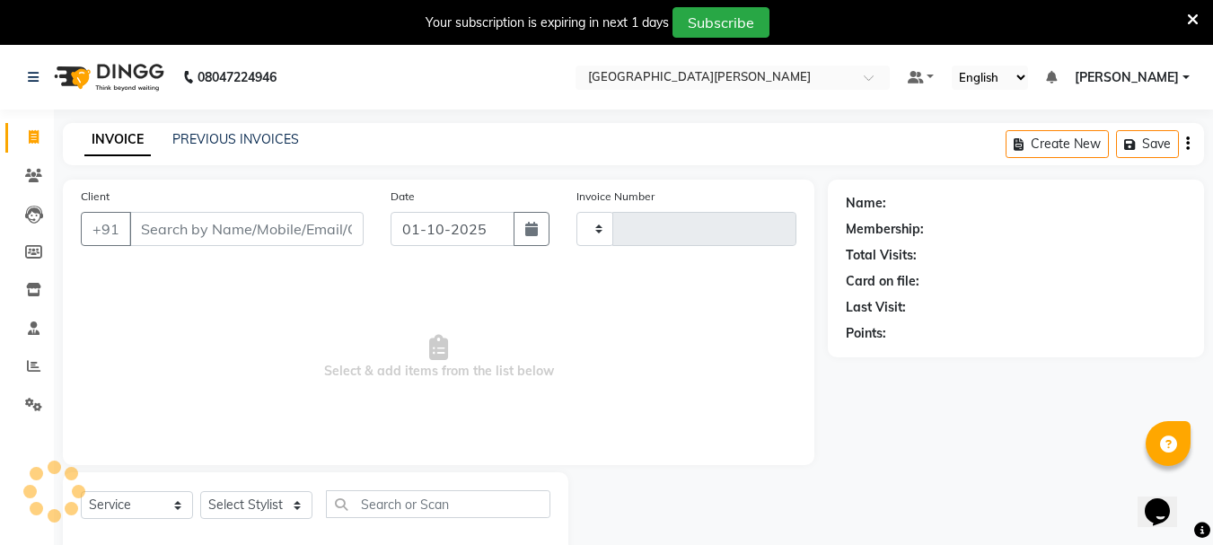
scroll to position [45, 0]
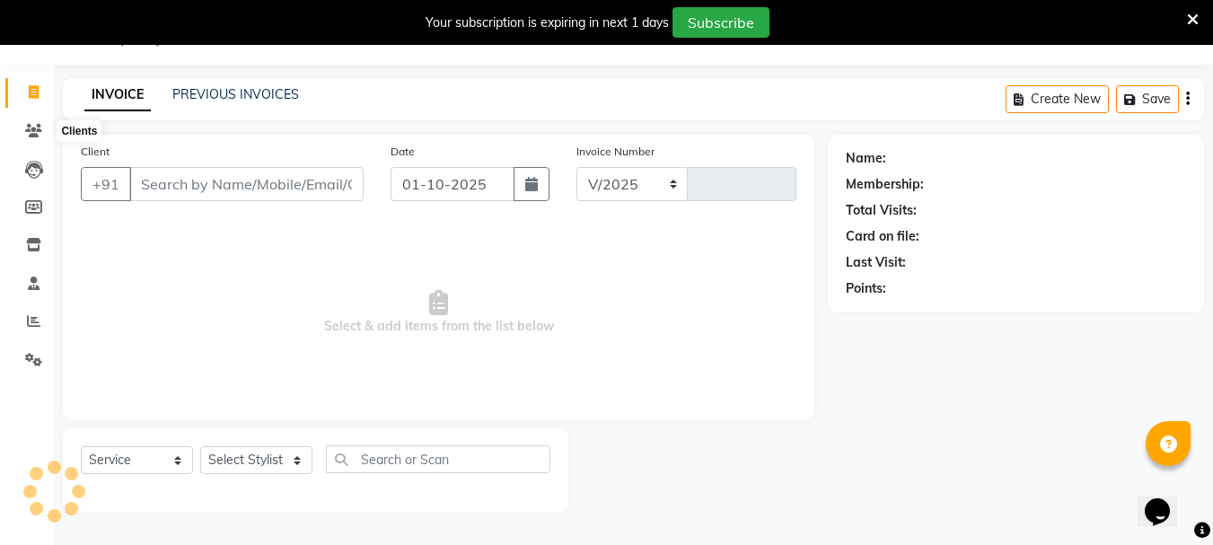
select select "911"
type input "3039"
